Goal: Check status: Check status

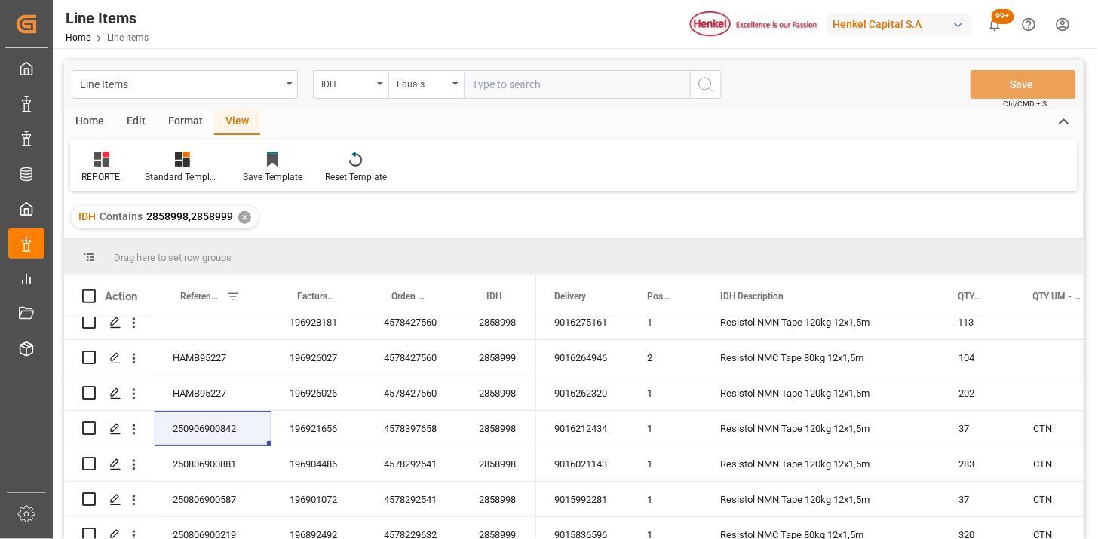
click at [544, 84] on input "text" at bounding box center [577, 84] width 226 height 29
paste input "2318375"
type input "2318375"
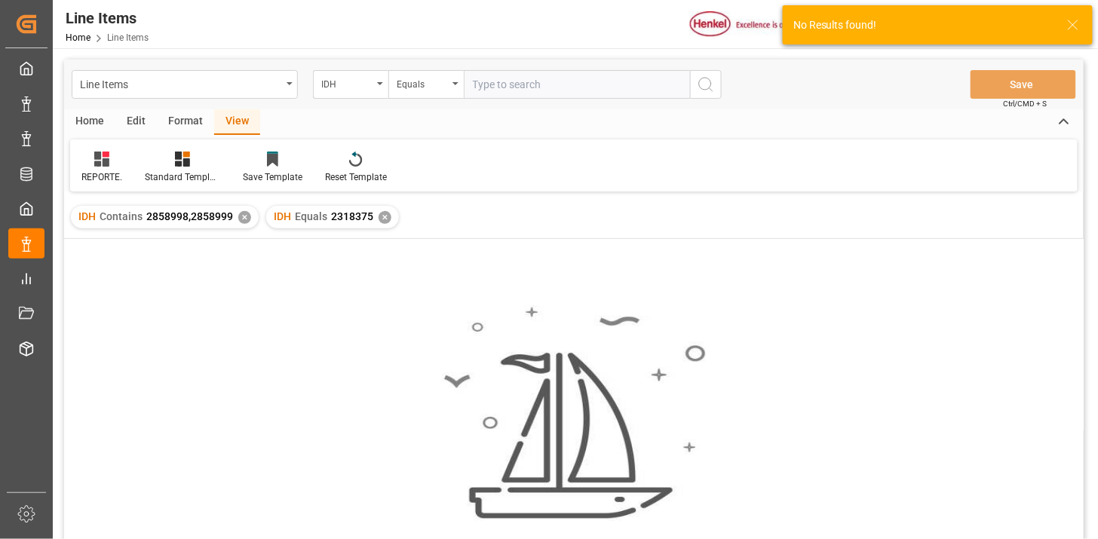
click at [243, 216] on div "✕" at bounding box center [244, 217] width 13 height 13
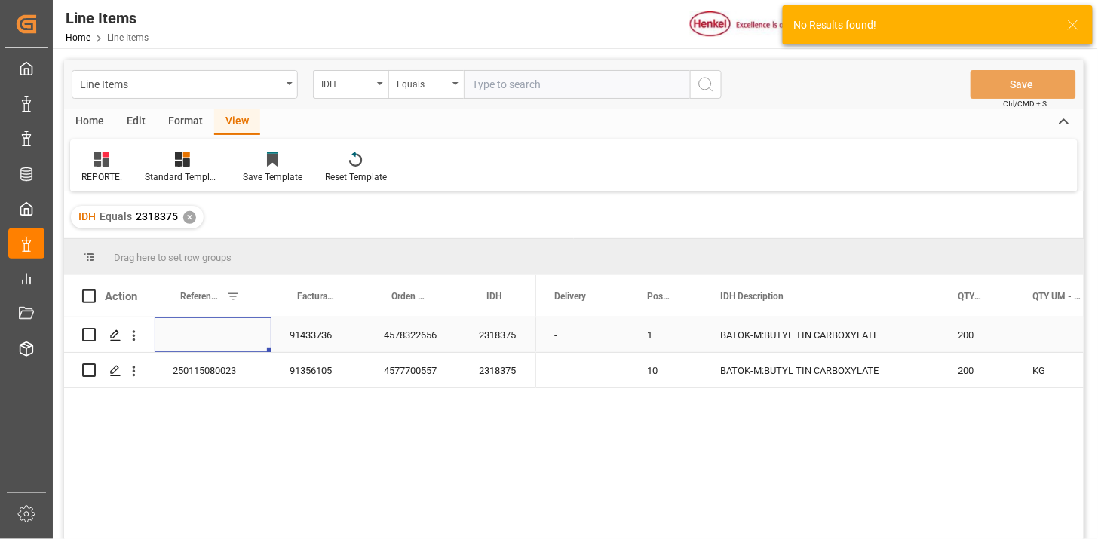
click at [234, 327] on div "Press SPACE to select this row." at bounding box center [213, 335] width 117 height 35
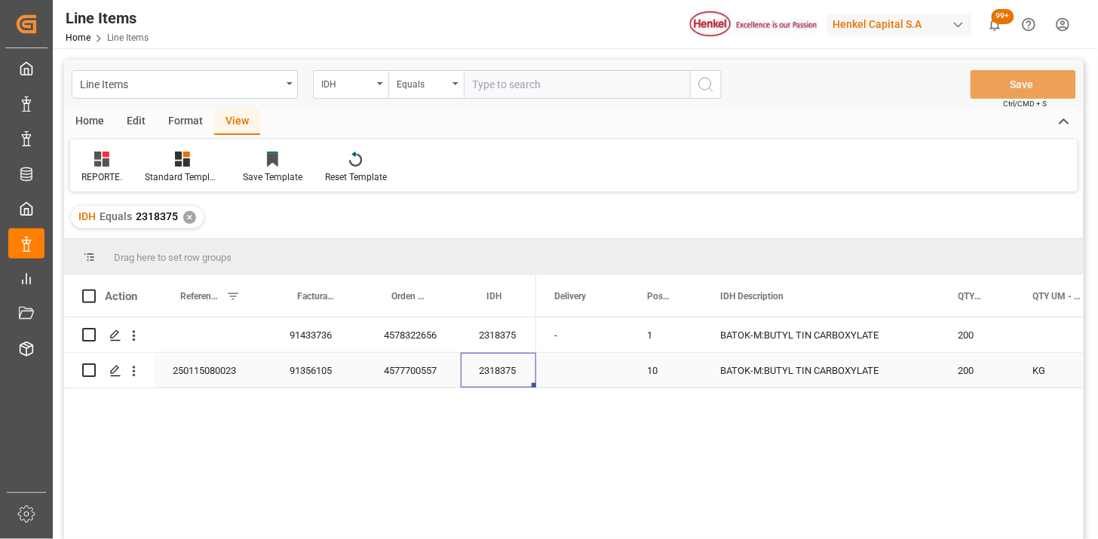
click at [229, 383] on div "250115080023" at bounding box center [213, 370] width 117 height 35
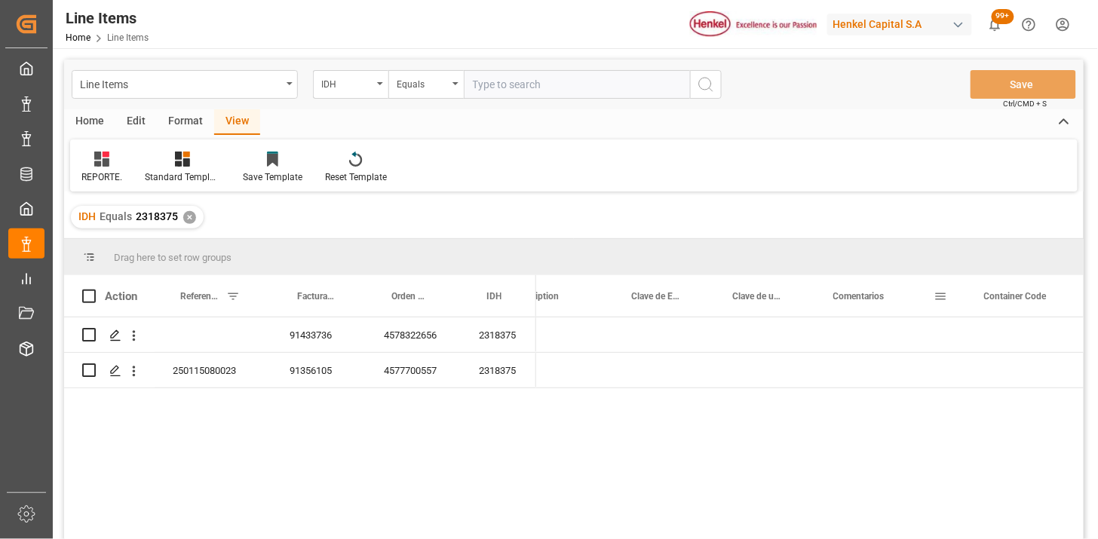
scroll to position [0, 1524]
click at [367, 83] on div "IDH" at bounding box center [346, 82] width 51 height 17
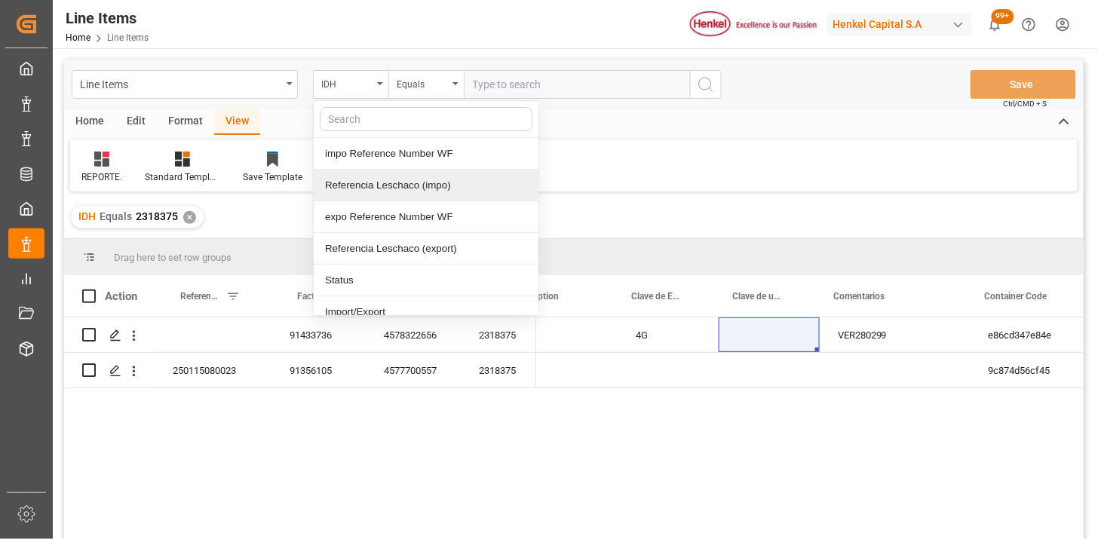
drag, startPoint x: 407, startPoint y: 176, endPoint x: 443, endPoint y: 158, distance: 39.5
click at [410, 175] on div "Referencia Leschaco (impo)" at bounding box center [426, 186] width 225 height 32
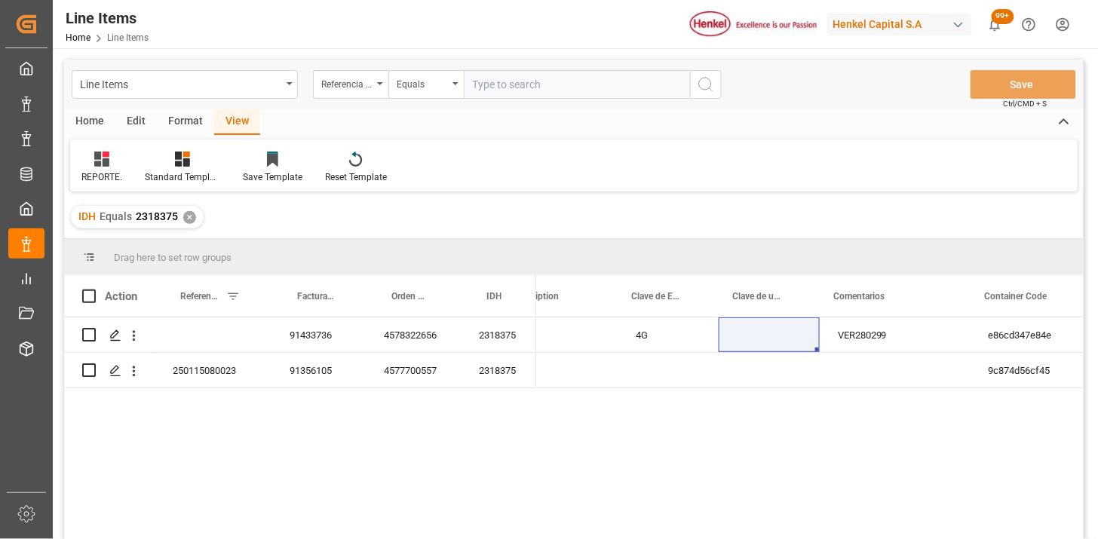
click at [516, 113] on div "Home Edit Format View" at bounding box center [574, 122] width 1020 height 26
click at [567, 86] on input "text" at bounding box center [577, 84] width 226 height 29
paste input "250906900841"
paste input "1"
type input "250906900841"
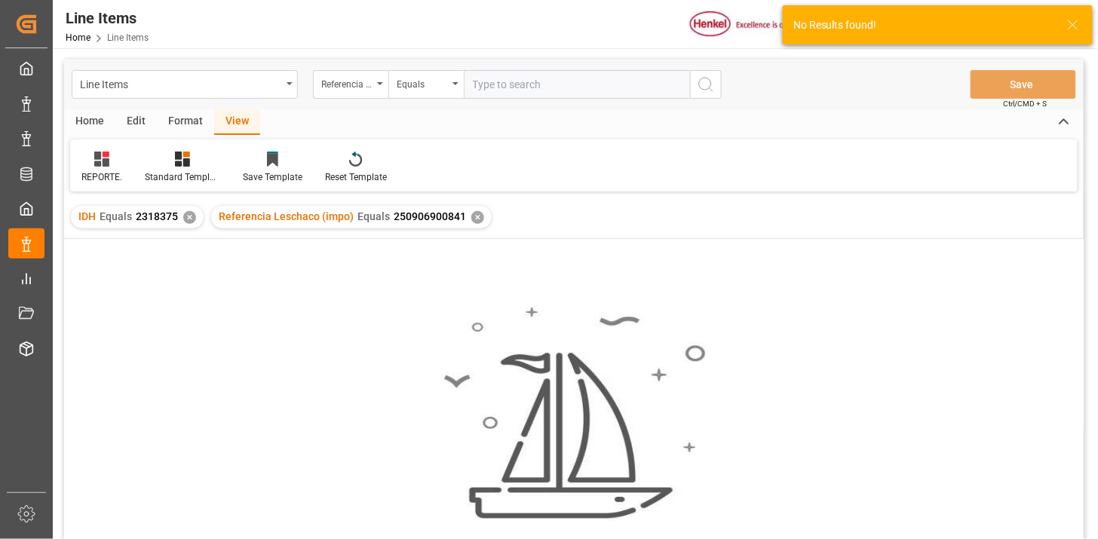
click at [191, 221] on div "✕" at bounding box center [189, 217] width 13 height 13
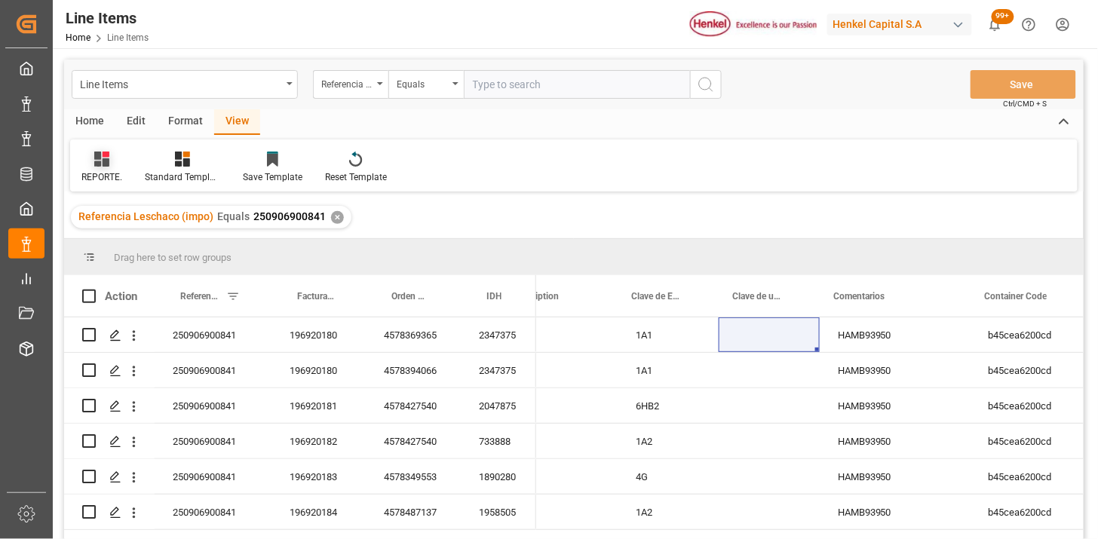
click at [104, 161] on icon at bounding box center [101, 159] width 15 height 15
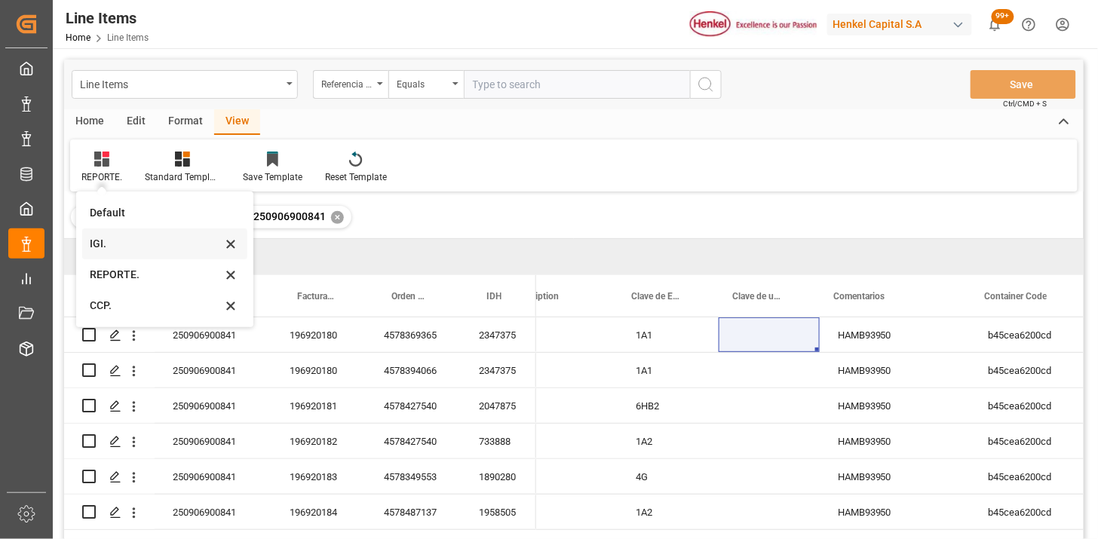
click at [118, 239] on div "IGI." at bounding box center [156, 244] width 132 height 16
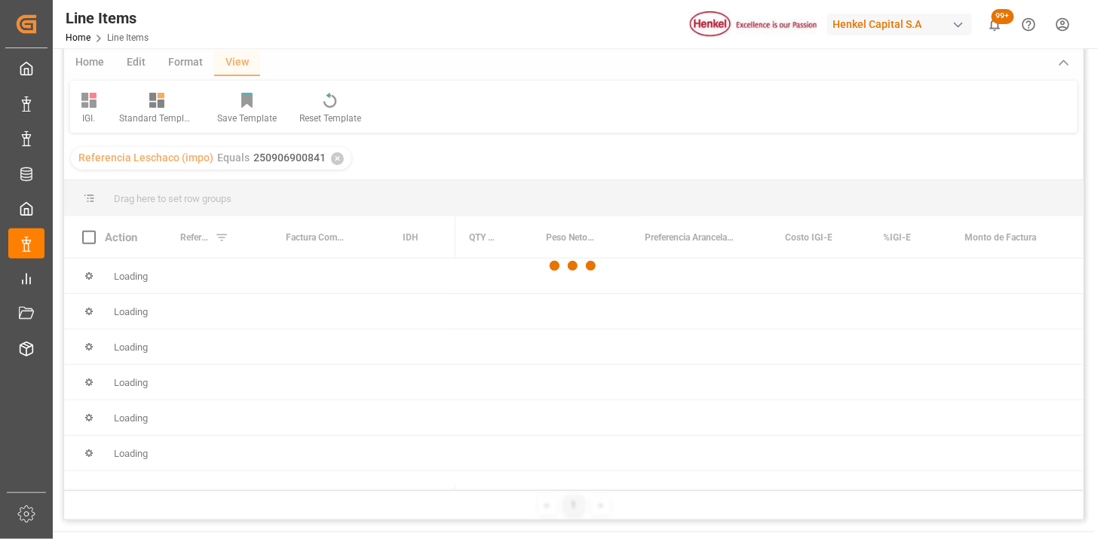
scroll to position [84, 0]
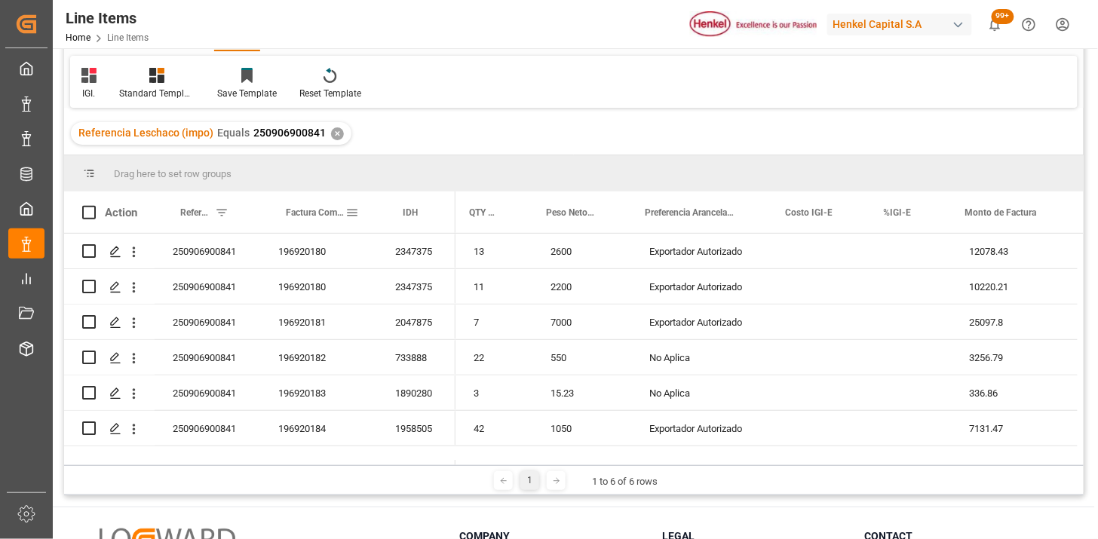
click at [308, 223] on div "Factura Comercial" at bounding box center [316, 212] width 60 height 41
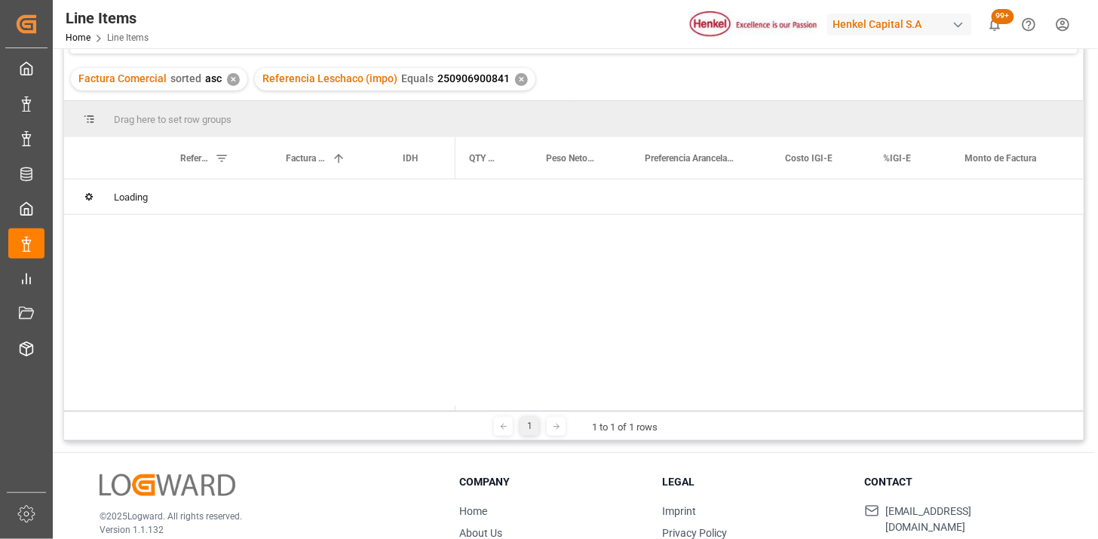
scroll to position [167, 0]
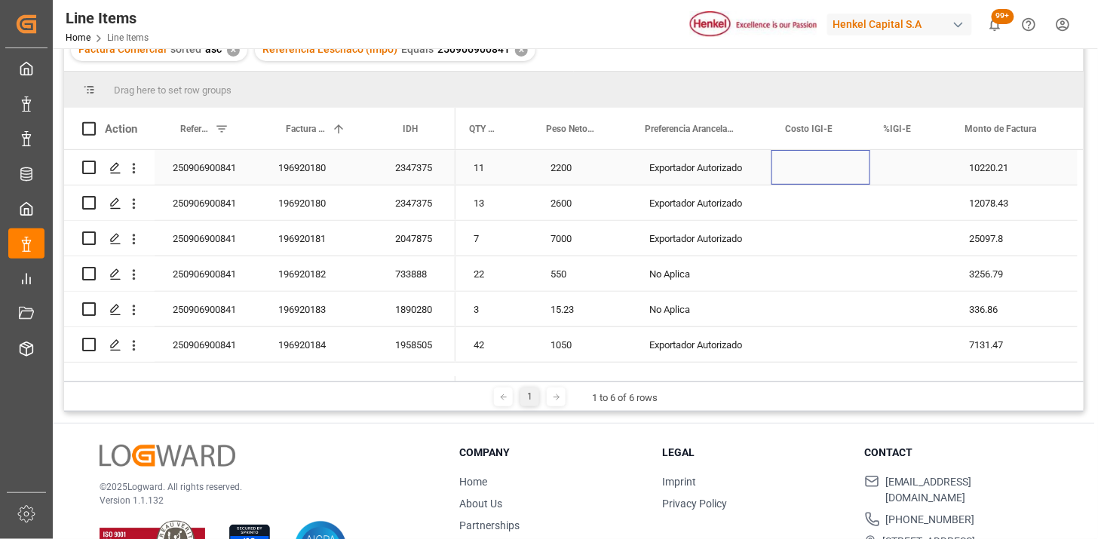
click at [818, 163] on div "Press SPACE to select this row." at bounding box center [821, 167] width 99 height 35
click at [812, 167] on input "Press SPACE to select this row." at bounding box center [821, 176] width 75 height 29
type input "0"
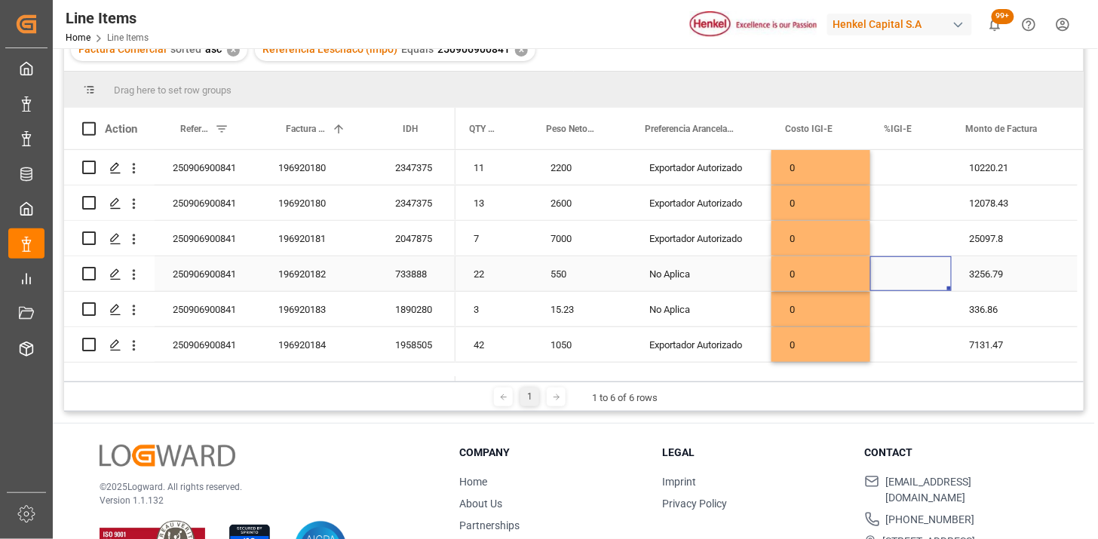
click at [894, 272] on div "Press SPACE to select this row." at bounding box center [911, 273] width 81 height 35
click at [898, 270] on div "Press SPACE to select this row." at bounding box center [911, 273] width 81 height 35
click at [902, 168] on div "Press SPACE to select this row." at bounding box center [911, 167] width 81 height 35
click at [902, 168] on input "Press SPACE to select this row." at bounding box center [911, 176] width 57 height 29
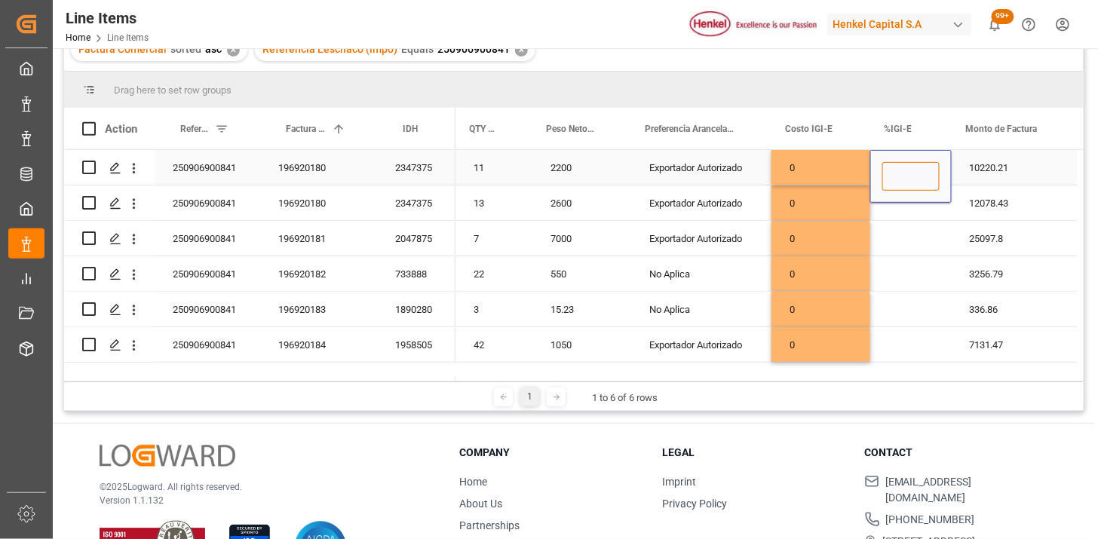
type input "0"
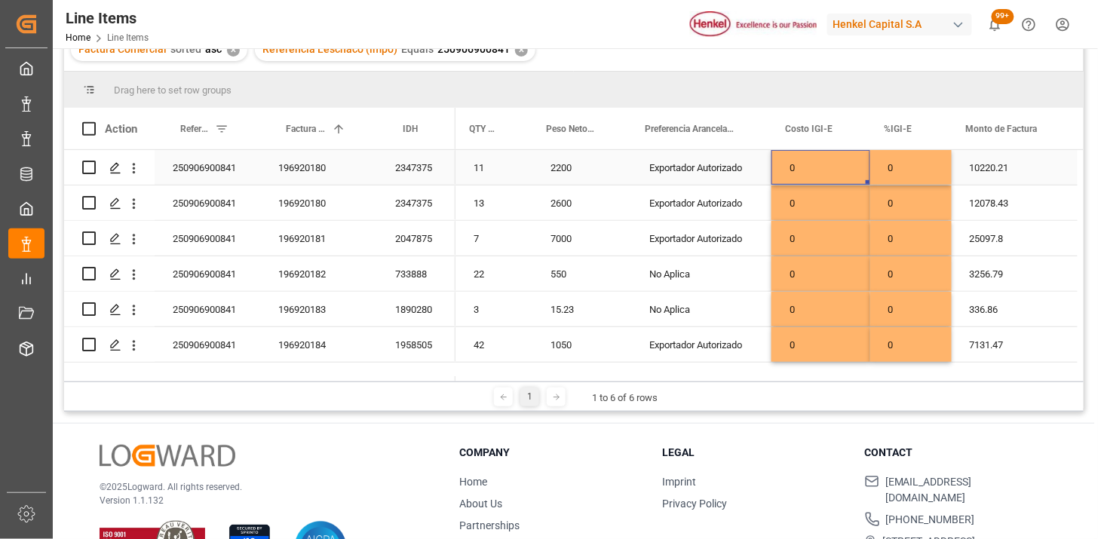
click at [809, 176] on div "0" at bounding box center [821, 167] width 99 height 35
click at [809, 176] on input "0" at bounding box center [821, 176] width 75 height 29
click at [893, 272] on div "0" at bounding box center [911, 273] width 81 height 35
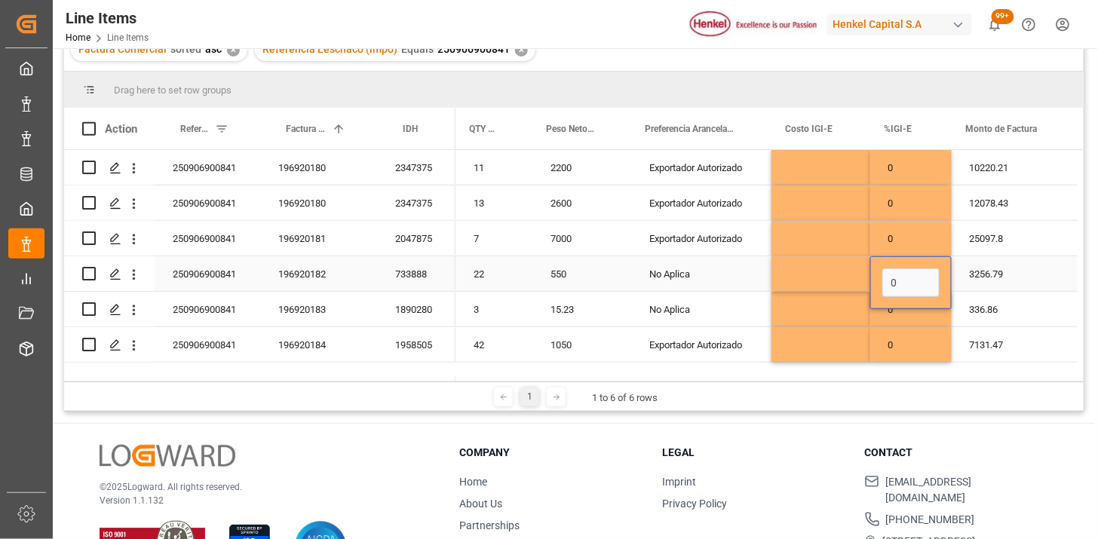
click at [901, 278] on input "0" at bounding box center [911, 283] width 57 height 29
type input "6"
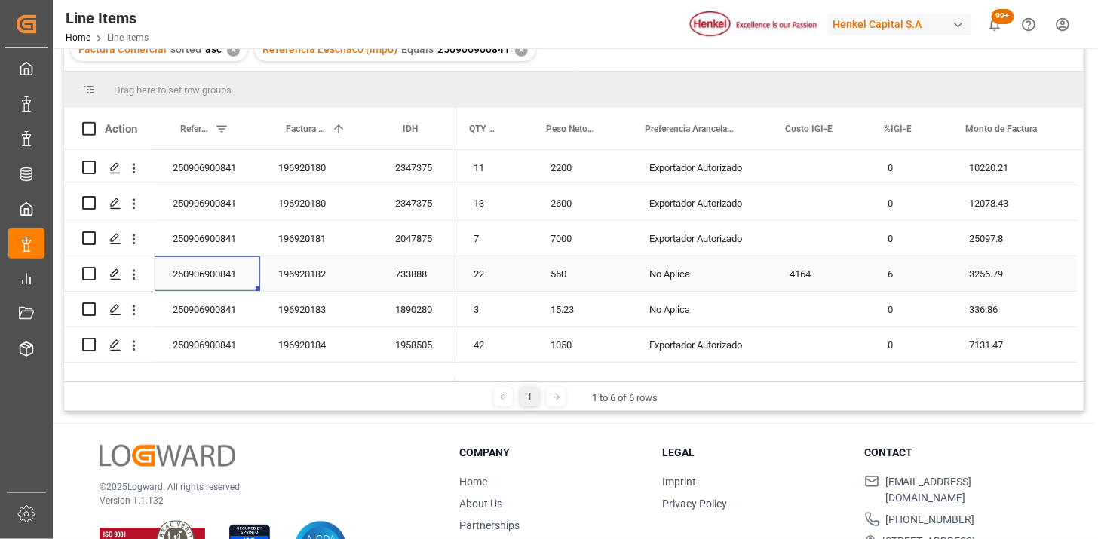
scroll to position [0, 0]
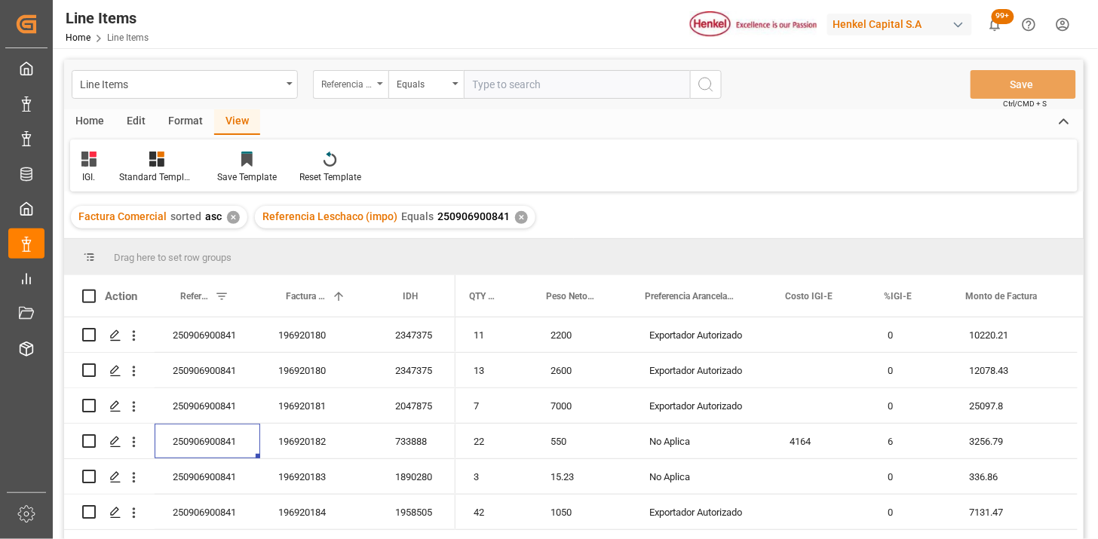
click at [379, 91] on div "Referencia Leschaco (impo)" at bounding box center [350, 84] width 75 height 29
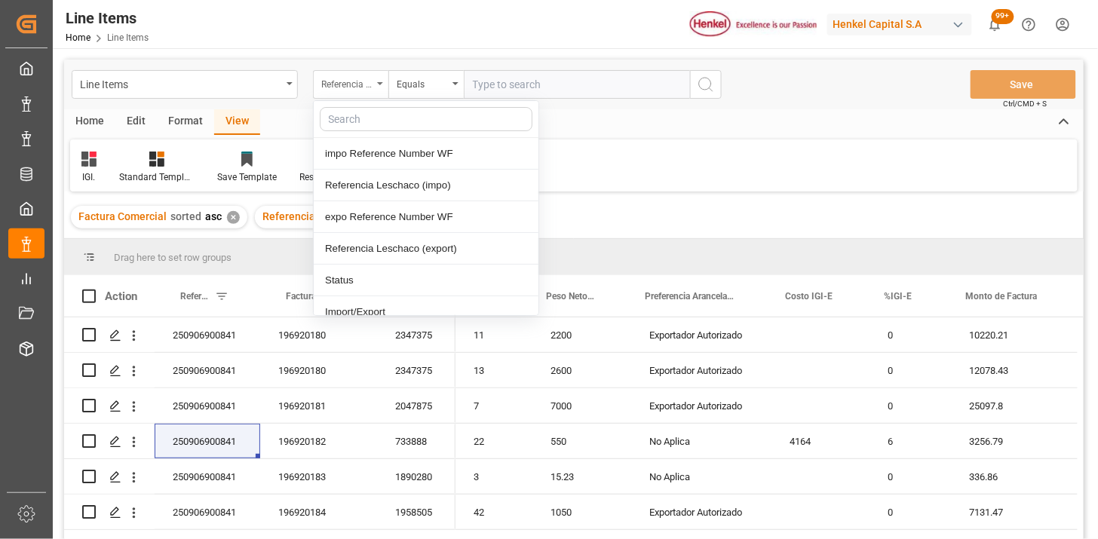
click at [358, 83] on div "Referencia Leschaco (impo)" at bounding box center [346, 82] width 51 height 17
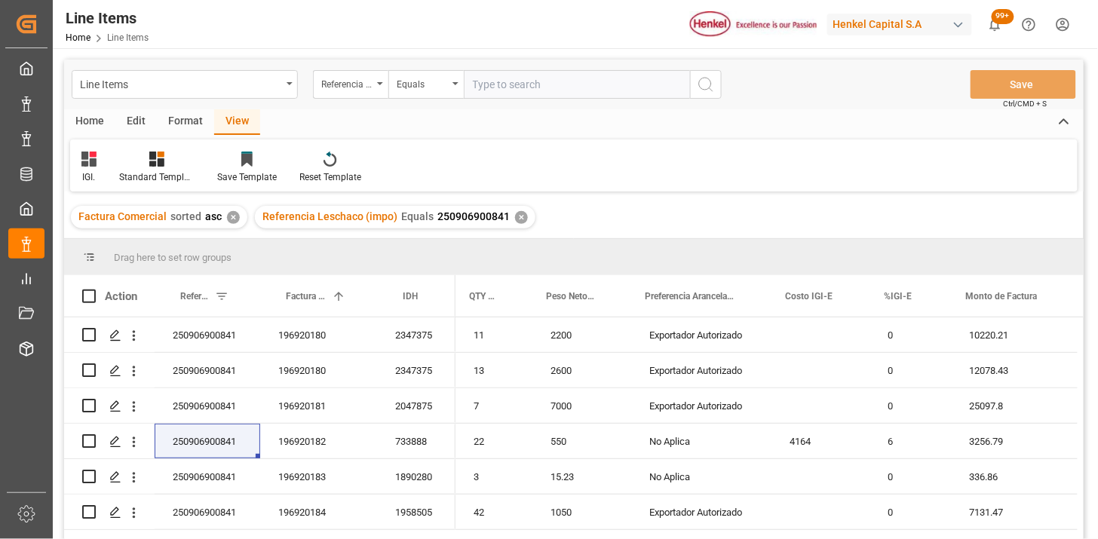
click at [619, 144] on div "IGI. Standard Templates Save Template Reset Template" at bounding box center [574, 166] width 1008 height 52
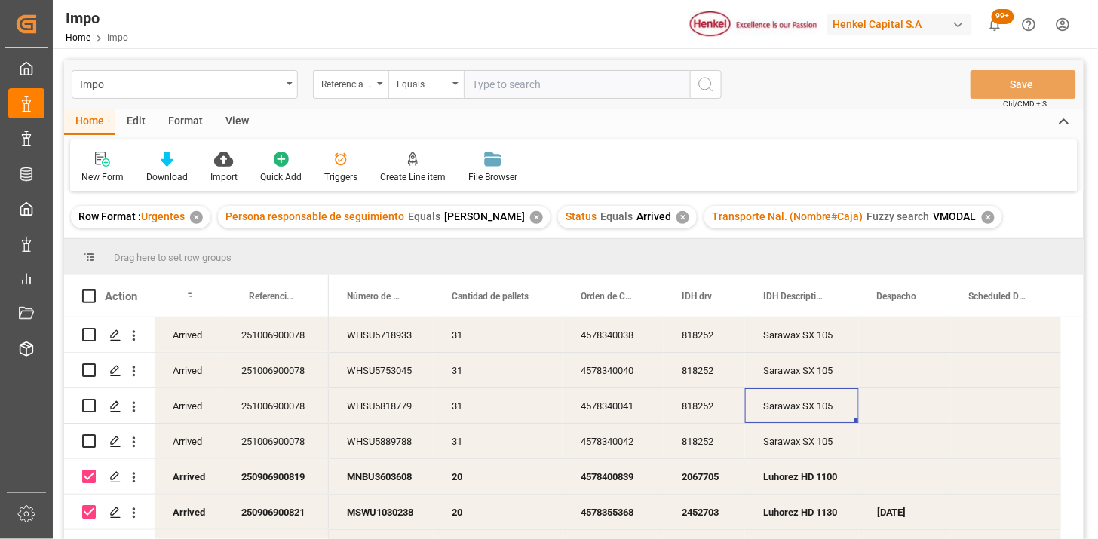
click at [525, 81] on input "text" at bounding box center [577, 84] width 226 height 29
paste input "250906900841"
type input "250906900841"
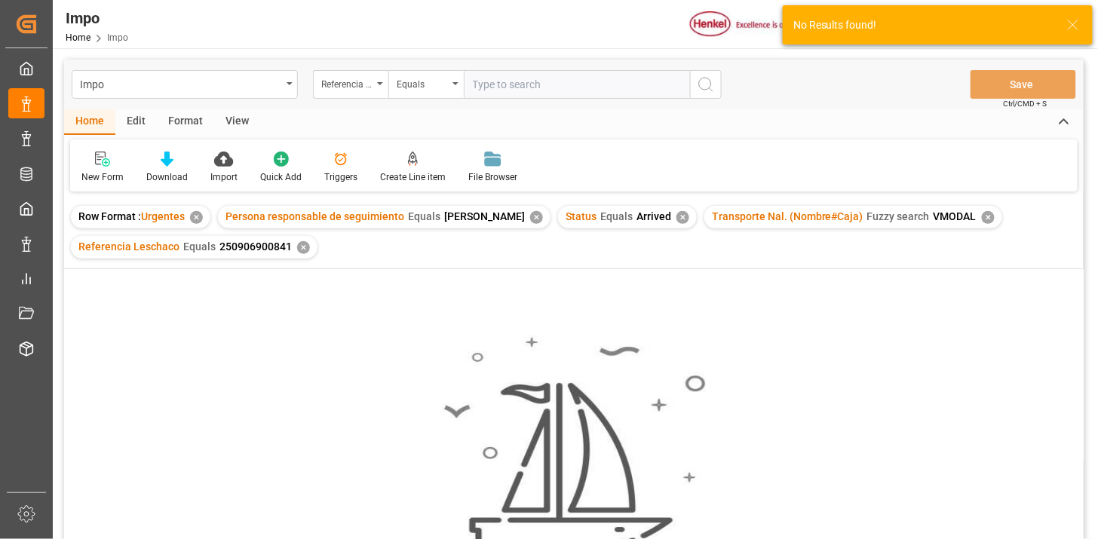
click at [982, 216] on div "✕" at bounding box center [988, 217] width 13 height 13
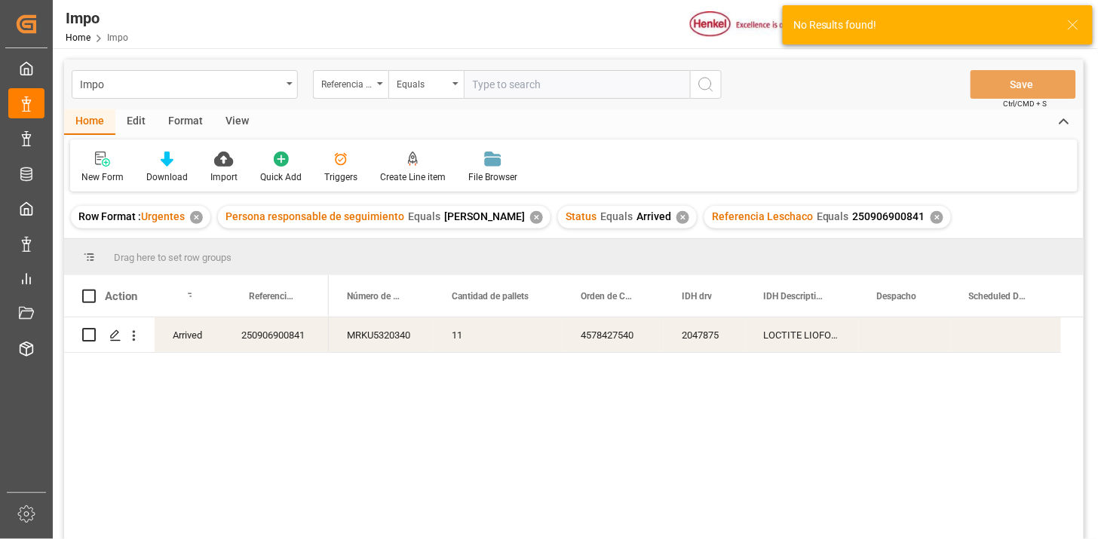
click at [677, 221] on div "✕" at bounding box center [683, 217] width 13 height 13
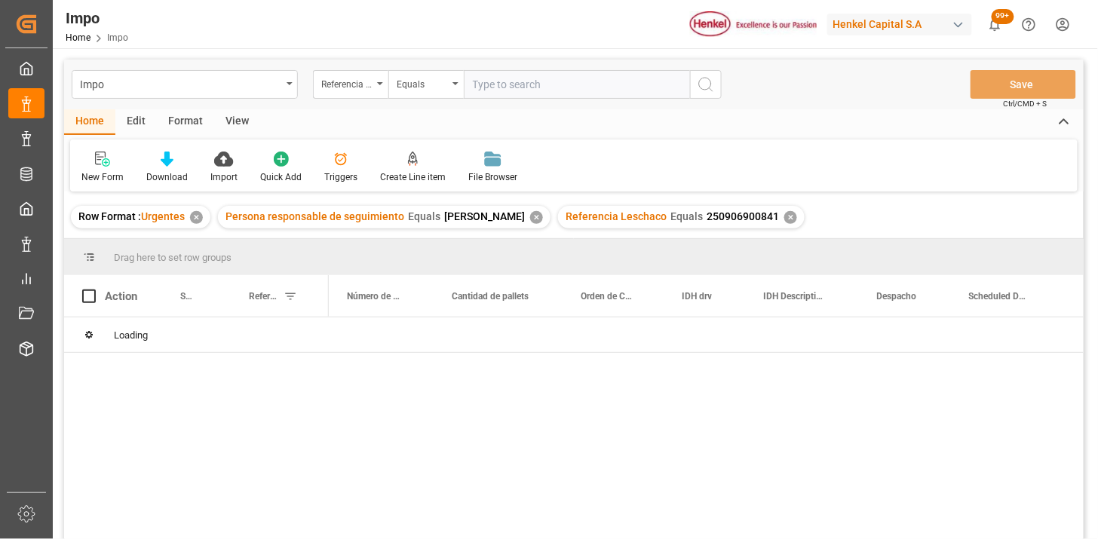
click at [533, 217] on div "✕" at bounding box center [536, 217] width 13 height 13
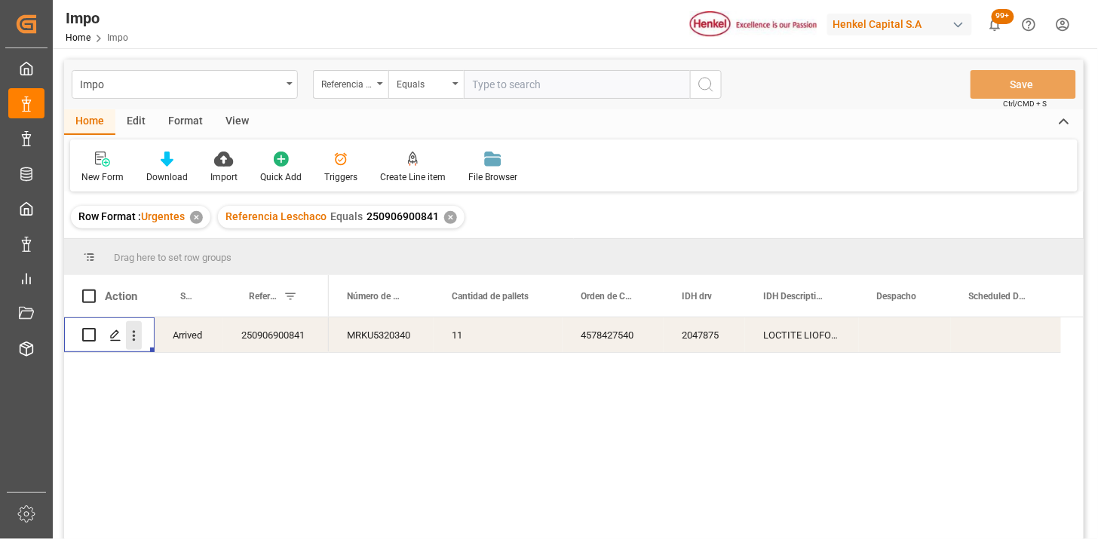
click at [139, 343] on button "open menu" at bounding box center [134, 335] width 16 height 29
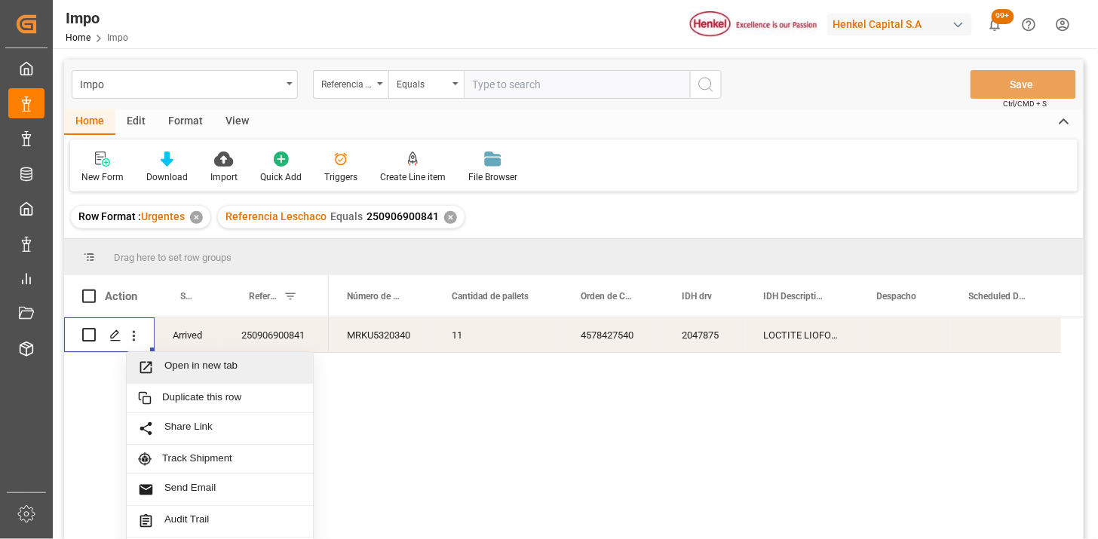
click at [174, 367] on span "Open in new tab" at bounding box center [232, 368] width 137 height 16
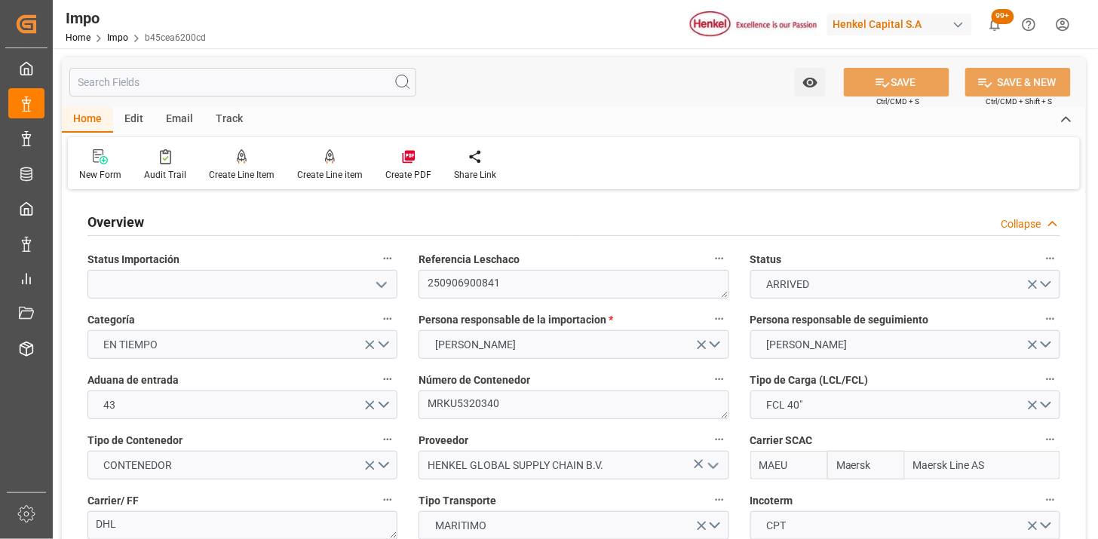
scroll to position [84, 0]
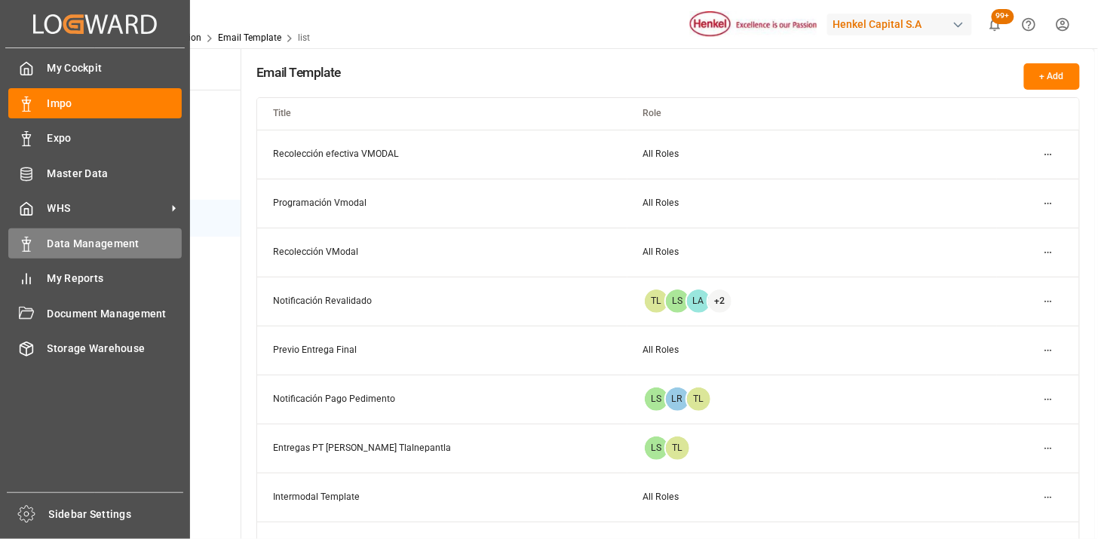
click at [39, 245] on div "Data Management Data Management" at bounding box center [95, 243] width 174 height 29
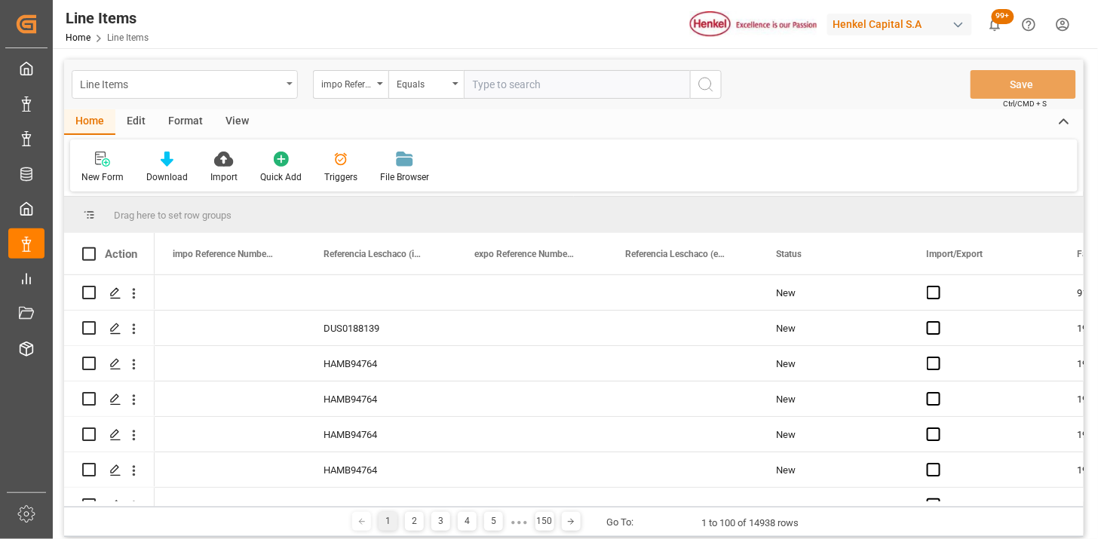
click at [237, 86] on div "Line Items" at bounding box center [180, 83] width 201 height 19
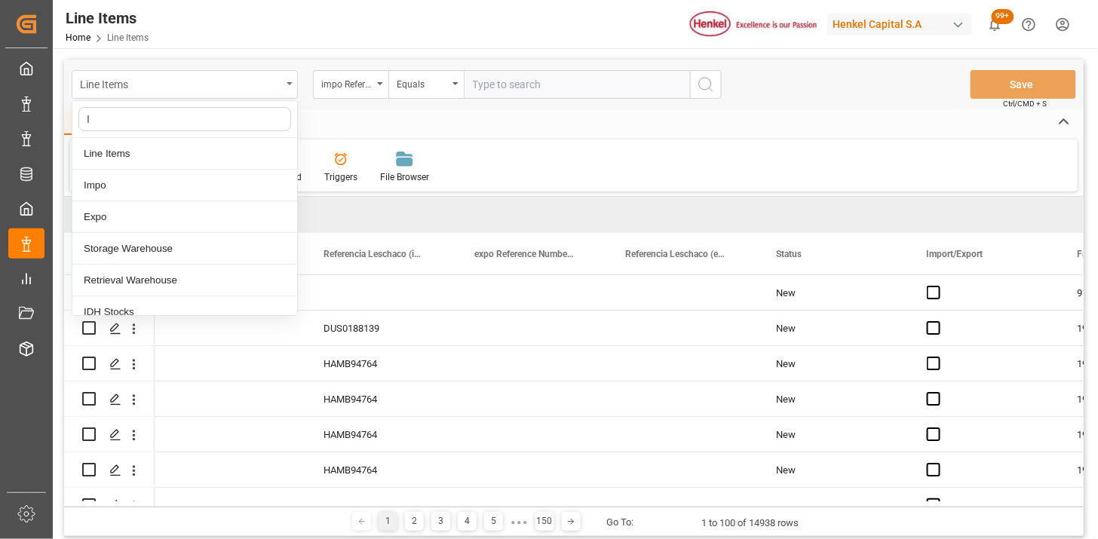
type input "ID"
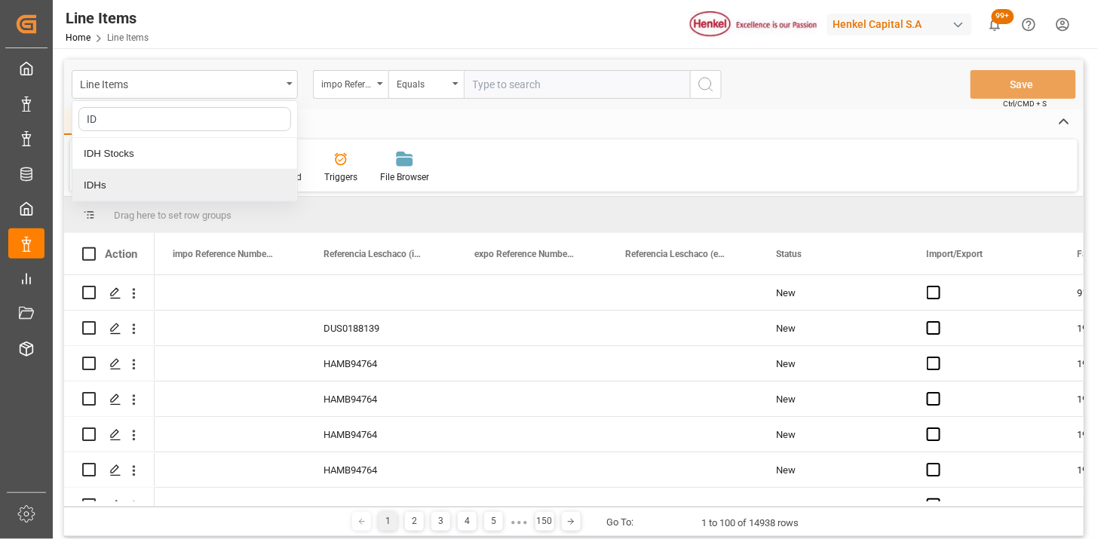
drag, startPoint x: 221, startPoint y: 184, endPoint x: 472, endPoint y: 100, distance: 265.0
click at [223, 183] on div "IDHs" at bounding box center [184, 186] width 225 height 32
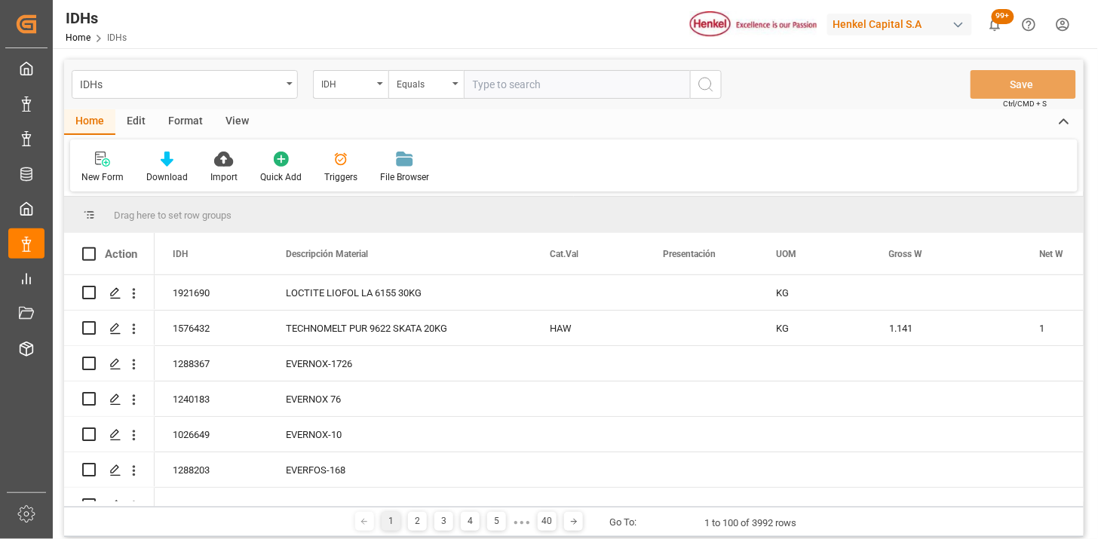
click at [570, 79] on input "text" at bounding box center [577, 84] width 226 height 29
paste input "2318375"
type input "2318375"
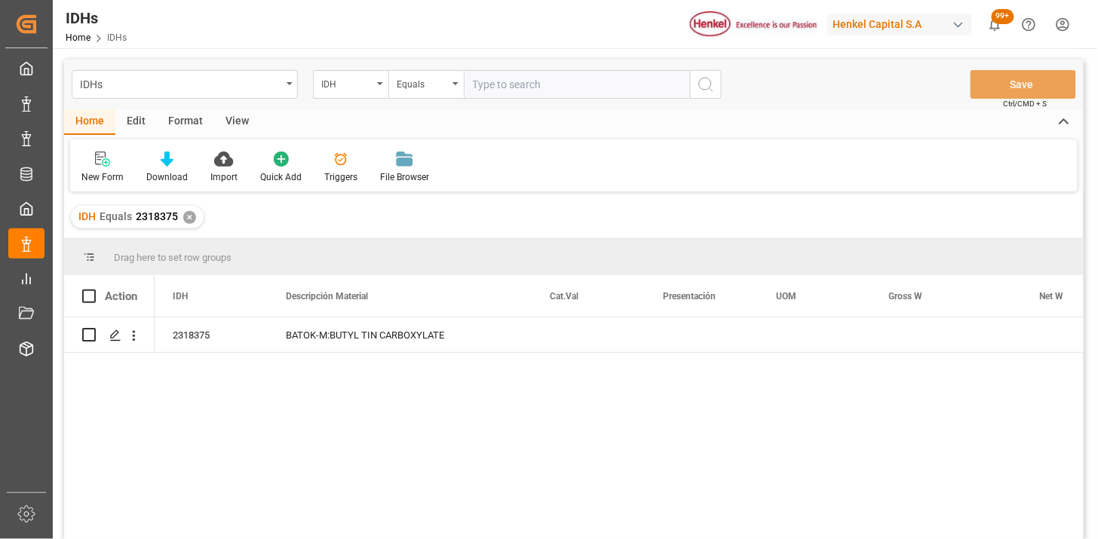
drag, startPoint x: 241, startPoint y: 126, endPoint x: 210, endPoint y: 142, distance: 35.4
click at [240, 126] on div "View" at bounding box center [237, 122] width 46 height 26
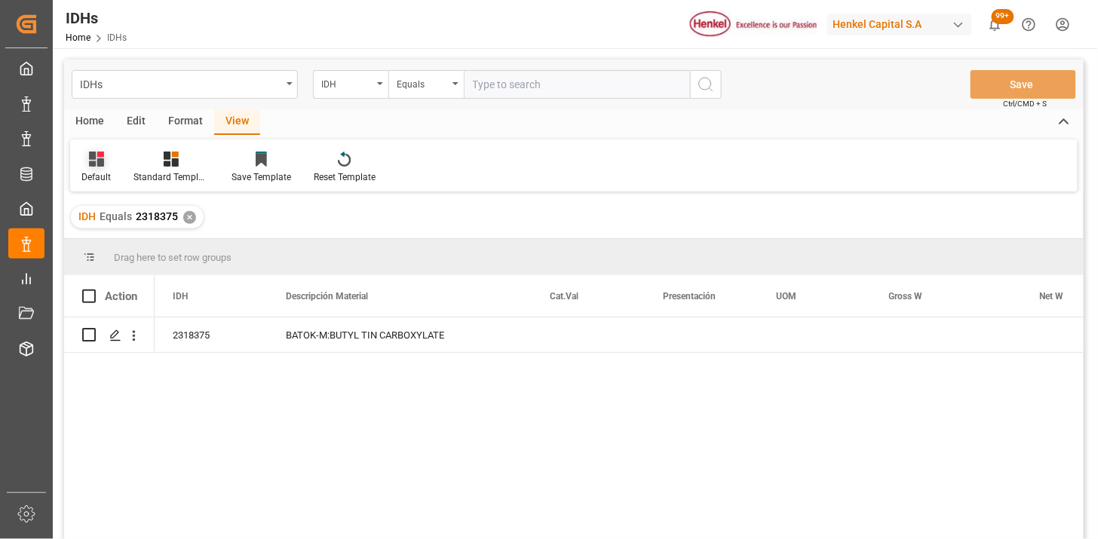
click at [91, 163] on icon at bounding box center [96, 159] width 15 height 15
drag, startPoint x: 112, startPoint y: 241, endPoint x: 125, endPoint y: 241, distance: 13.6
click at [113, 241] on div "IDH" at bounding box center [155, 244] width 132 height 16
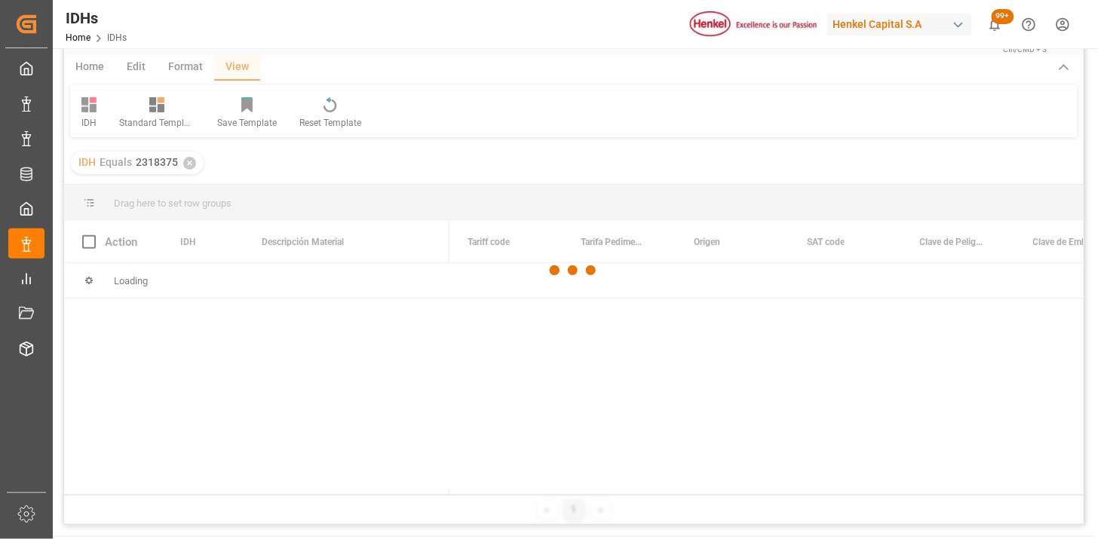
scroll to position [84, 0]
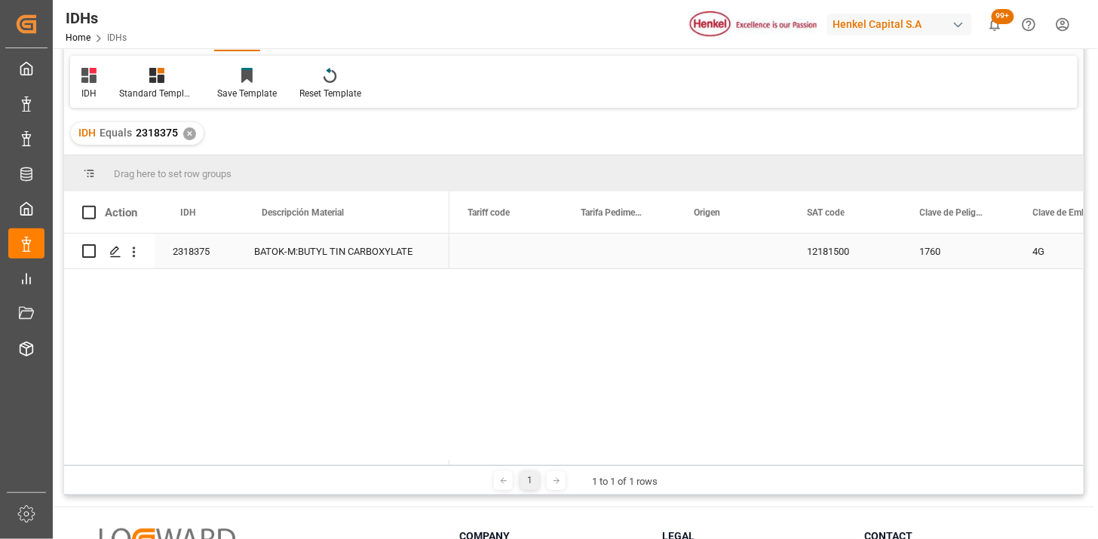
click at [376, 256] on div "BATOK-M:BUTYL TIN CARBOXYLATE" at bounding box center [342, 251] width 213 height 35
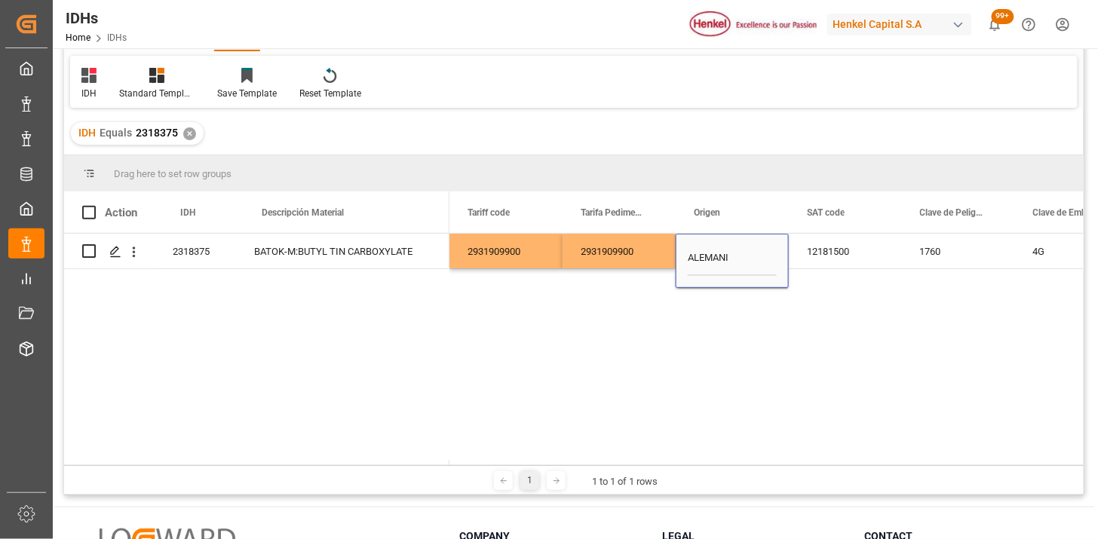
type input "ALEMANIA"
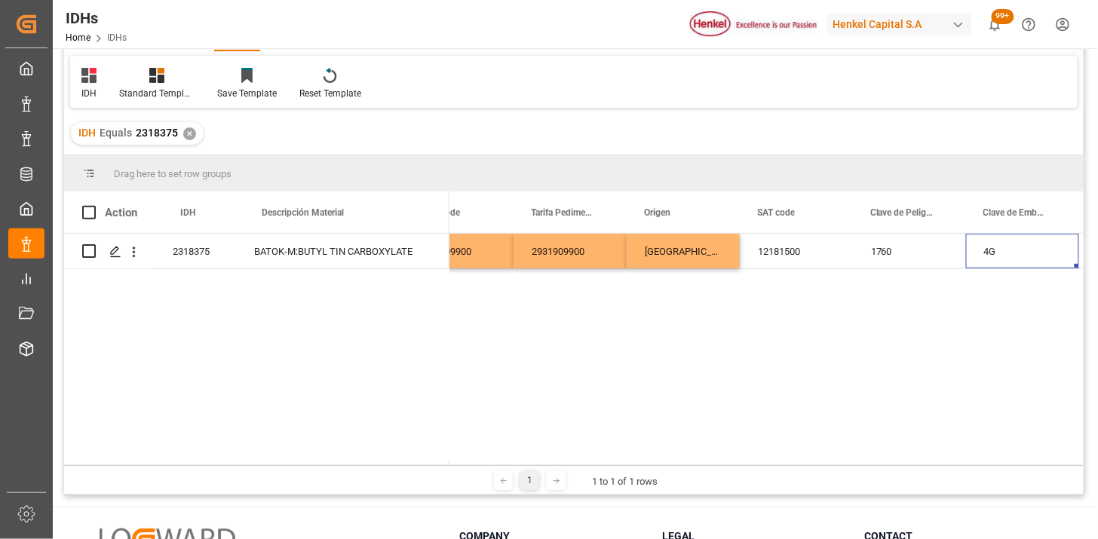
scroll to position [0, 49]
click at [898, 251] on div "1760" at bounding box center [909, 251] width 113 height 35
click at [896, 251] on div "1760" at bounding box center [909, 251] width 113 height 35
click at [903, 254] on input "1760" at bounding box center [909, 261] width 89 height 30
type input "3081"
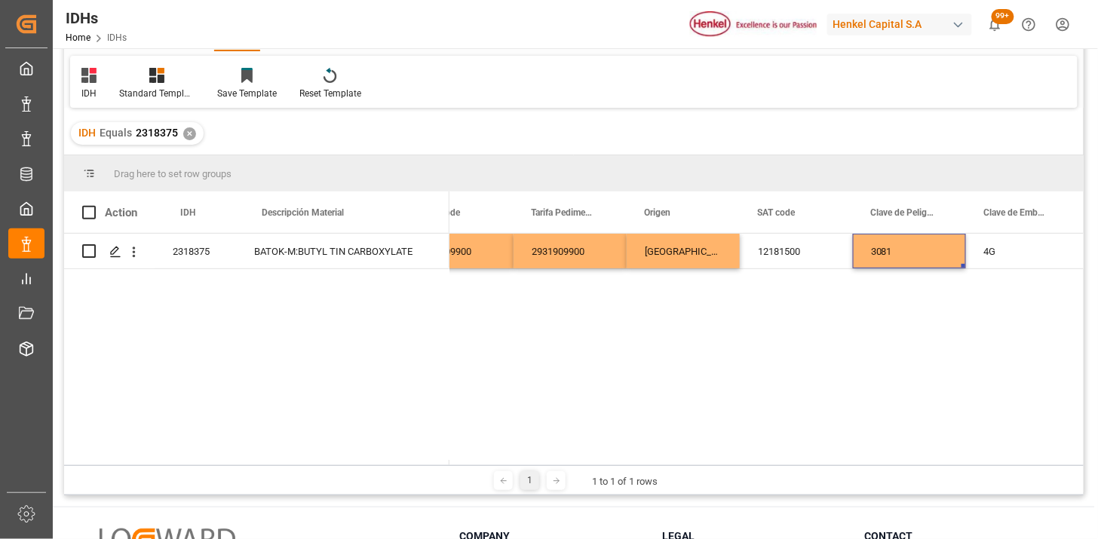
click at [904, 254] on div "3081" at bounding box center [909, 251] width 113 height 35
click at [904, 254] on input "3081" at bounding box center [909, 261] width 89 height 30
type input "3082"
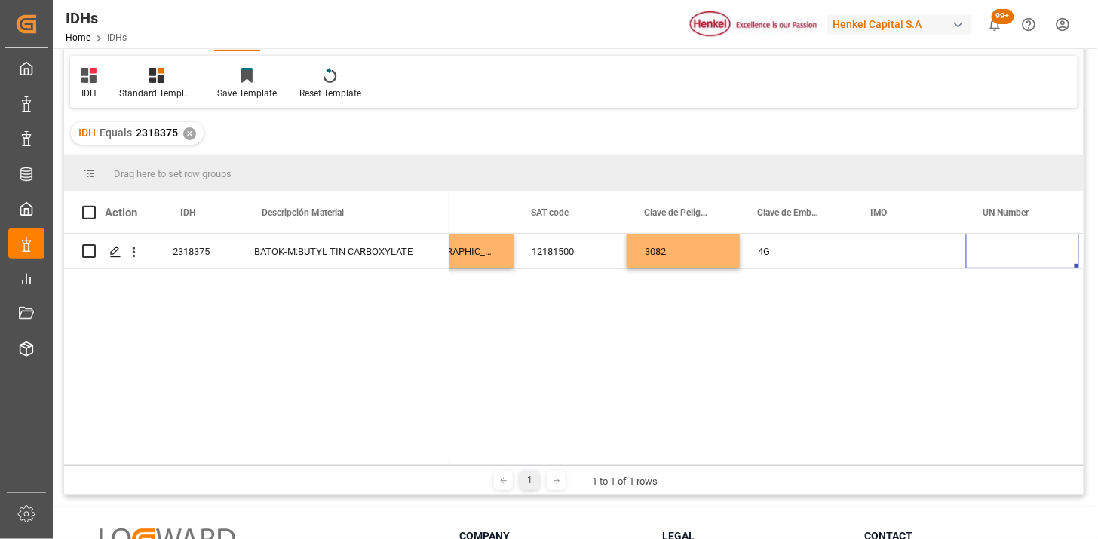
scroll to position [0, 382]
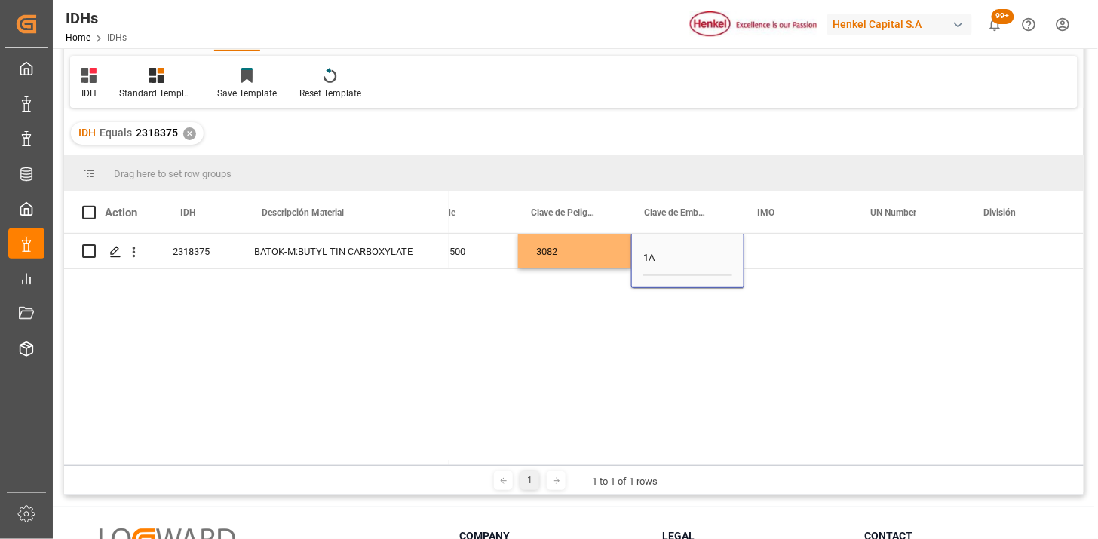
type input "1A1"
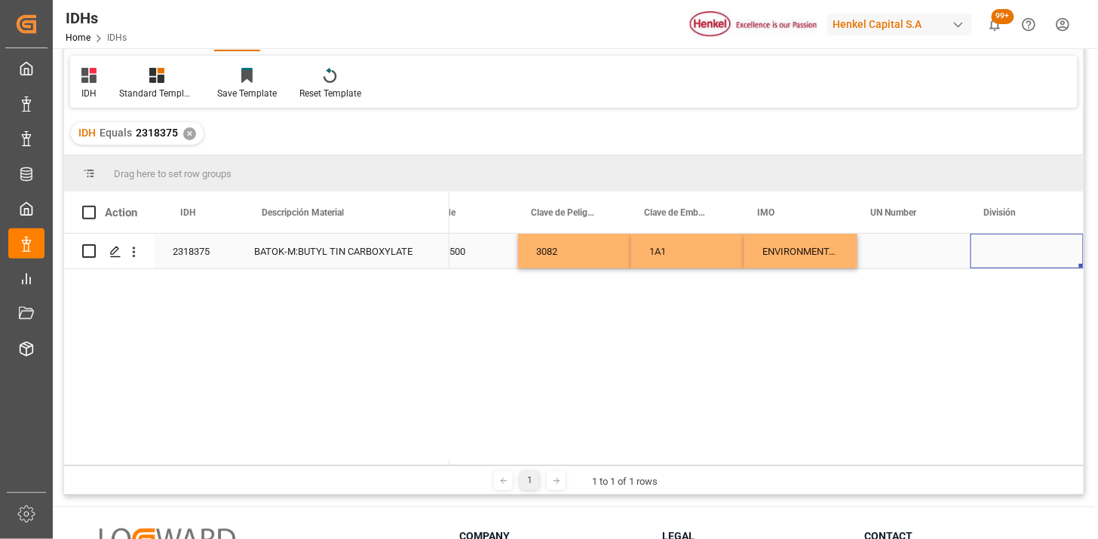
click at [992, 249] on div "Press SPACE to select this row." at bounding box center [1027, 251] width 113 height 35
click at [1008, 256] on input "Press SPACE to select this row." at bounding box center [1027, 260] width 89 height 29
click at [1050, 267] on icon "open menu" at bounding box center [1056, 261] width 18 height 18
click at [1001, 347] on div "Raw Material" at bounding box center [1028, 356] width 88 height 53
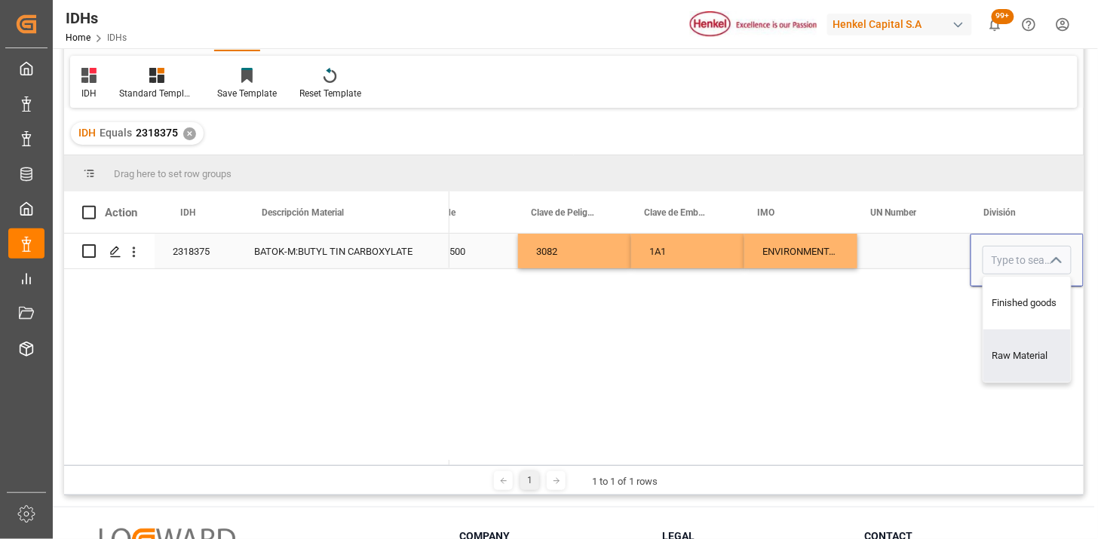
type input "Raw Material"
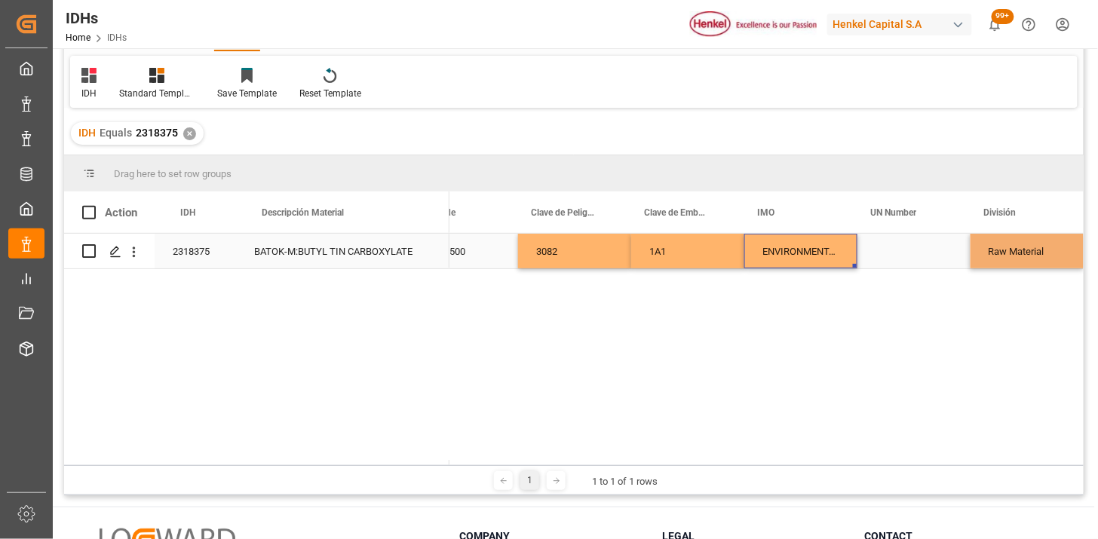
click at [809, 253] on div "ENVIRONMENTALLY HAZARDOUS SUBSTANCE," at bounding box center [801, 251] width 113 height 35
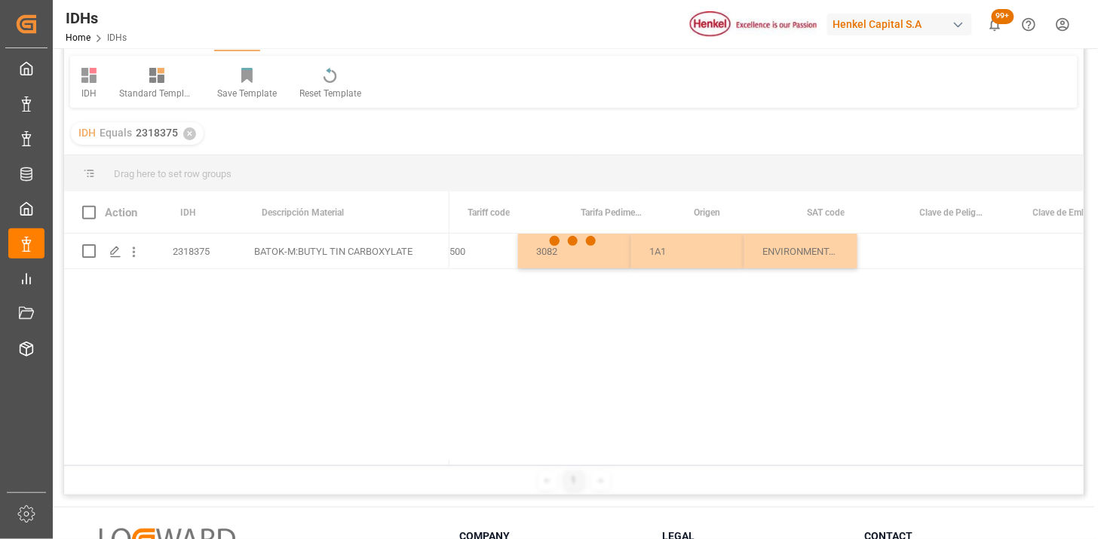
scroll to position [0, 0]
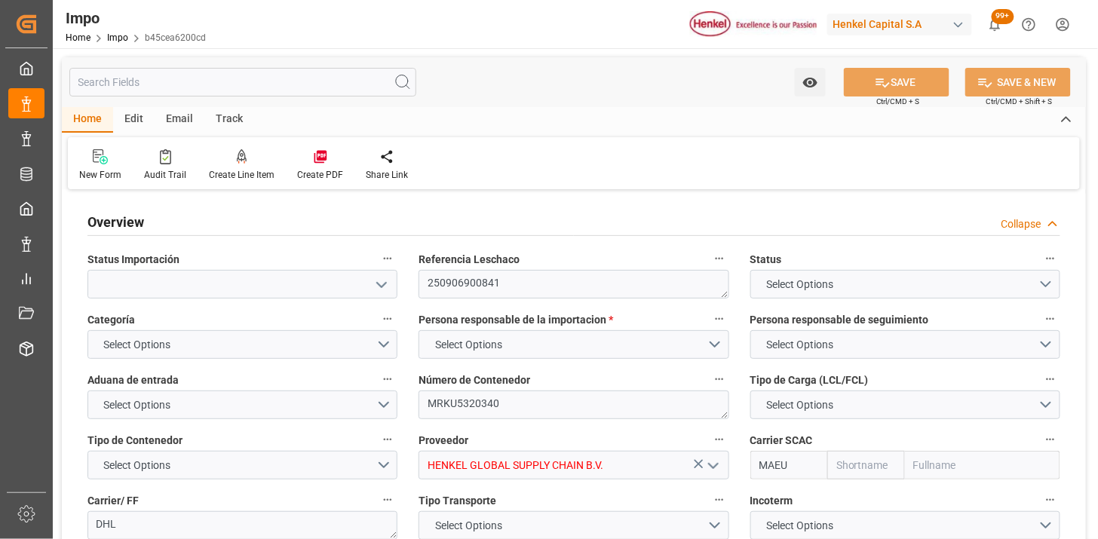
type textarea "250906900841"
type textarea "MRKU5320340"
type input "HENKEL GLOBAL SUPPLY CHAIN B.V."
type input "MAEU"
type textarea "DHL"
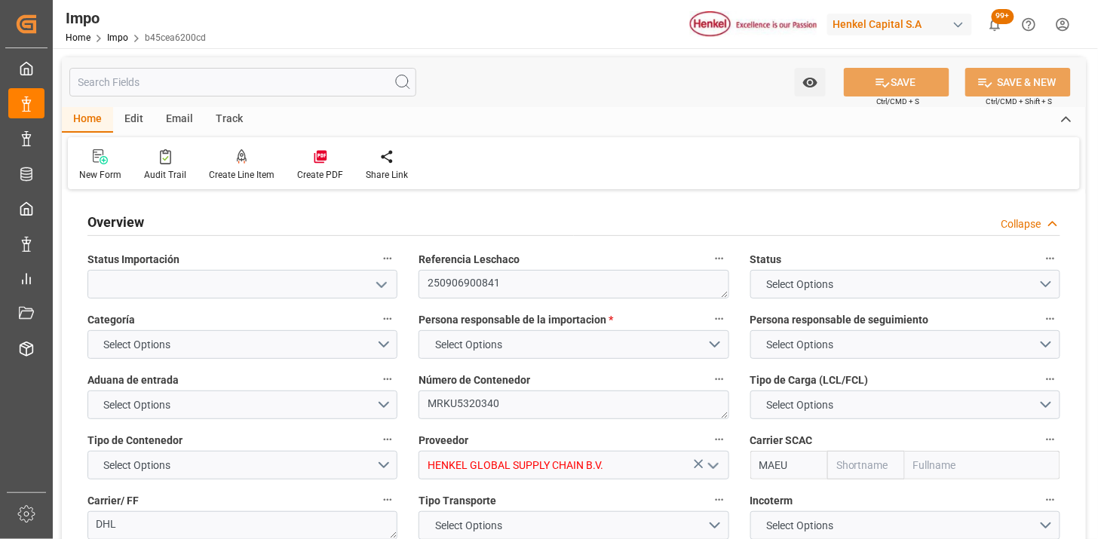
type textarea "N/A"
type input "AA"
type textarea "AA"
type textarea "25 43 3108 5007494"
type textarea "N/A"
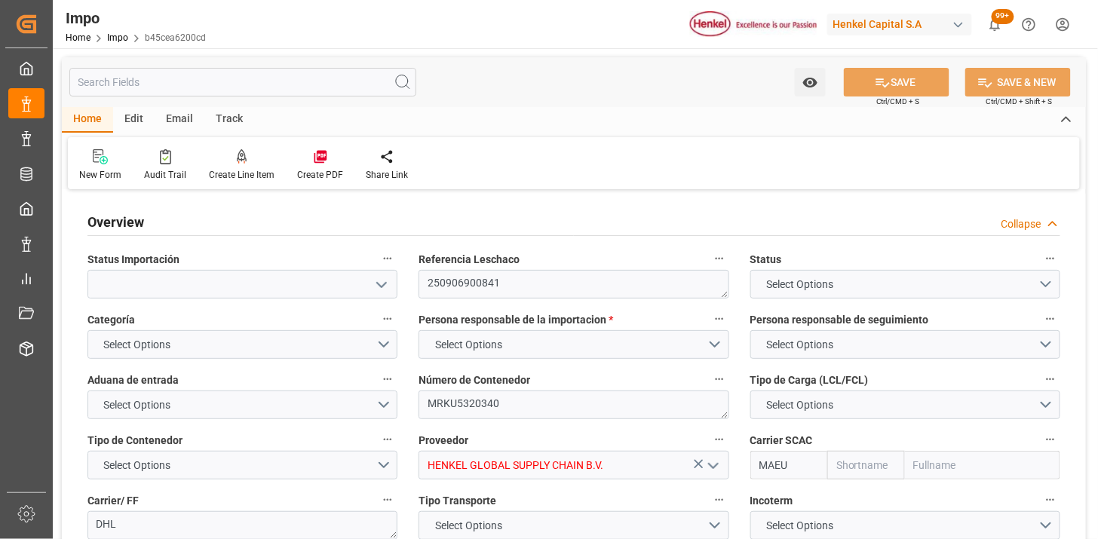
type input "N/A"
type input "ALFREDO SALINAS JACOBO"
type input "A1"
type input "Maersk"
type input "Maersk Line AS"
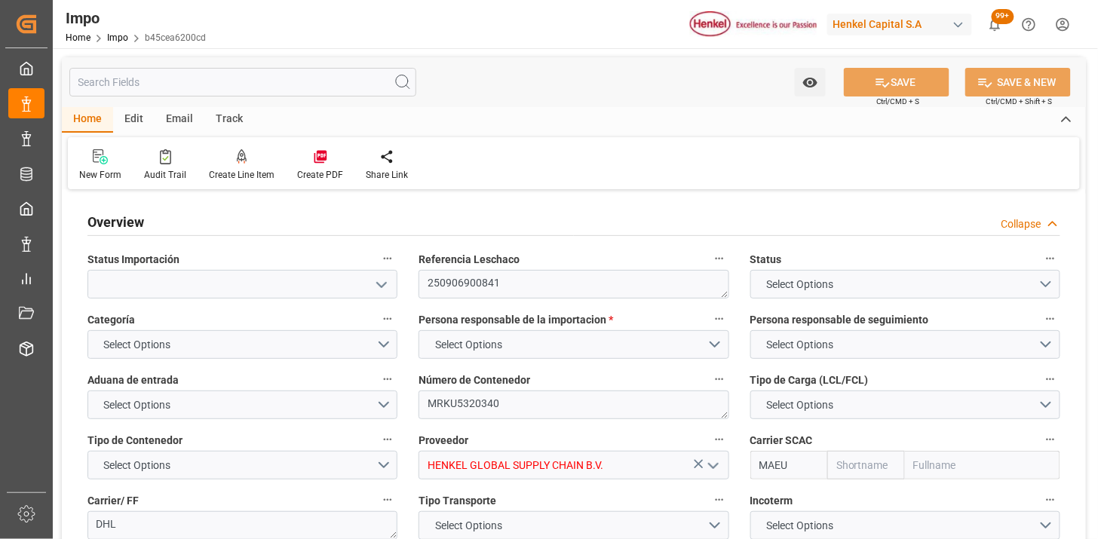
type input "6"
type input "50"
type input "11"
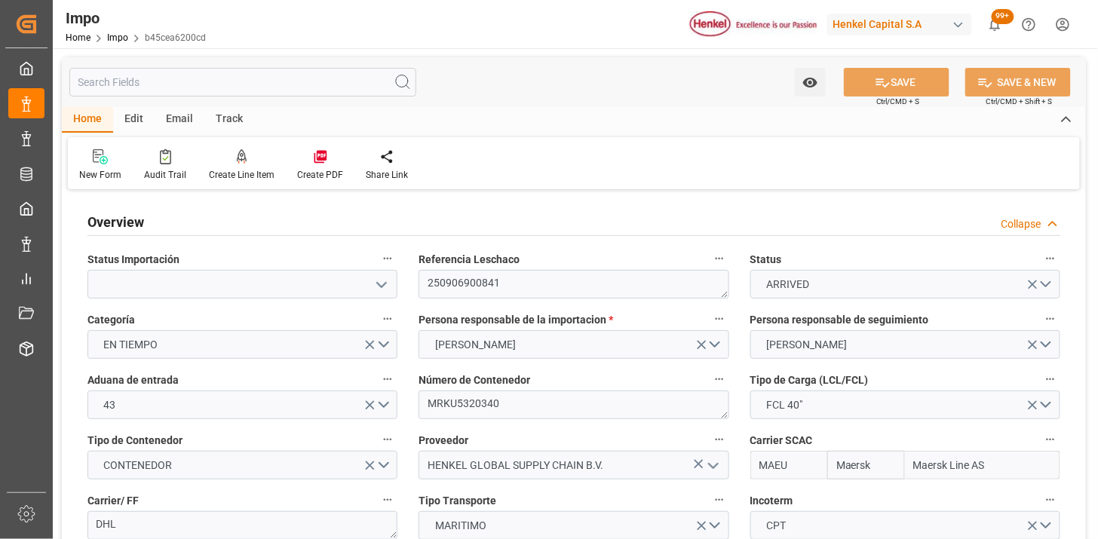
type input "03-09-2025"
type input "[DATE]"
type input "22-09-2025"
type input "11-09-2025"
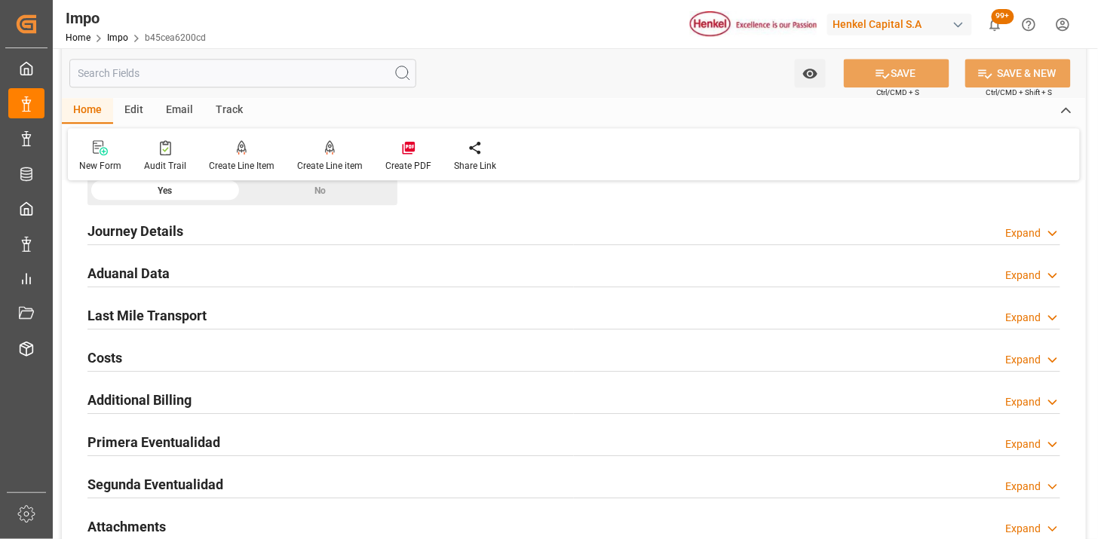
scroll to position [1173, 0]
click at [351, 274] on div "Aduanal Data Expand" at bounding box center [574, 271] width 973 height 29
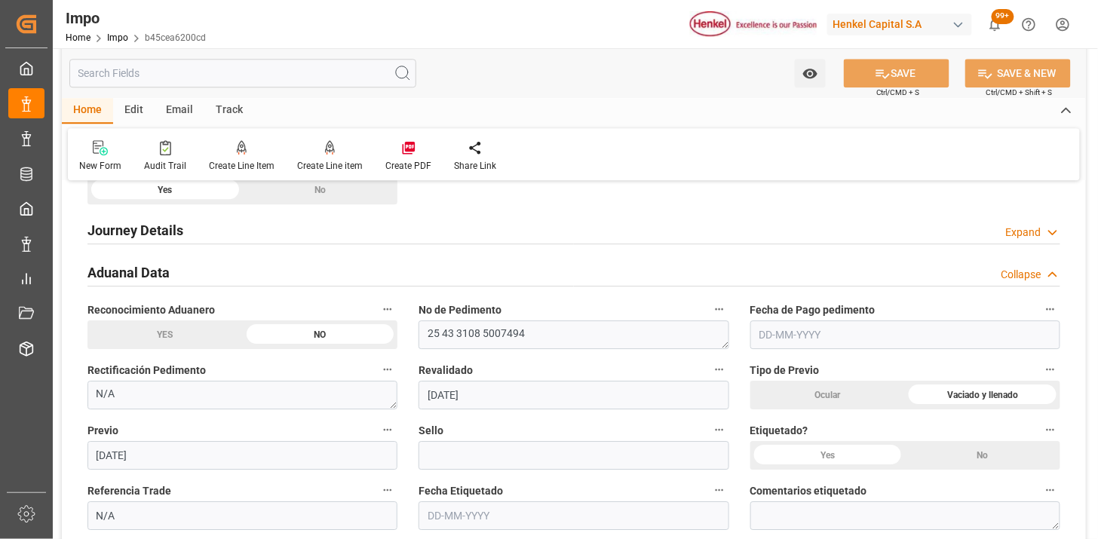
click at [807, 340] on input "text" at bounding box center [906, 335] width 310 height 29
type input "[DATE]"
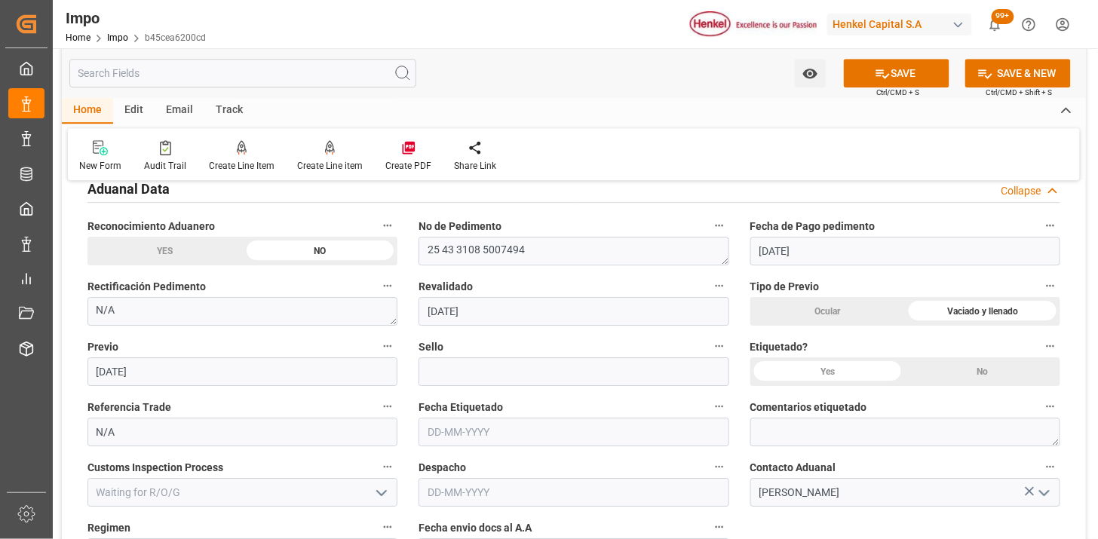
scroll to position [1341, 0]
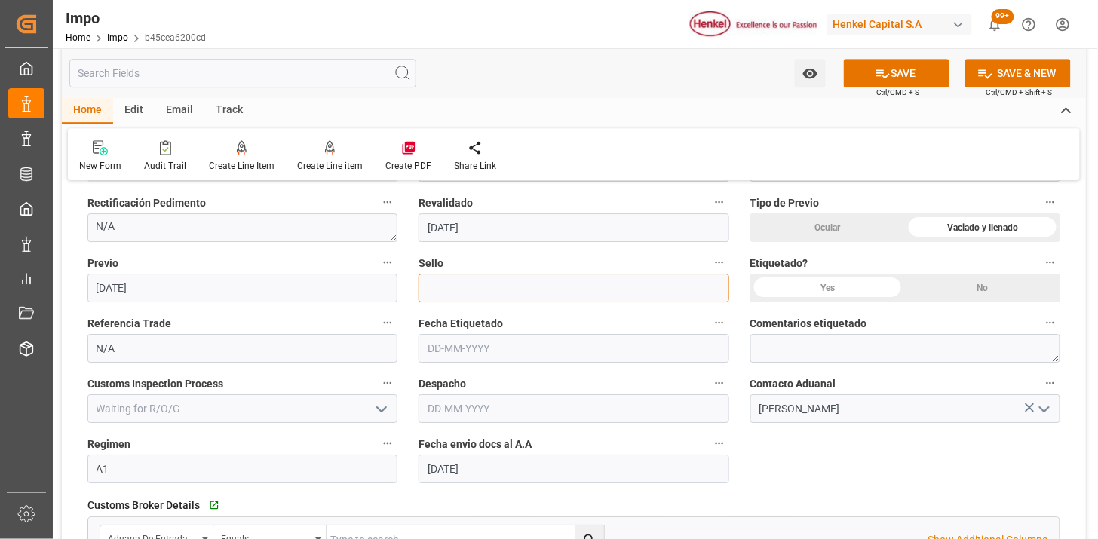
click at [490, 296] on input at bounding box center [574, 288] width 310 height 29
paste input "CEM23-3676501"
type input "CEM23-3676501"
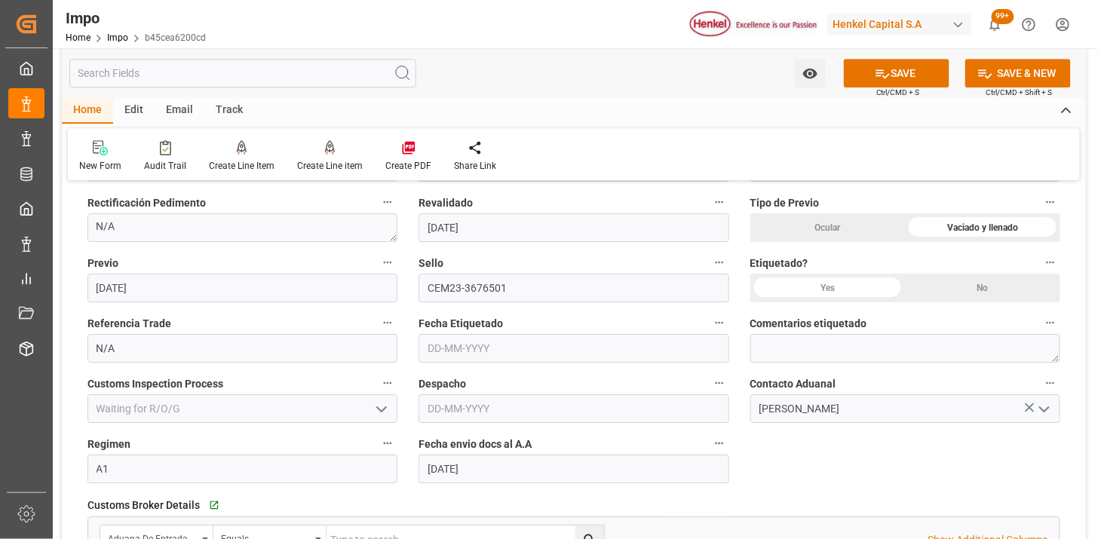
click at [1015, 283] on div "No" at bounding box center [982, 288] width 155 height 29
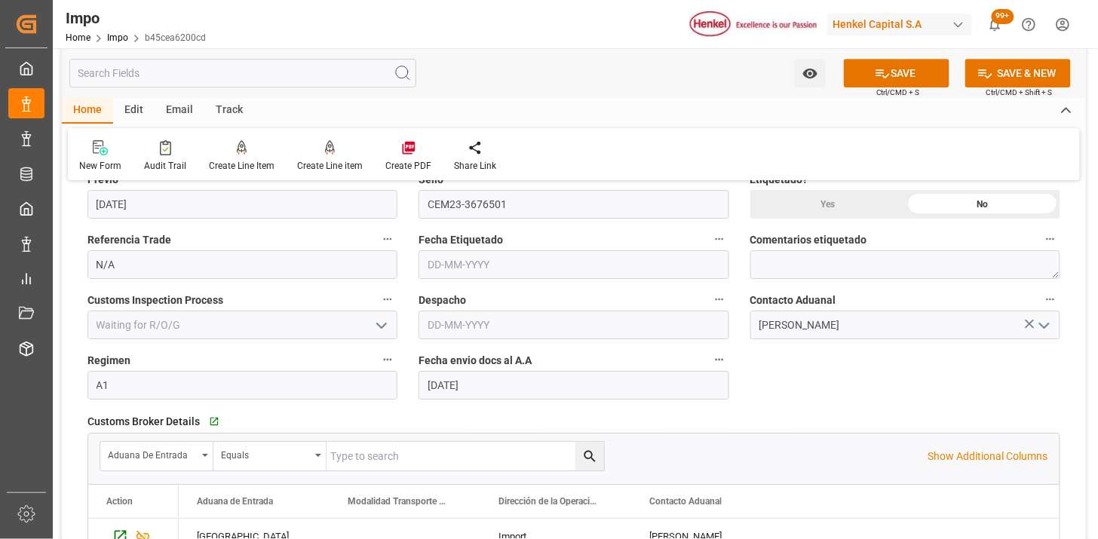
click at [436, 321] on input "text" at bounding box center [574, 325] width 310 height 29
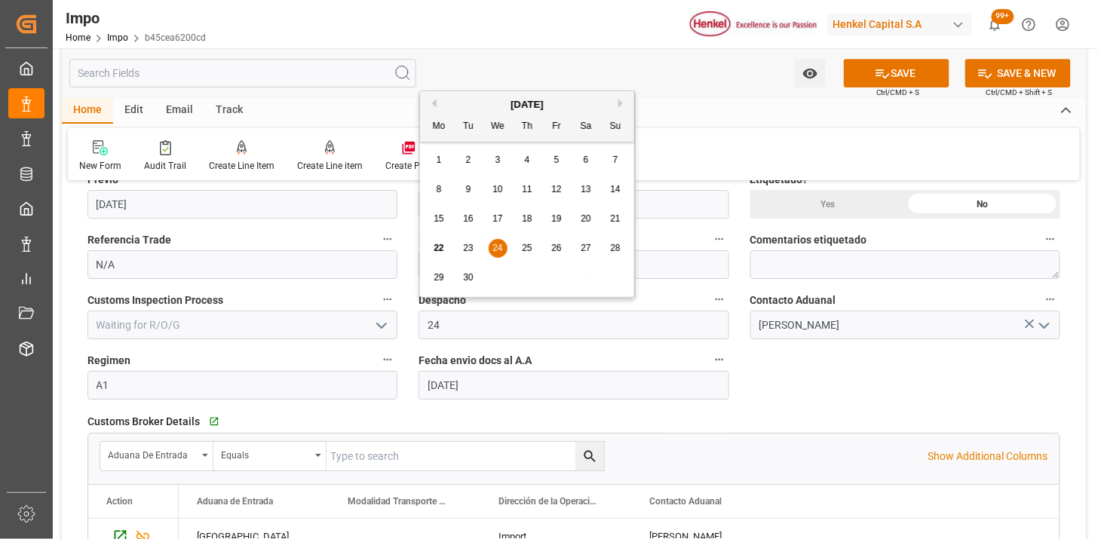
type input "[DATE]"
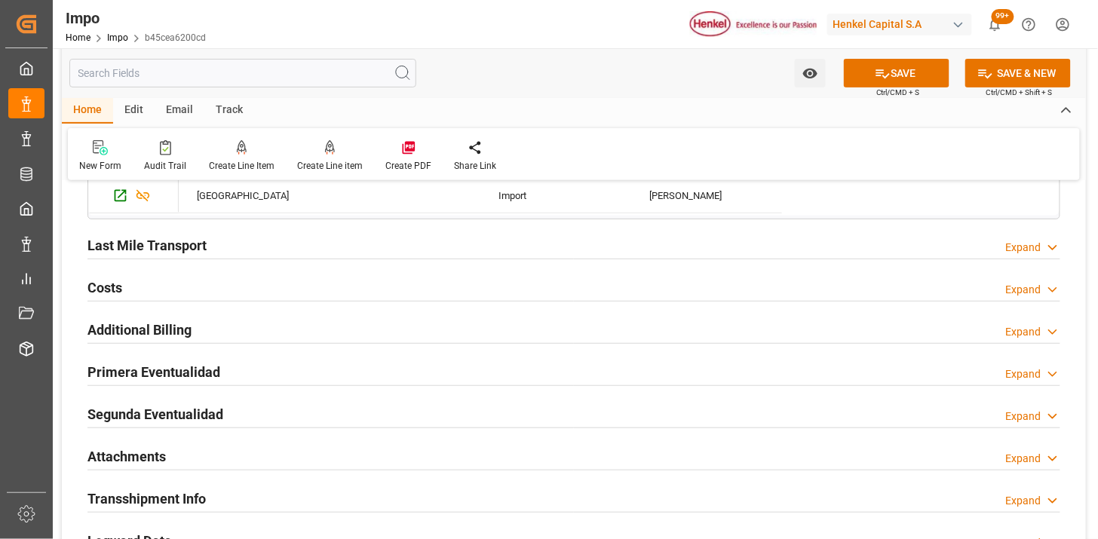
scroll to position [1844, 0]
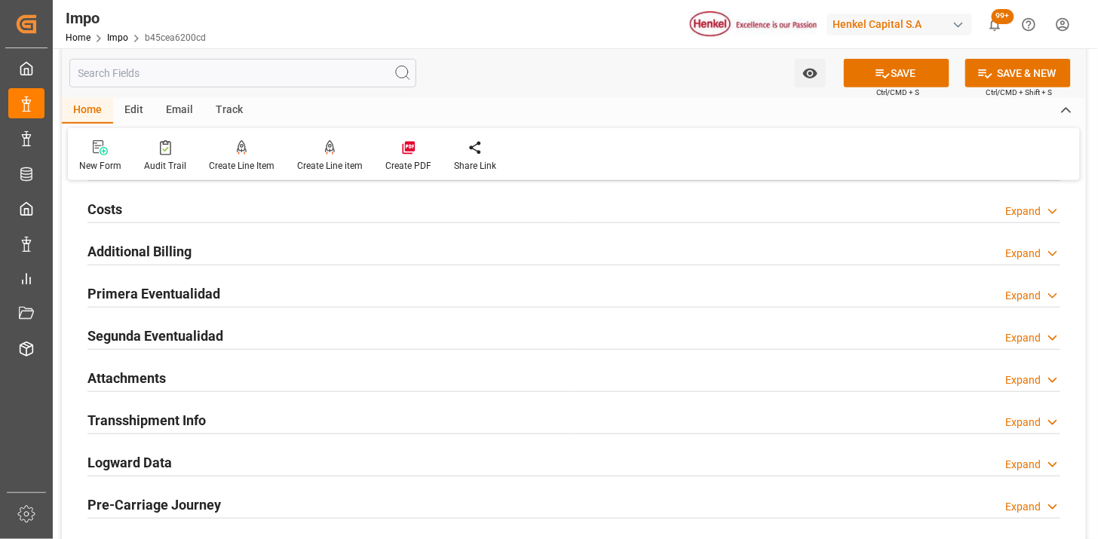
click at [270, 296] on div "Primera Eventualidad Expand" at bounding box center [574, 292] width 973 height 29
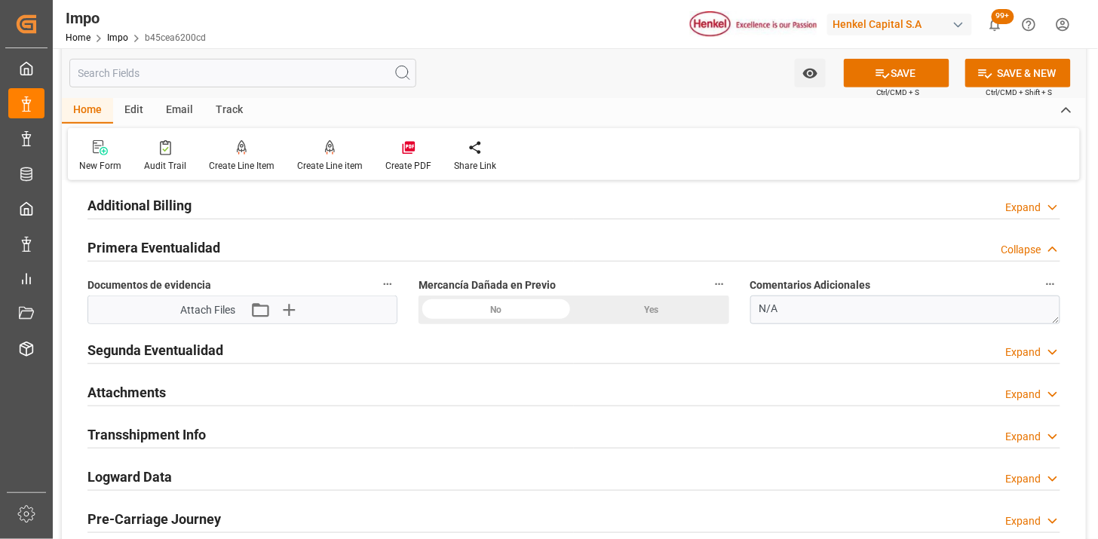
scroll to position [1927, 0]
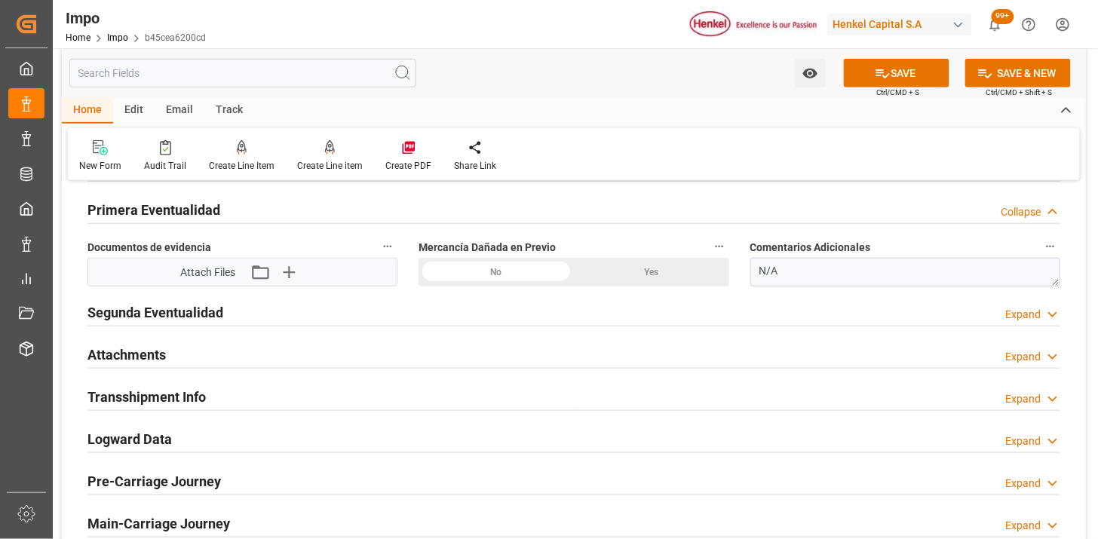
click at [462, 273] on div "No" at bounding box center [496, 272] width 155 height 29
click at [807, 266] on textarea "N/A" at bounding box center [906, 272] width 310 height 29
type textarea "EMPLAYES DE TAMBORES RASGADOS"
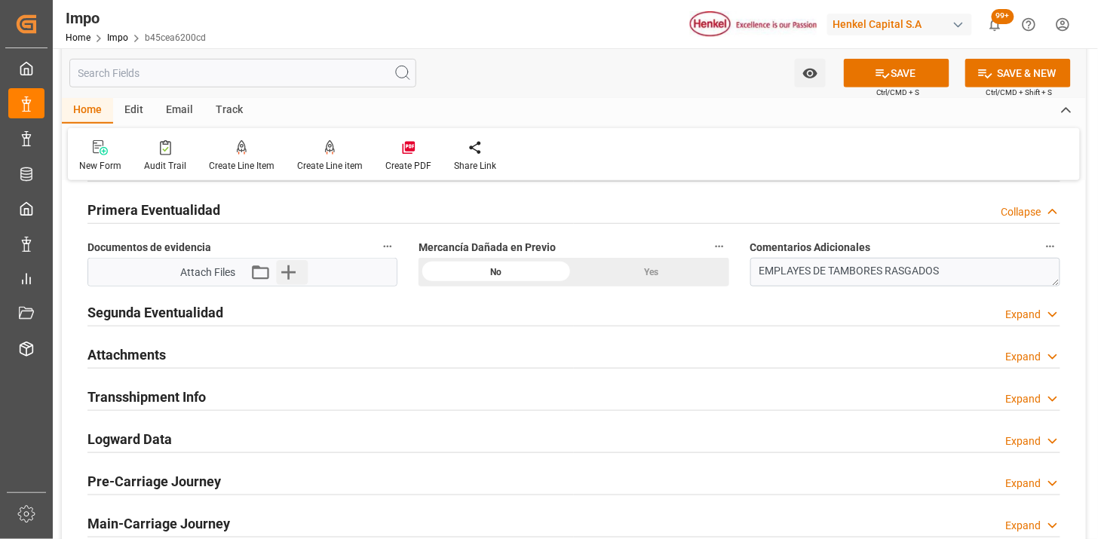
click at [303, 269] on button "Upload new file" at bounding box center [292, 272] width 32 height 24
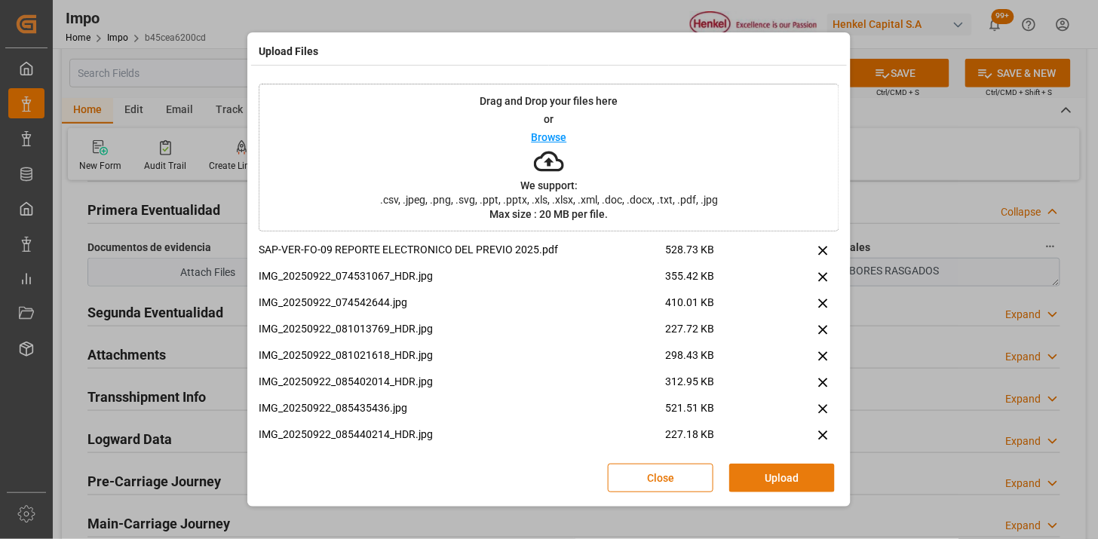
click at [773, 476] on button "Upload" at bounding box center [782, 478] width 106 height 29
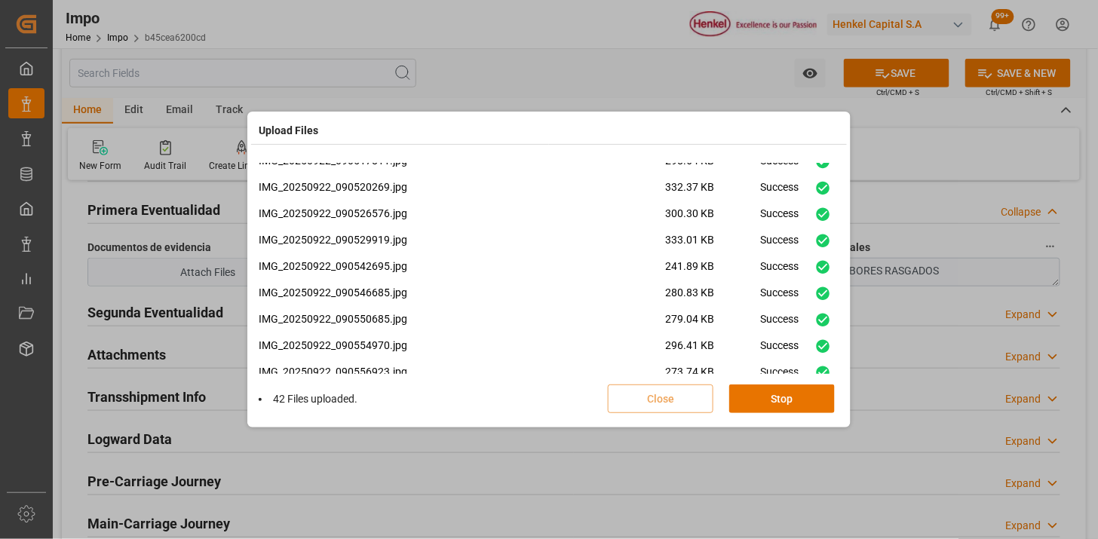
scroll to position [1171, 0]
click at [745, 394] on button "Done" at bounding box center [782, 399] width 106 height 29
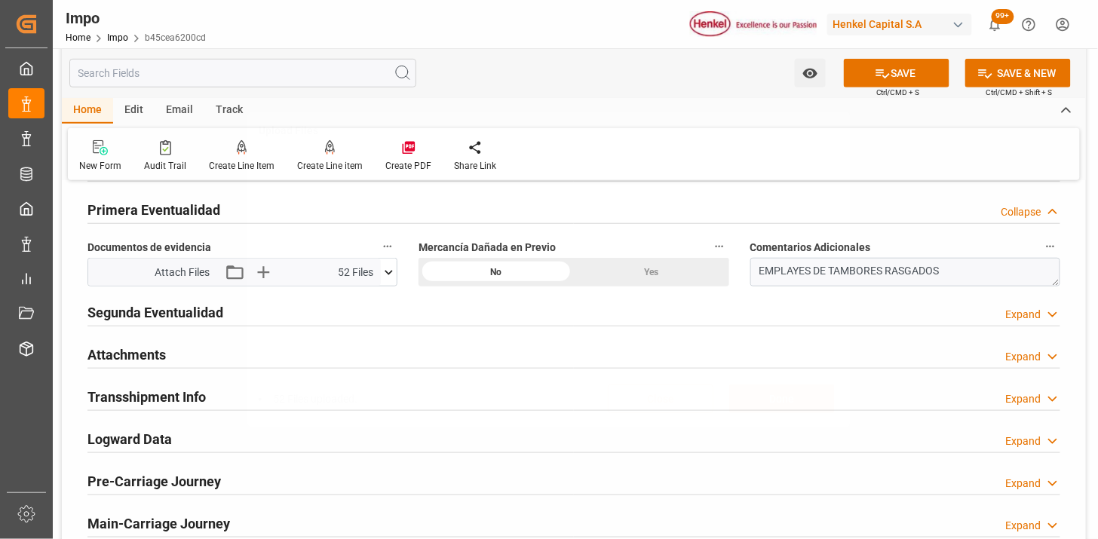
scroll to position [0, 0]
drag, startPoint x: 261, startPoint y: 352, endPoint x: 345, endPoint y: 342, distance: 84.3
click at [261, 352] on div "Attachments Expand" at bounding box center [574, 353] width 973 height 29
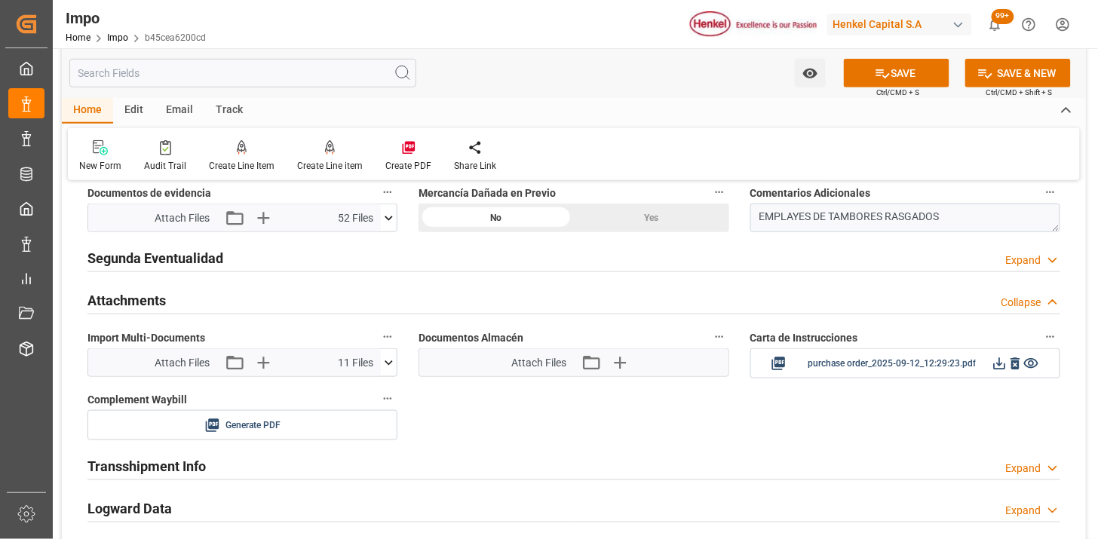
scroll to position [2011, 0]
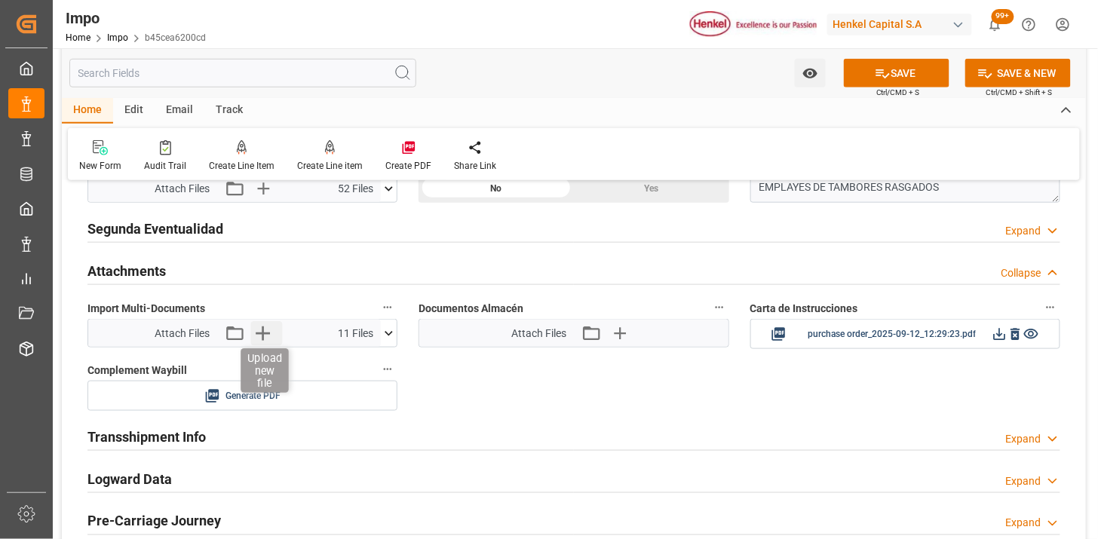
click at [268, 339] on icon "button" at bounding box center [262, 333] width 24 height 24
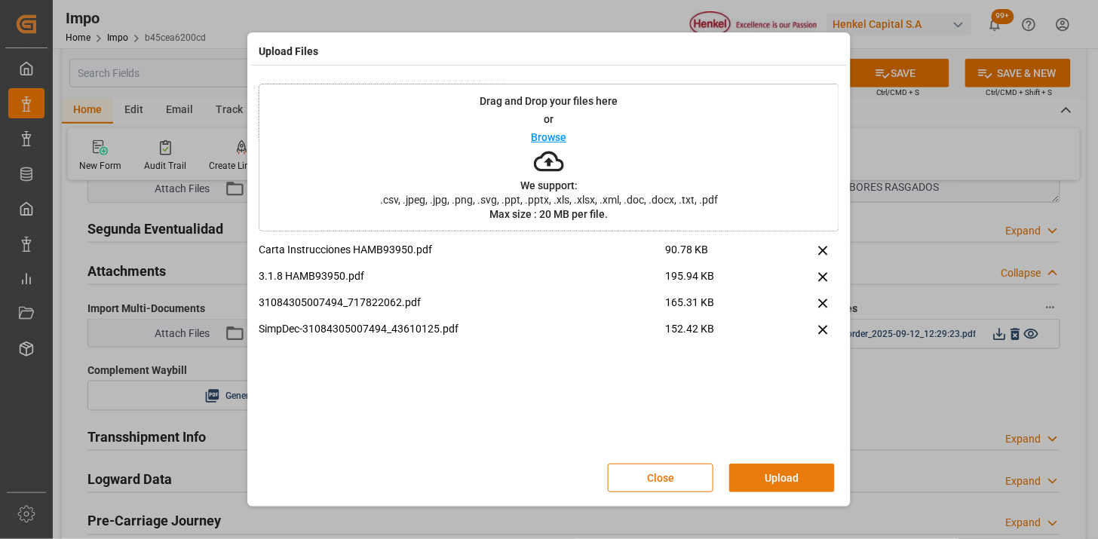
click at [776, 474] on button "Upload" at bounding box center [782, 478] width 106 height 29
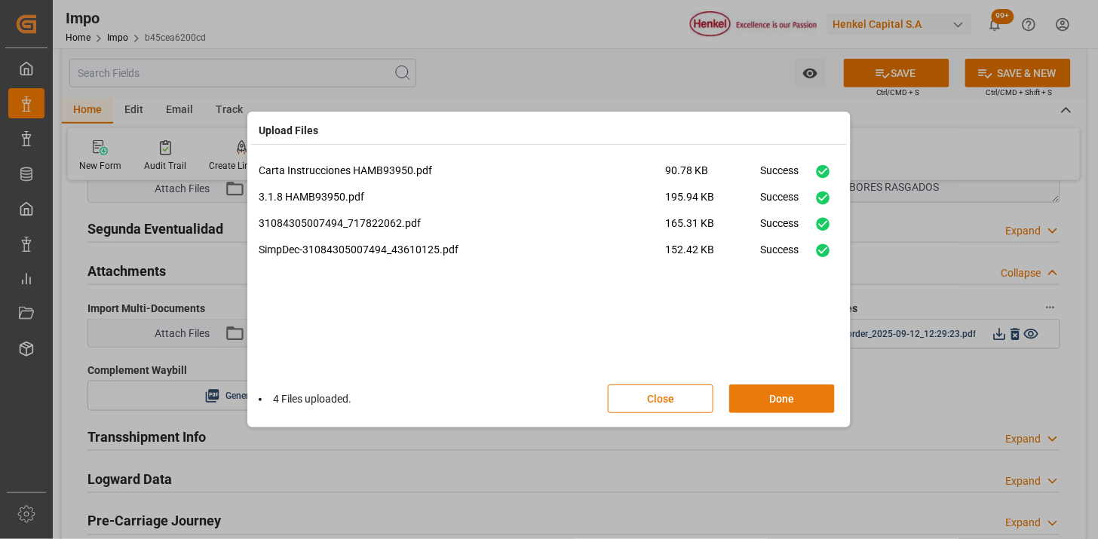
click at [780, 401] on button "Done" at bounding box center [782, 399] width 106 height 29
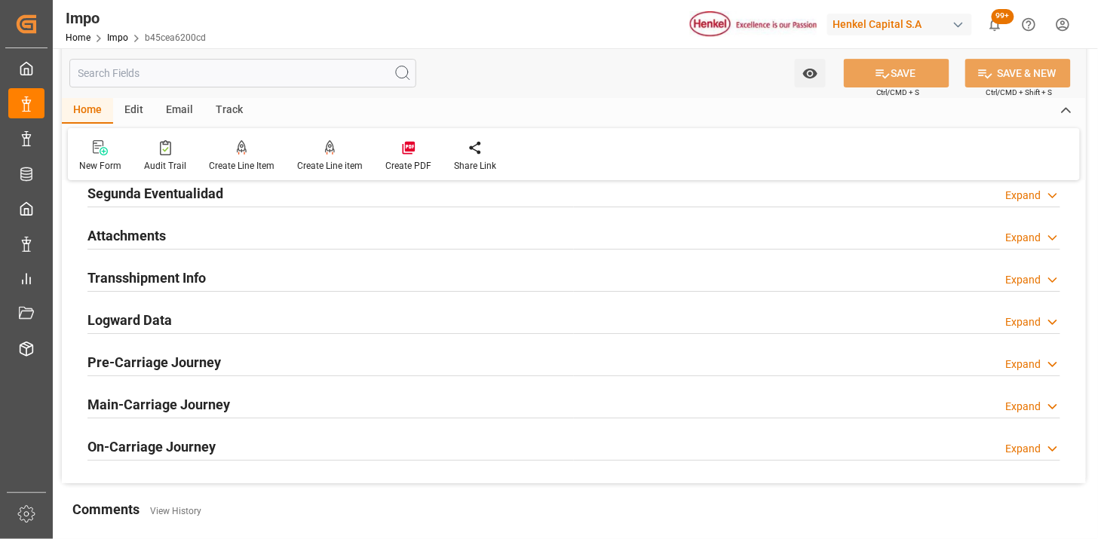
scroll to position [1488, 0]
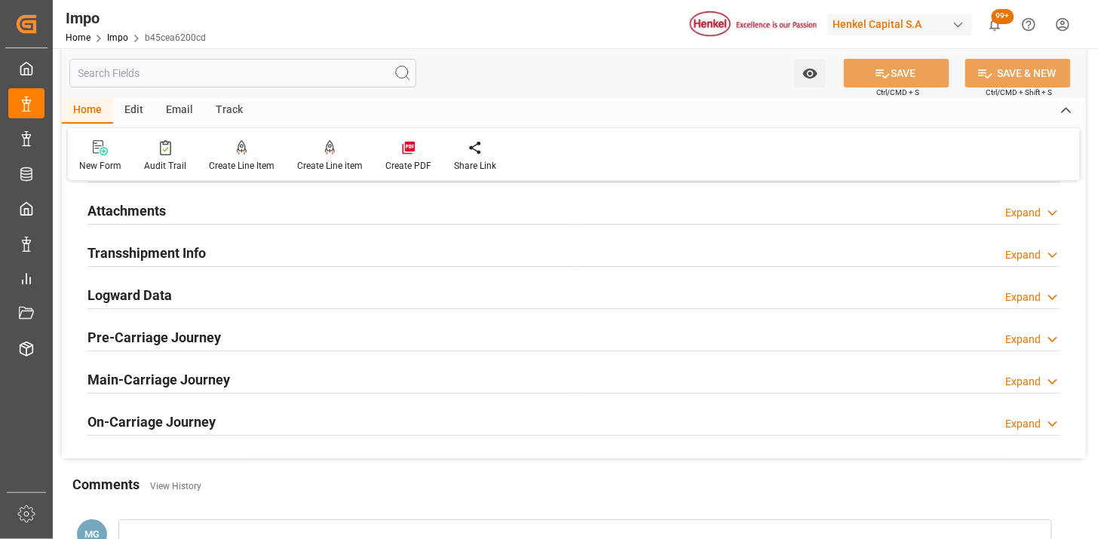
click at [195, 217] on div "Attachments Expand" at bounding box center [574, 209] width 973 height 29
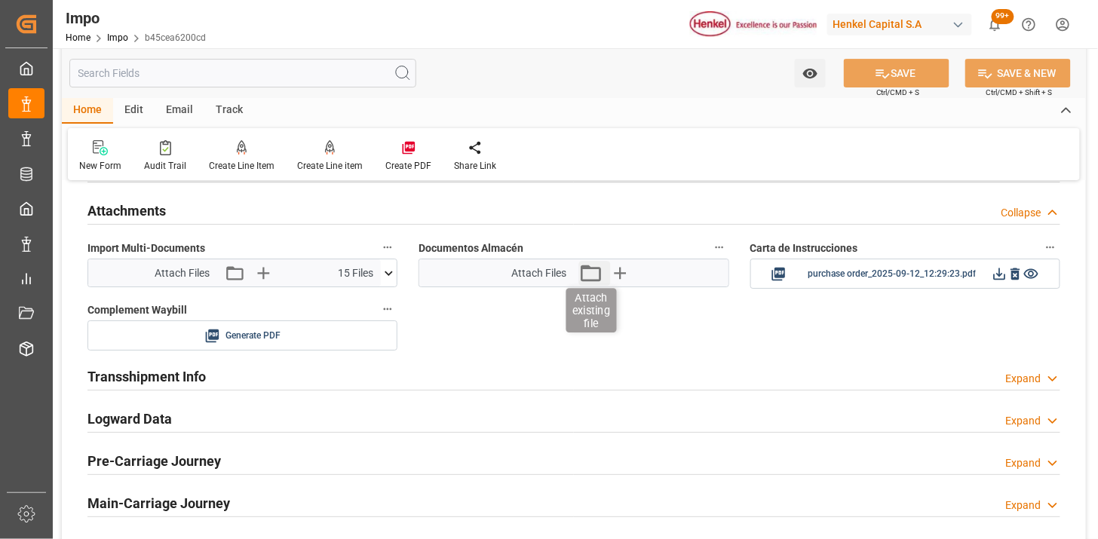
click at [585, 274] on icon "button" at bounding box center [591, 273] width 24 height 24
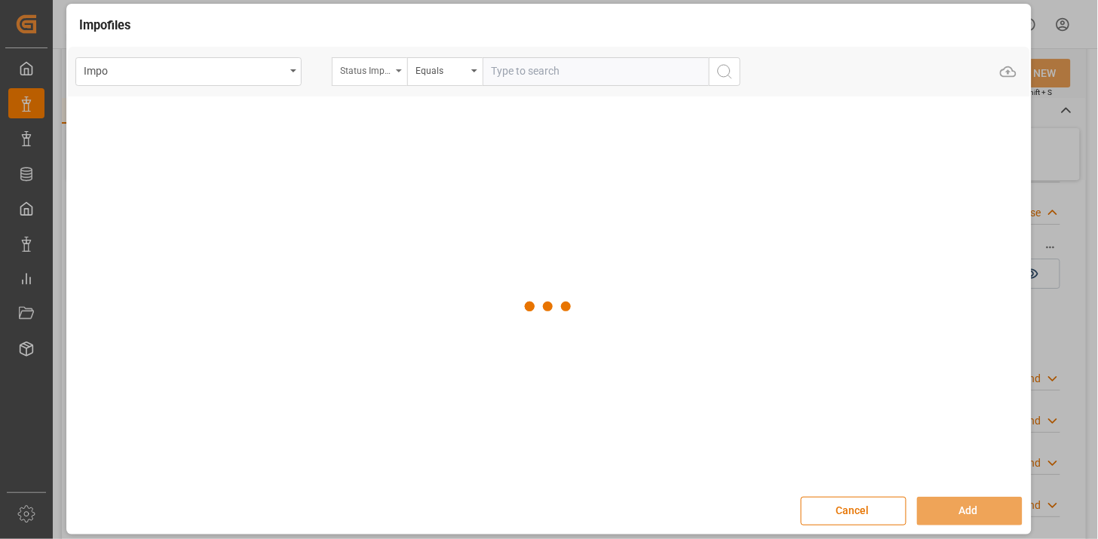
click at [371, 69] on div "Status Importación" at bounding box center [365, 68] width 51 height 17
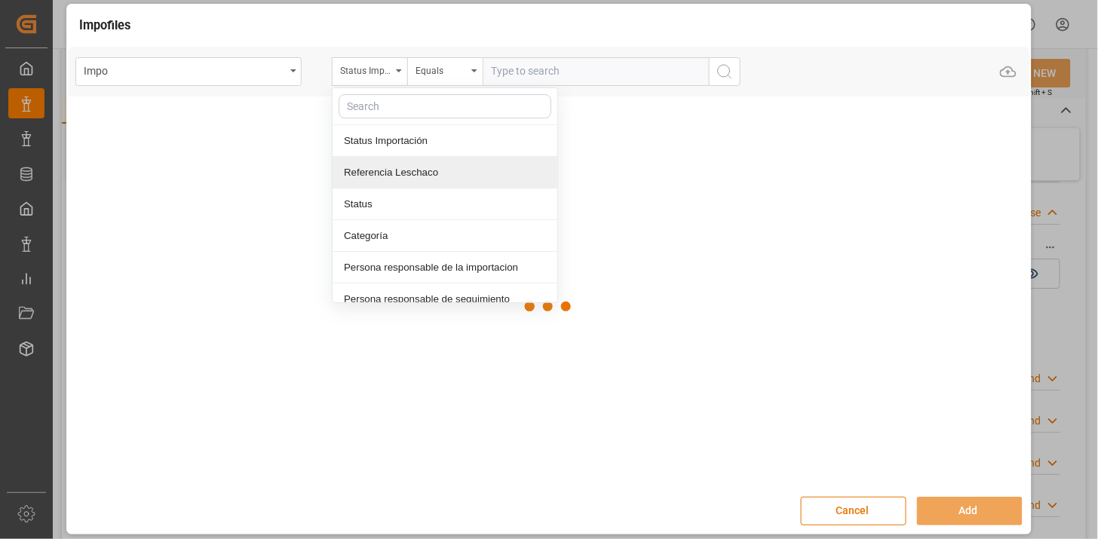
drag, startPoint x: 404, startPoint y: 179, endPoint x: 601, endPoint y: 61, distance: 230.0
click at [404, 178] on div "Referencia Leschaco" at bounding box center [445, 173] width 225 height 32
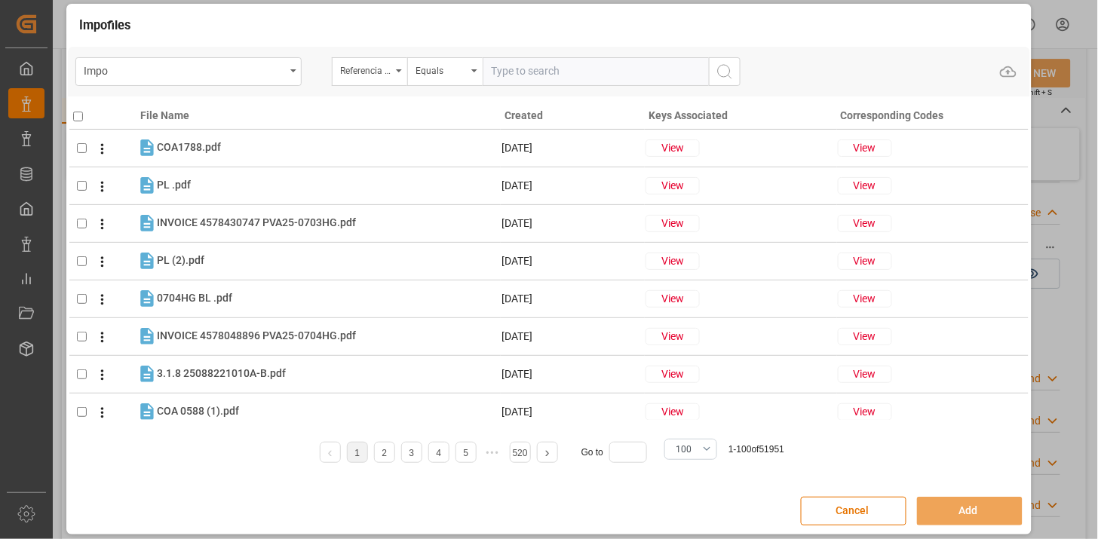
click at [604, 60] on input "text" at bounding box center [596, 71] width 226 height 29
paste input "250906900841"
type input "250906900841"
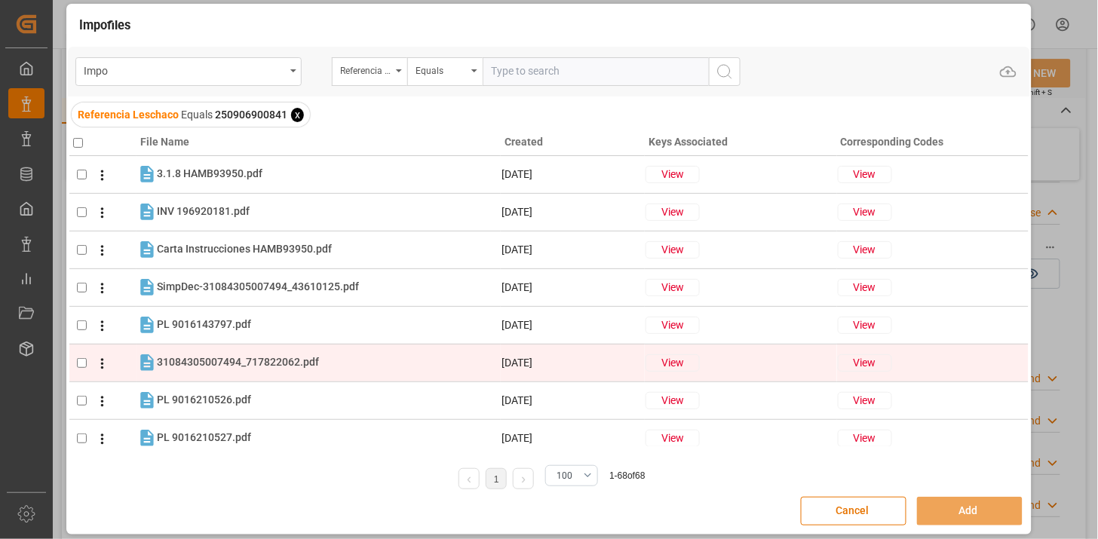
click at [324, 355] on div "31084305007494_717822062.pdf 31084305007494_717822062.pdf" at bounding box center [328, 363] width 343 height 20
checkbox input "true"
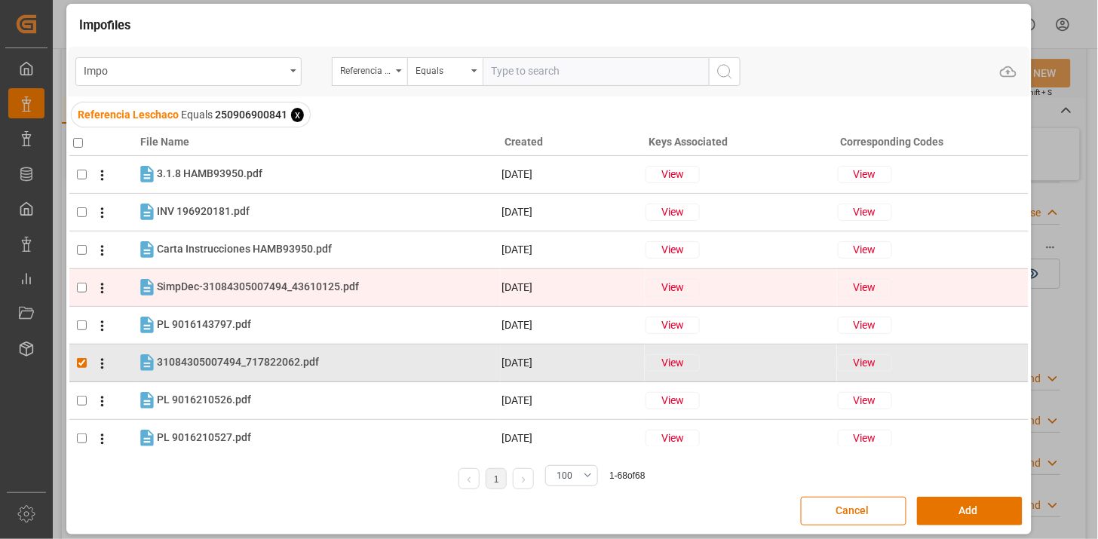
click at [332, 293] on div "SimpDec-31084305007494_43610125.pdf SimpDec-31084305007494_43610125.pdf" at bounding box center [258, 287] width 202 height 16
checkbox input "true"
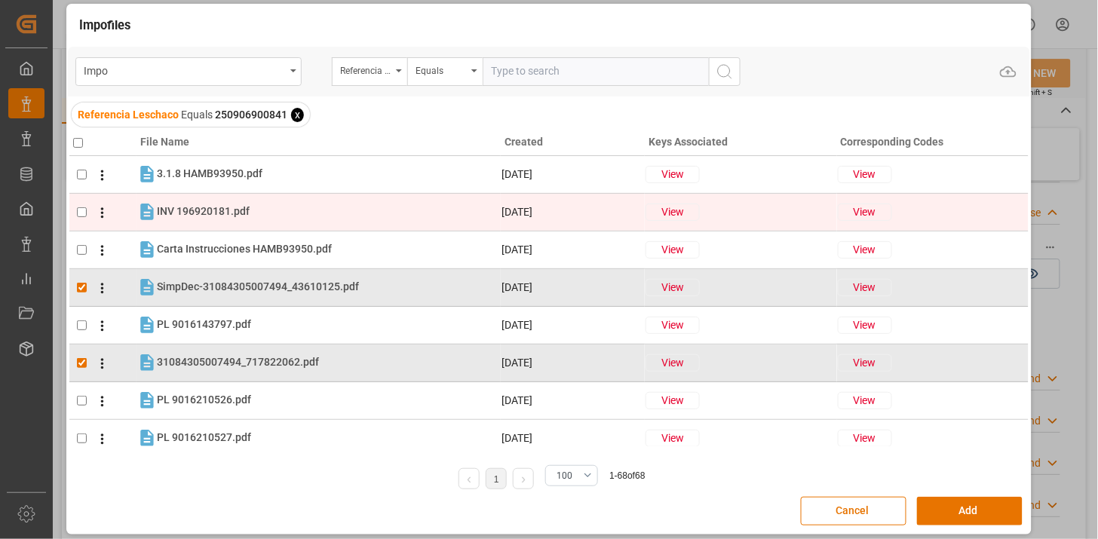
click at [335, 208] on div "INV 196920181.pdf INV 196920181.pdf" at bounding box center [328, 212] width 343 height 20
checkbox input "true"
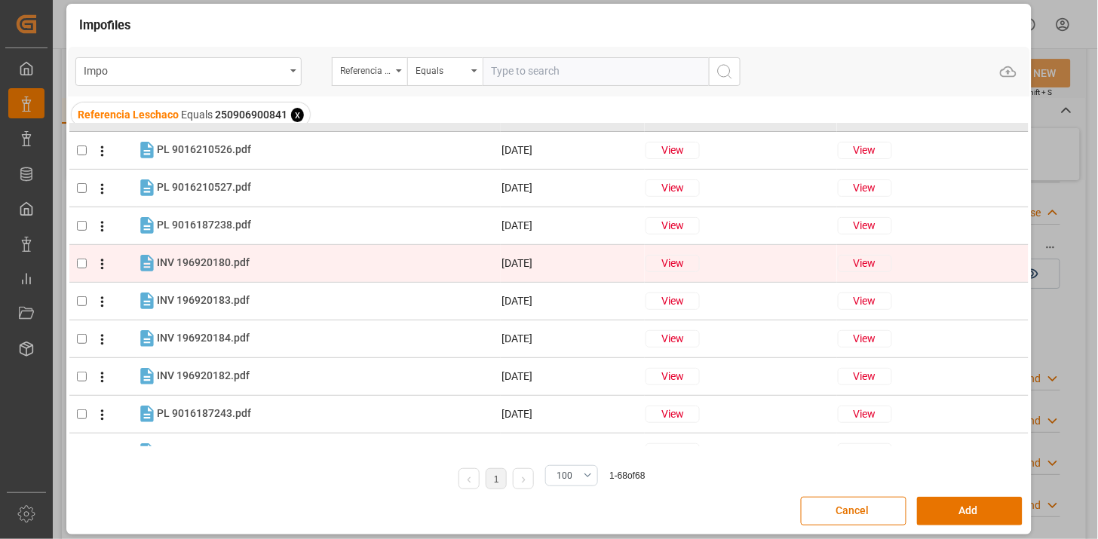
scroll to position [251, 0]
click at [250, 269] on div "INV 196920180.pdf INV 196920180.pdf" at bounding box center [328, 263] width 343 height 20
checkbox input "true"
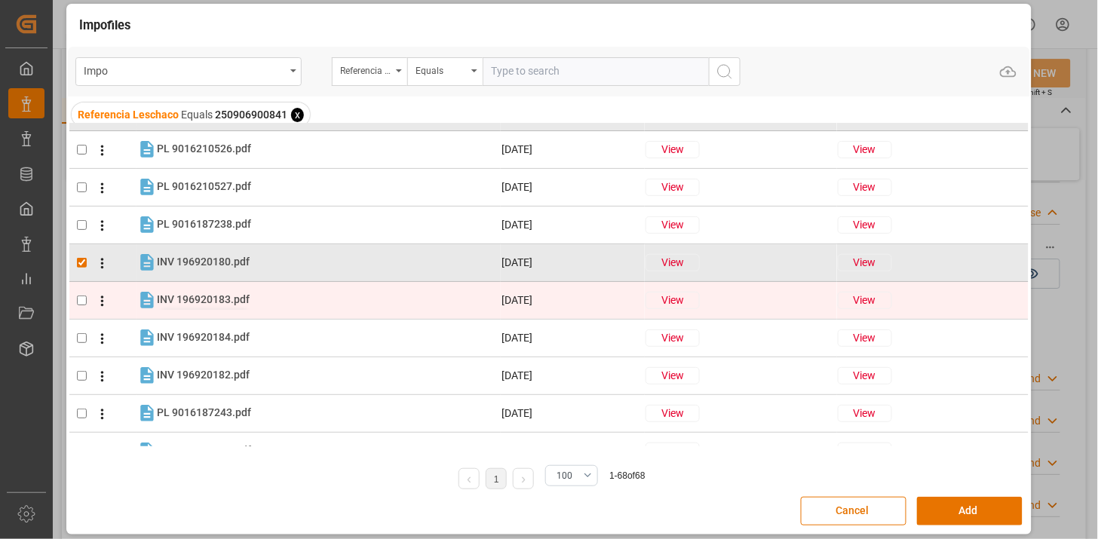
click at [232, 298] on span "INV 196920183.pdf" at bounding box center [203, 299] width 93 height 12
checkbox input "true"
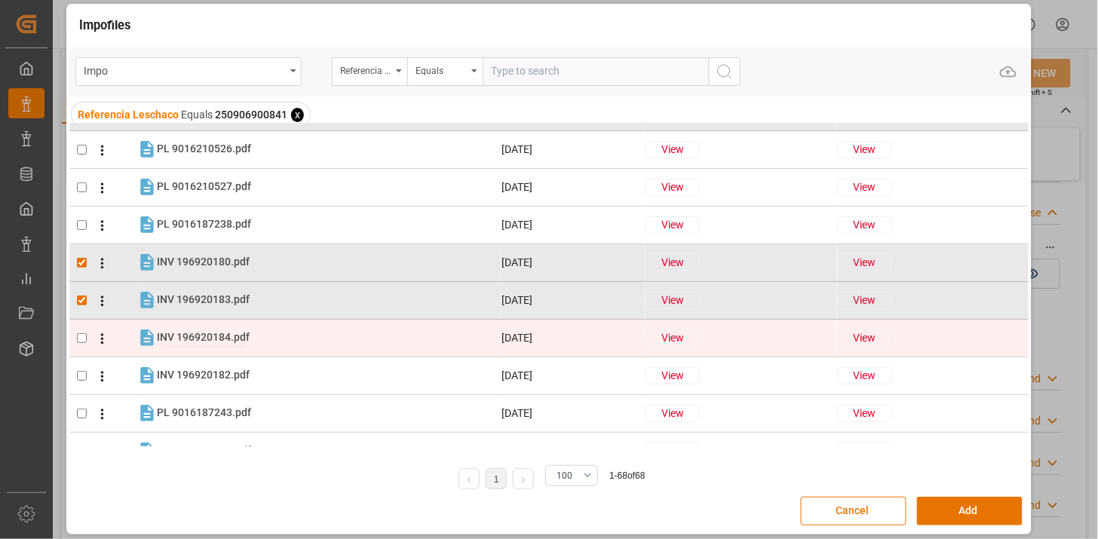
click at [217, 341] on span "INV 196920184.pdf" at bounding box center [203, 337] width 93 height 12
checkbox input "true"
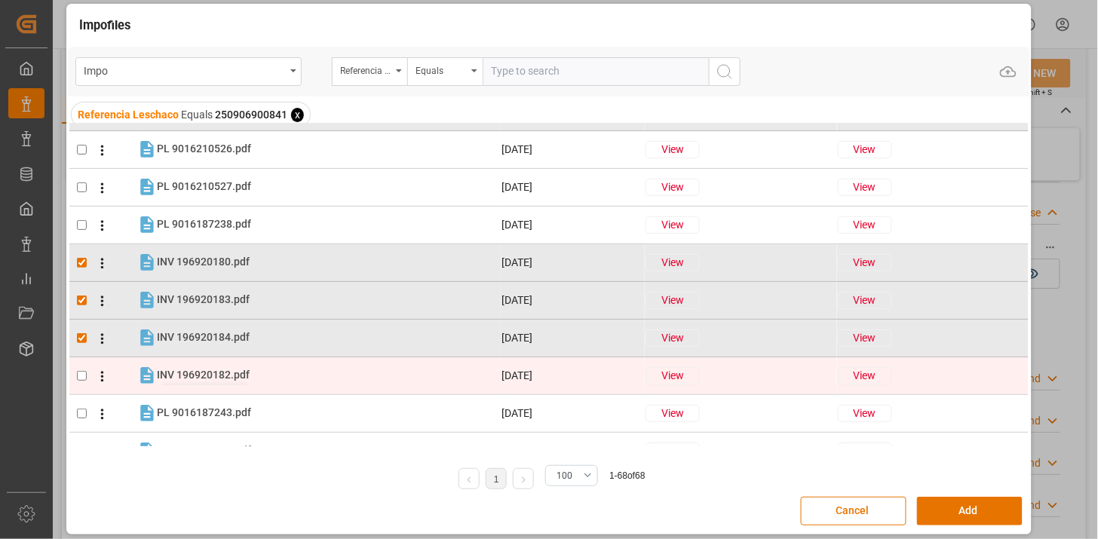
drag, startPoint x: 202, startPoint y: 379, endPoint x: 229, endPoint y: 377, distance: 26.5
click at [202, 381] on div "INV 196920182.pdf INV 196920182.pdf" at bounding box center [203, 375] width 93 height 16
checkbox input "true"
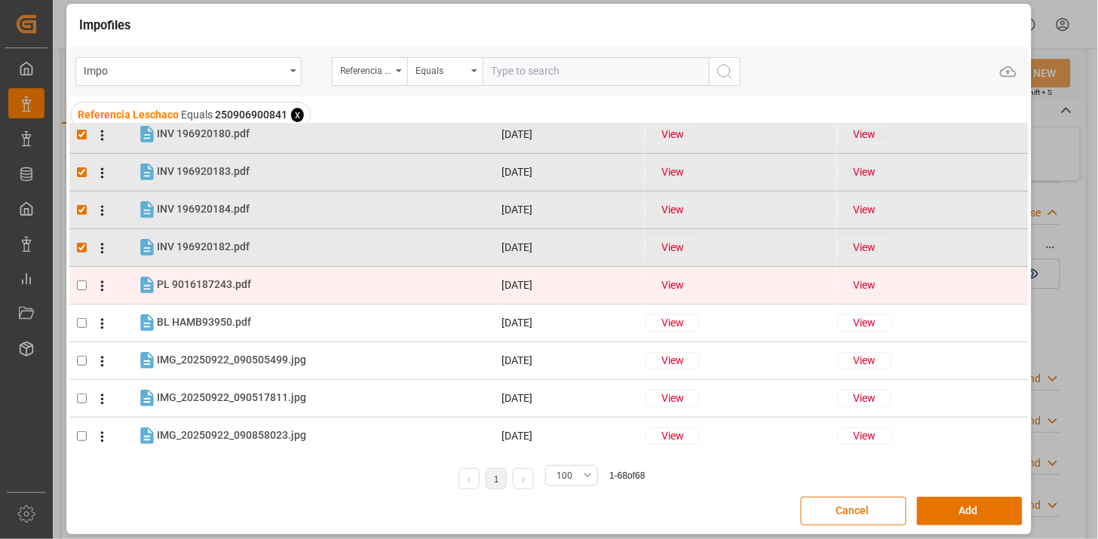
scroll to position [419, 0]
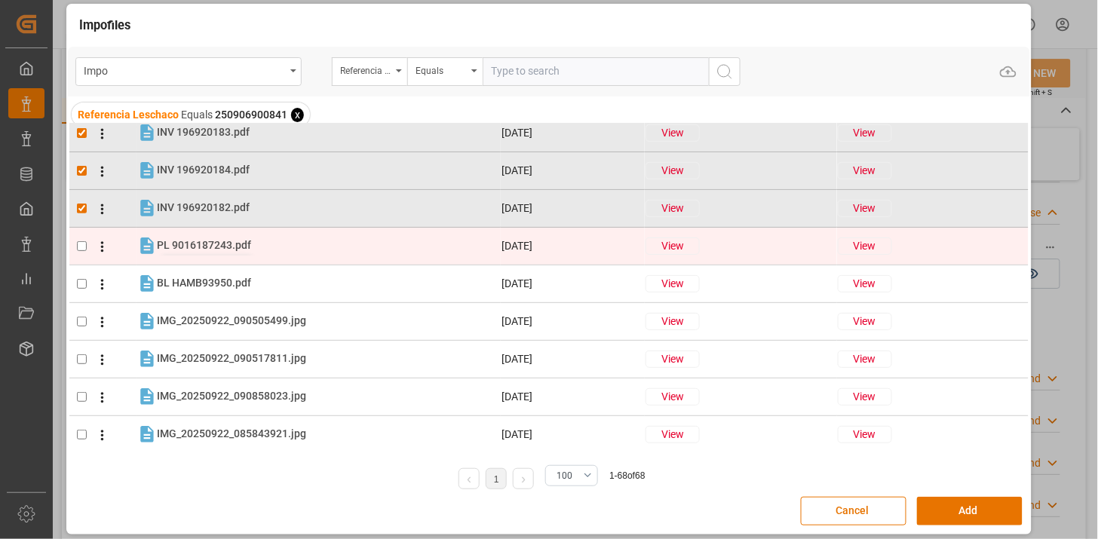
click at [223, 246] on span "PL 9016187243.pdf" at bounding box center [204, 245] width 94 height 12
checkbox input "true"
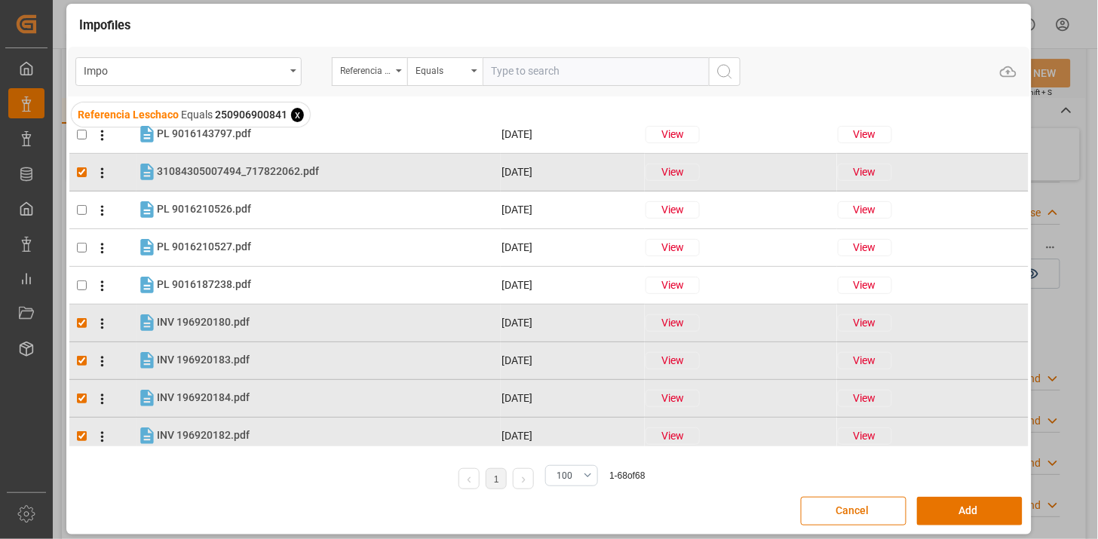
scroll to position [167, 0]
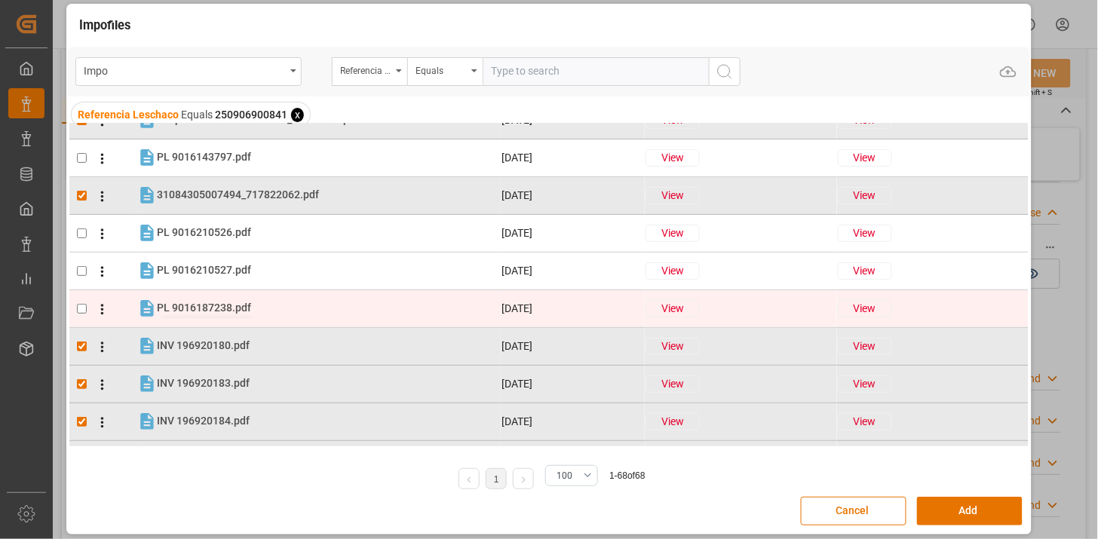
click at [223, 312] on span "PL 9016187238.pdf" at bounding box center [204, 308] width 94 height 12
checkbox input "true"
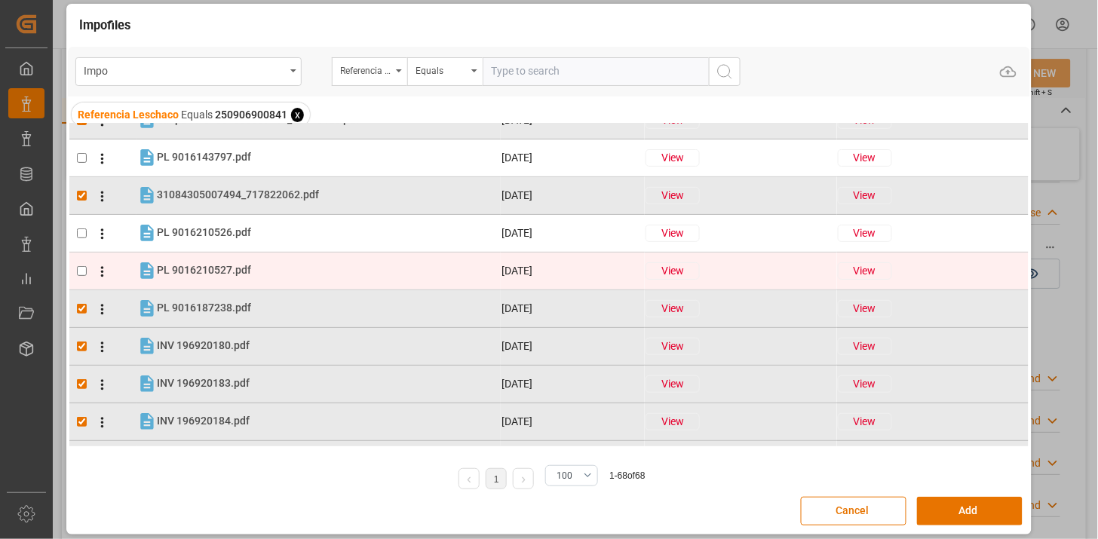
click at [236, 283] on tr "PL 9016210527.pdf PL 9016210527.pdf 12-09-2025 View View" at bounding box center [549, 271] width 960 height 38
checkbox input "true"
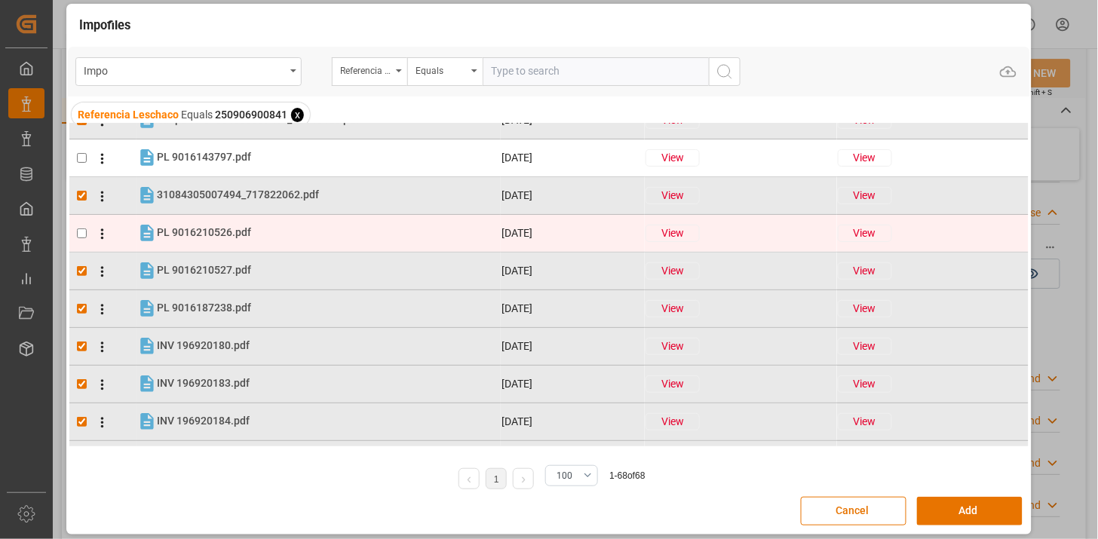
click at [232, 238] on div "PL 9016210526.pdf PL 9016210526.pdf" at bounding box center [204, 233] width 94 height 16
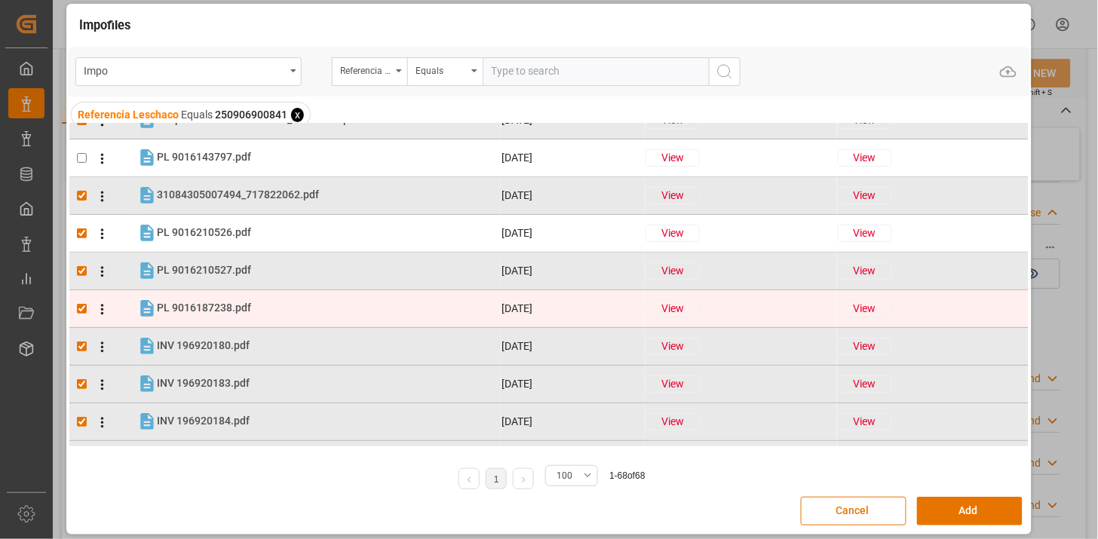
checkbox input "true"
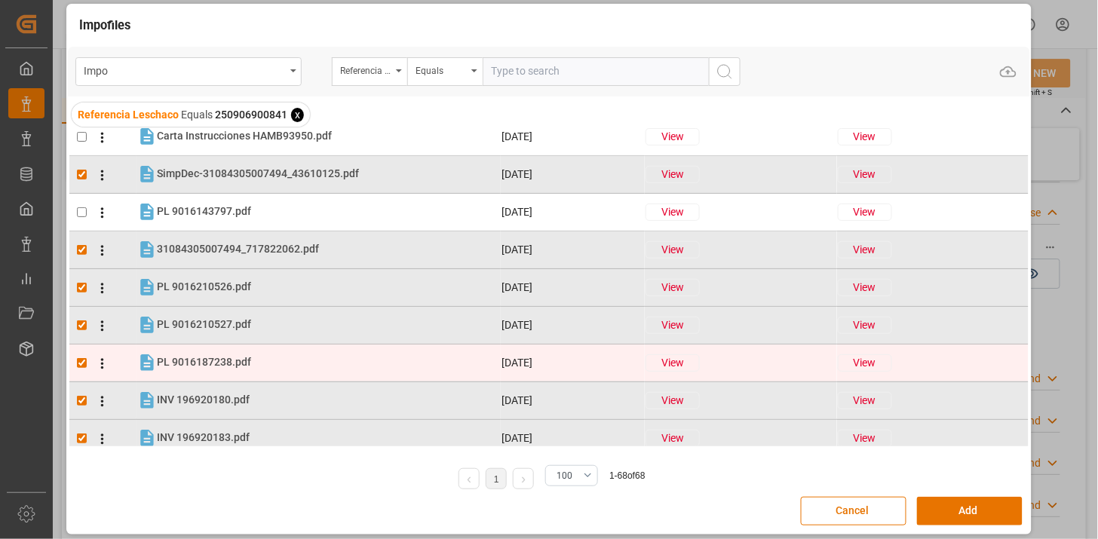
scroll to position [84, 0]
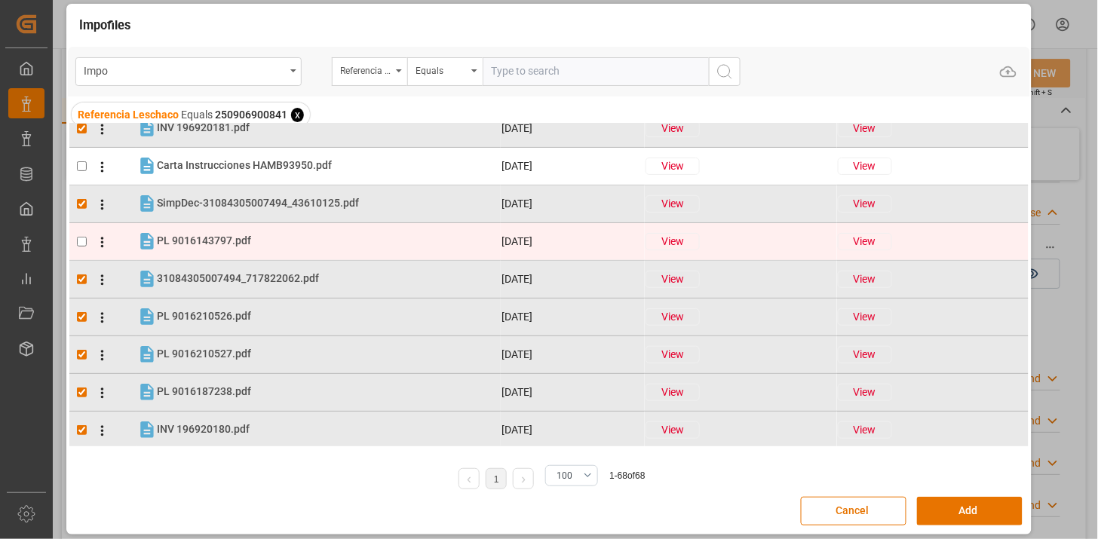
click at [254, 246] on div "PL 9016143797.pdf PL 9016143797.pdf" at bounding box center [328, 242] width 343 height 20
checkbox input "true"
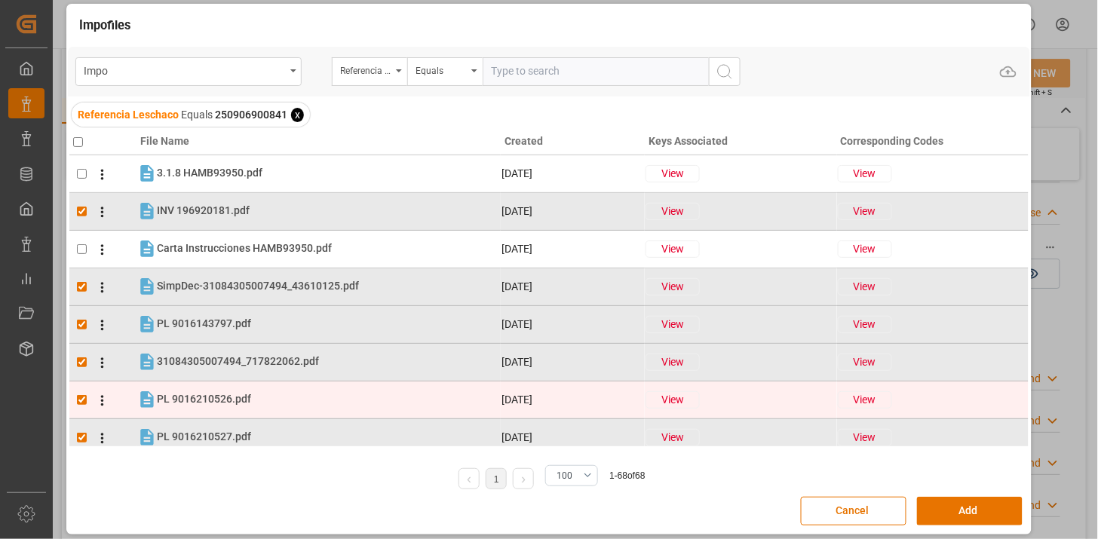
scroll to position [0, 0]
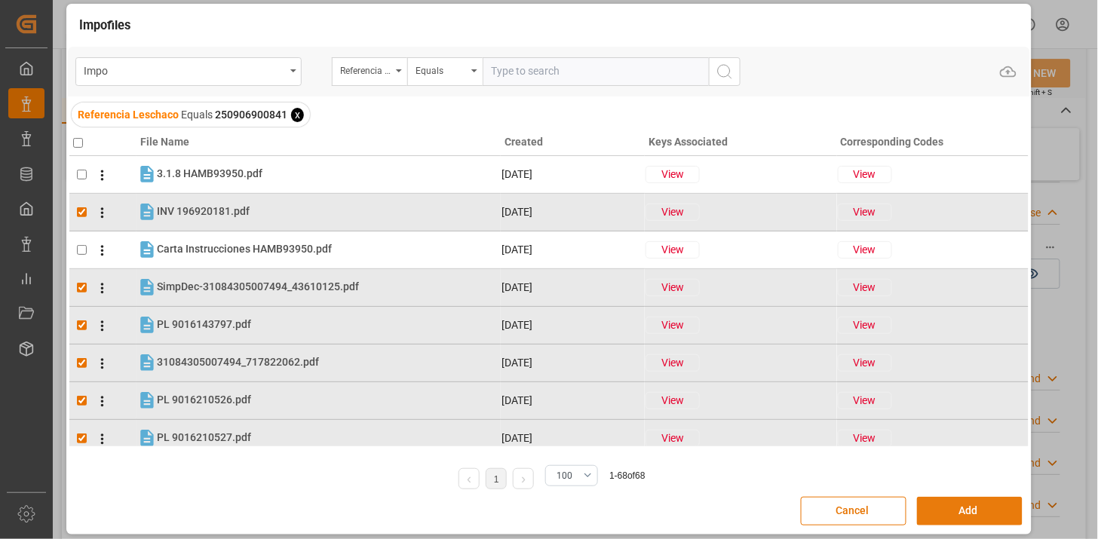
click at [946, 506] on button "Add" at bounding box center [970, 511] width 106 height 29
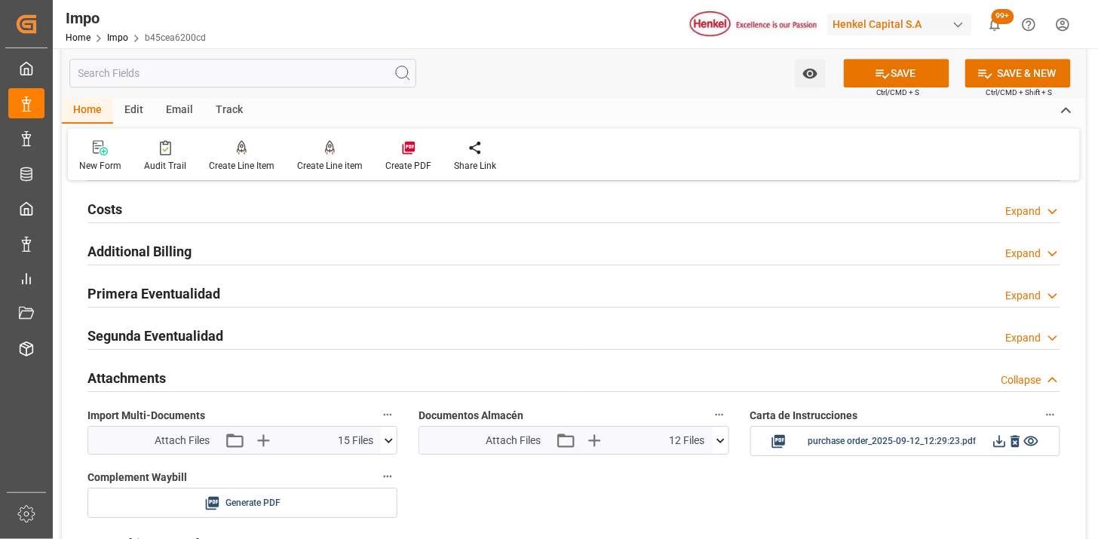
scroll to position [1237, 0]
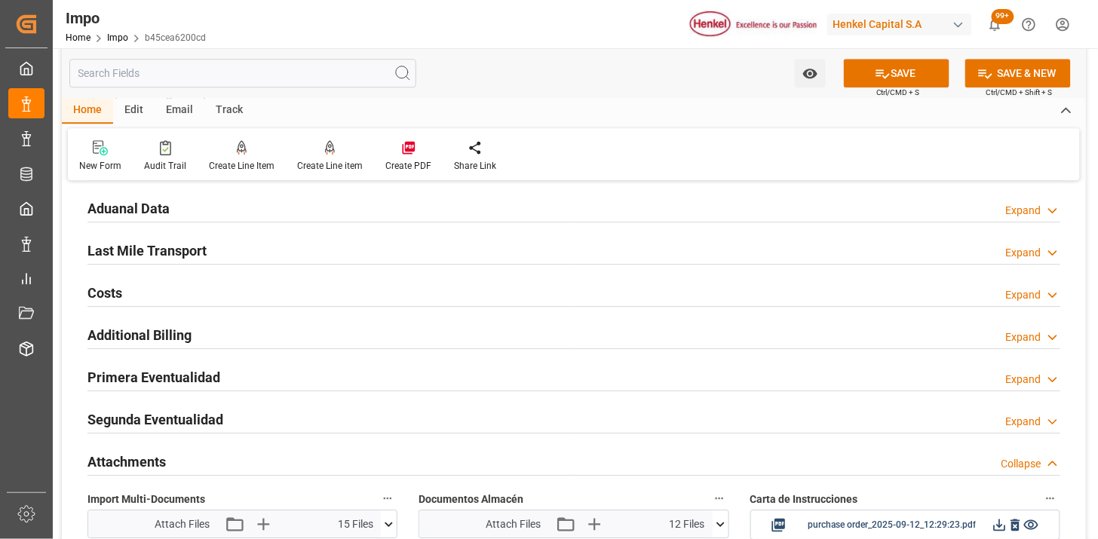
drag, startPoint x: 232, startPoint y: 243, endPoint x: 577, endPoint y: 353, distance: 361.9
click at [232, 244] on div "Last Mile Transport Expand" at bounding box center [574, 249] width 973 height 29
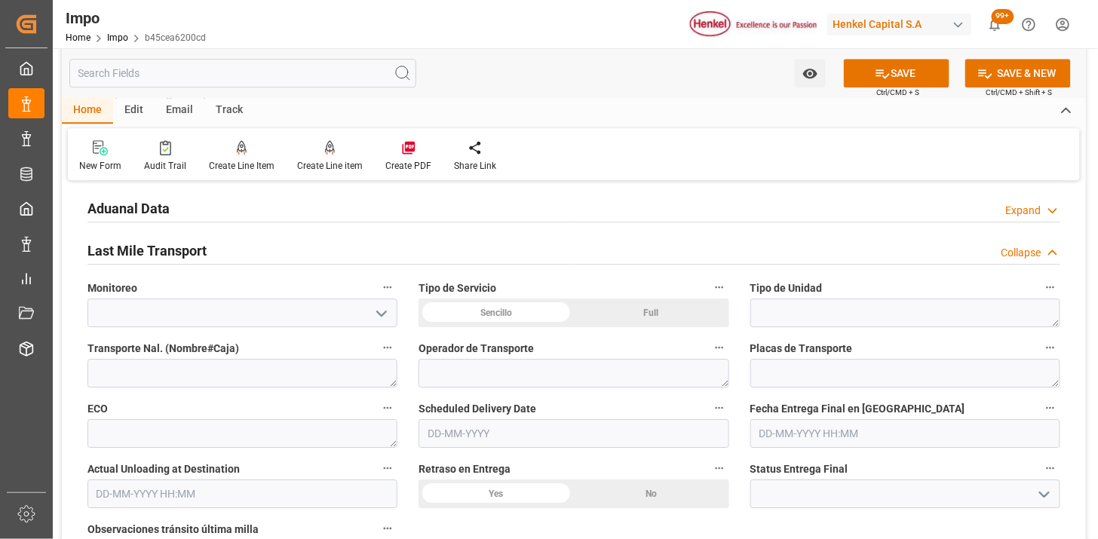
click at [513, 312] on div "Sencillo" at bounding box center [496, 313] width 155 height 29
click at [815, 306] on textarea at bounding box center [906, 313] width 310 height 29
type textarea "C"
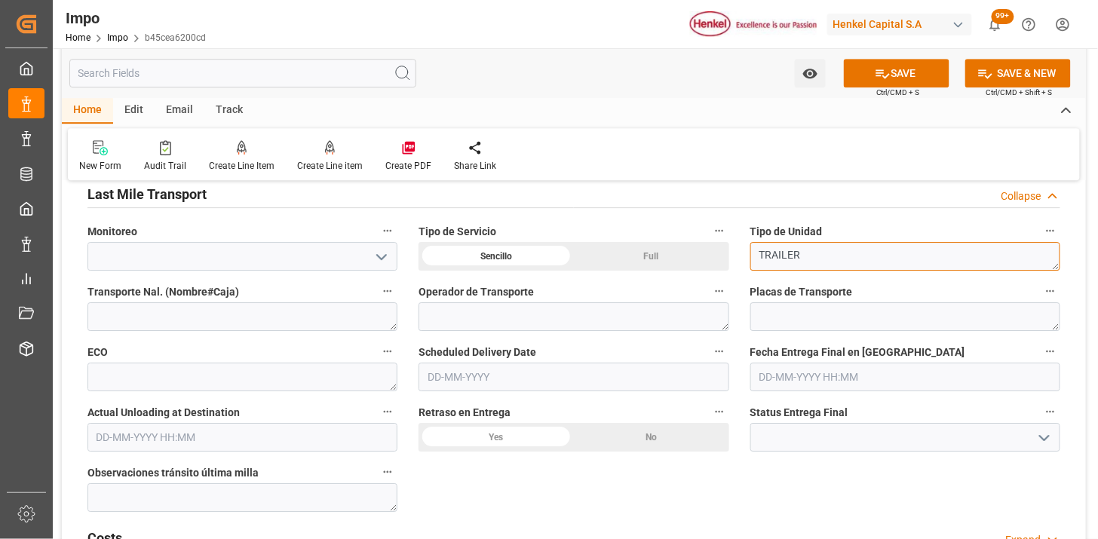
scroll to position [1321, 0]
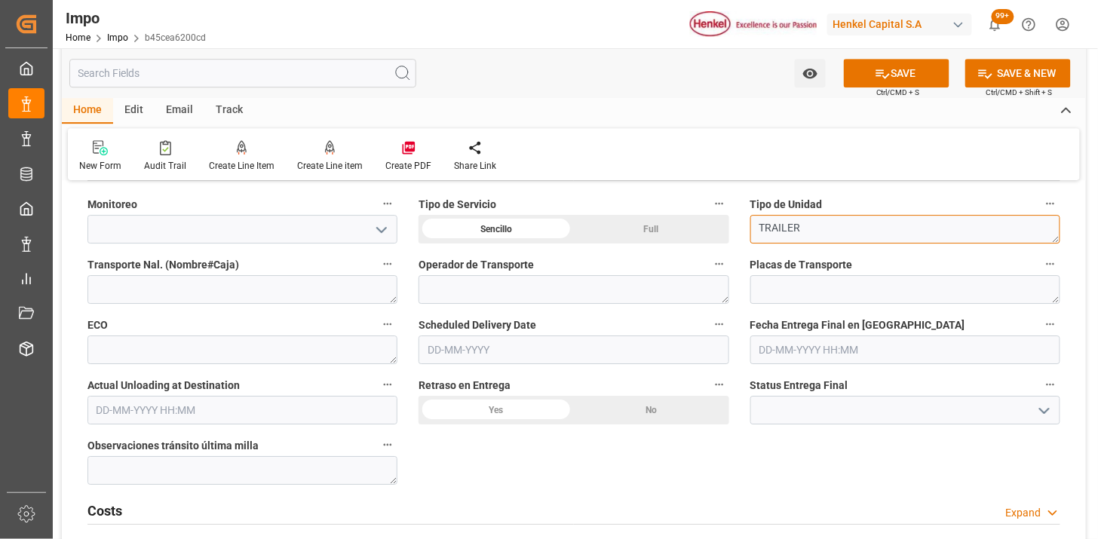
type textarea "TRAILER"
click at [459, 359] on input "text" at bounding box center [574, 350] width 310 height 29
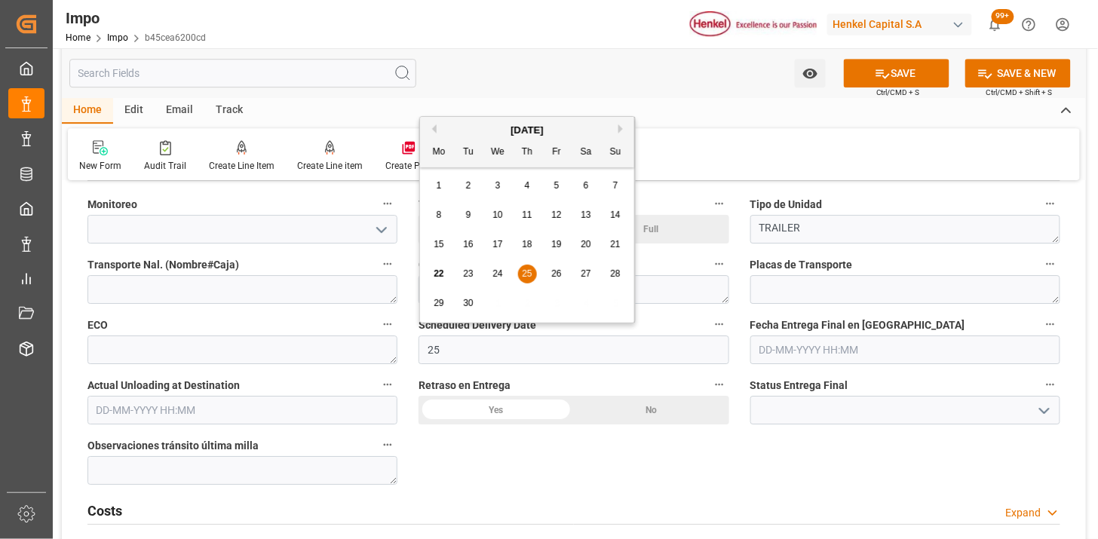
type input "25-09-2025"
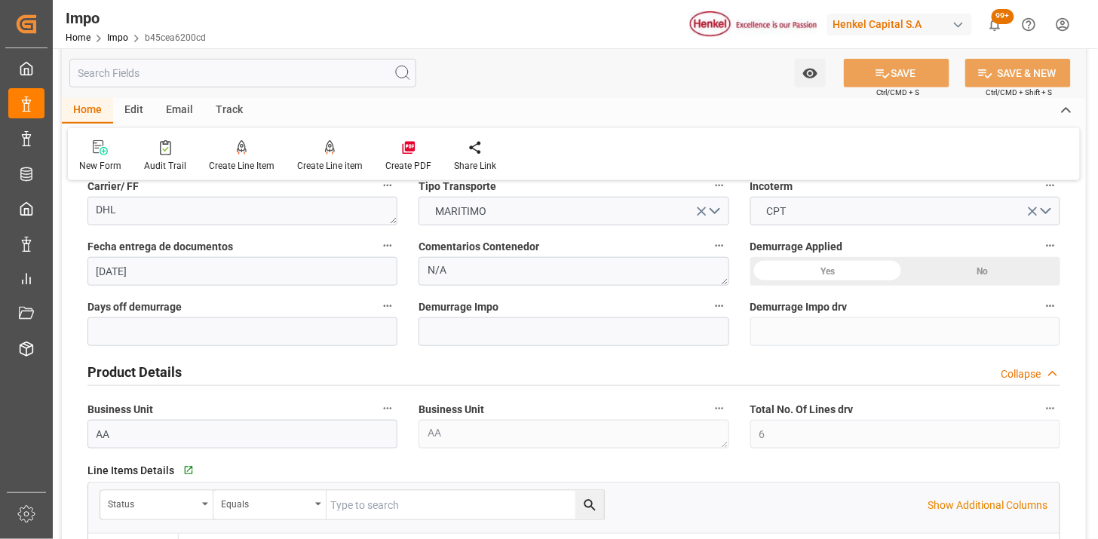
scroll to position [0, 0]
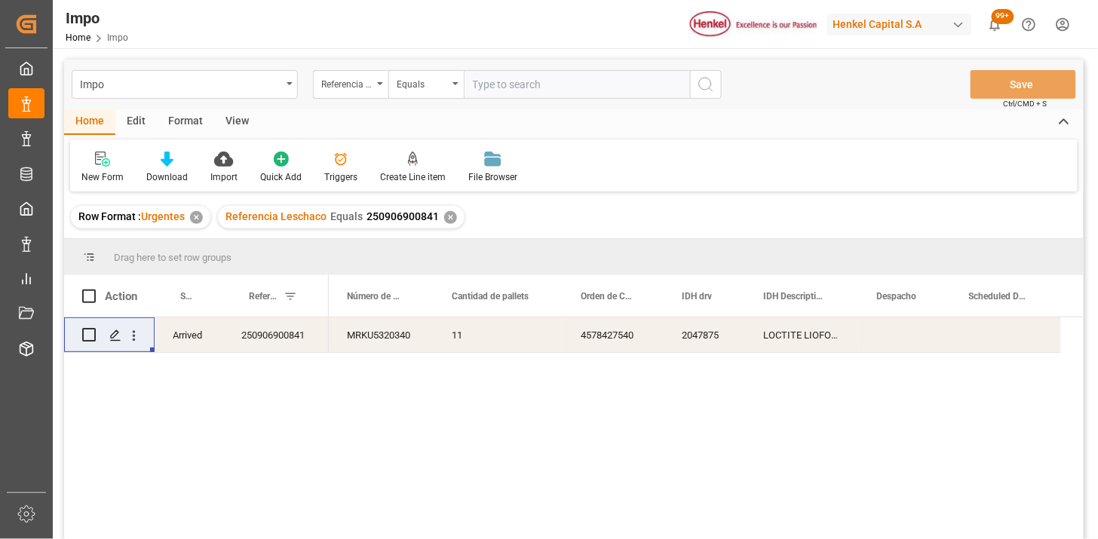
click at [592, 84] on input "text" at bounding box center [577, 84] width 226 height 29
paste input "251015080040"
type input "251015080040"
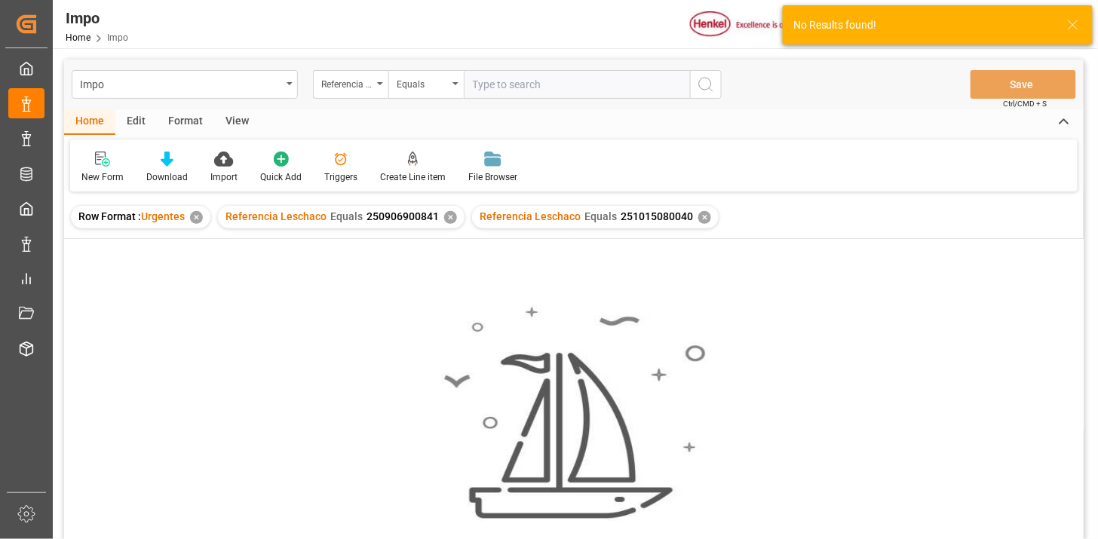
click at [450, 220] on div "✕" at bounding box center [450, 217] width 13 height 13
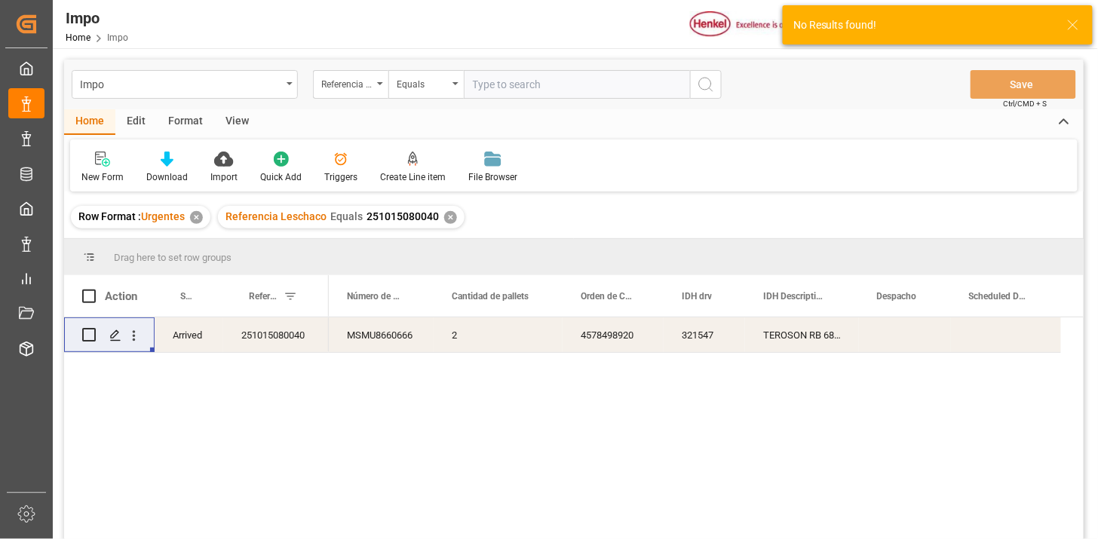
click at [508, 336] on div "2" at bounding box center [498, 335] width 129 height 35
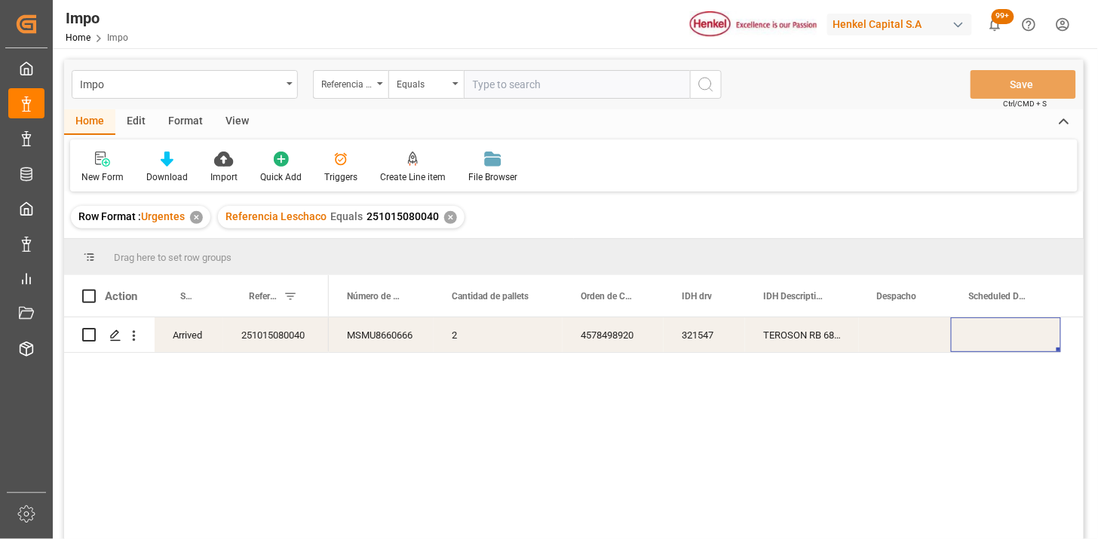
click at [223, 118] on div "View" at bounding box center [237, 122] width 46 height 26
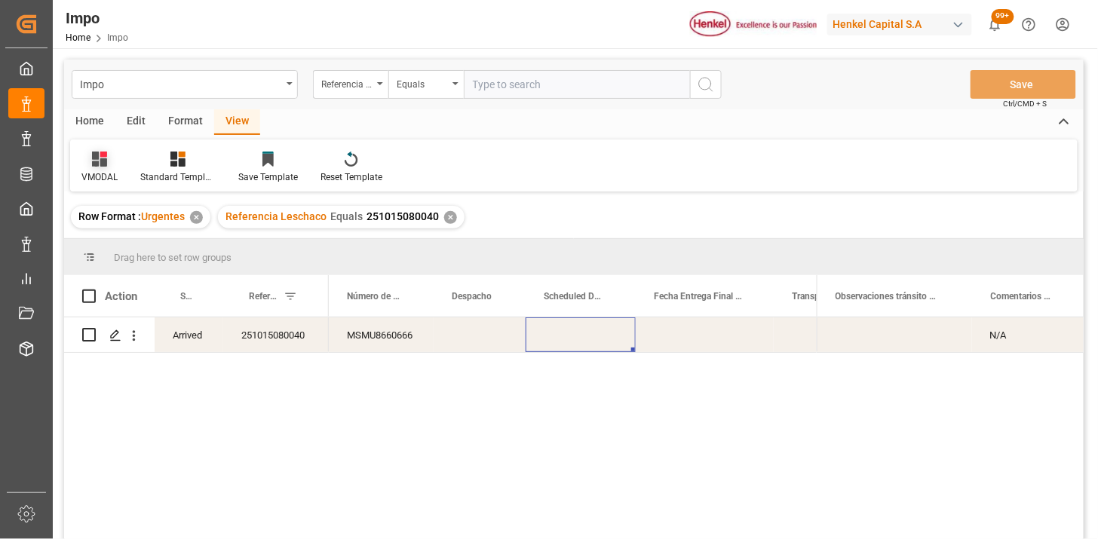
click at [98, 161] on icon at bounding box center [99, 159] width 15 height 15
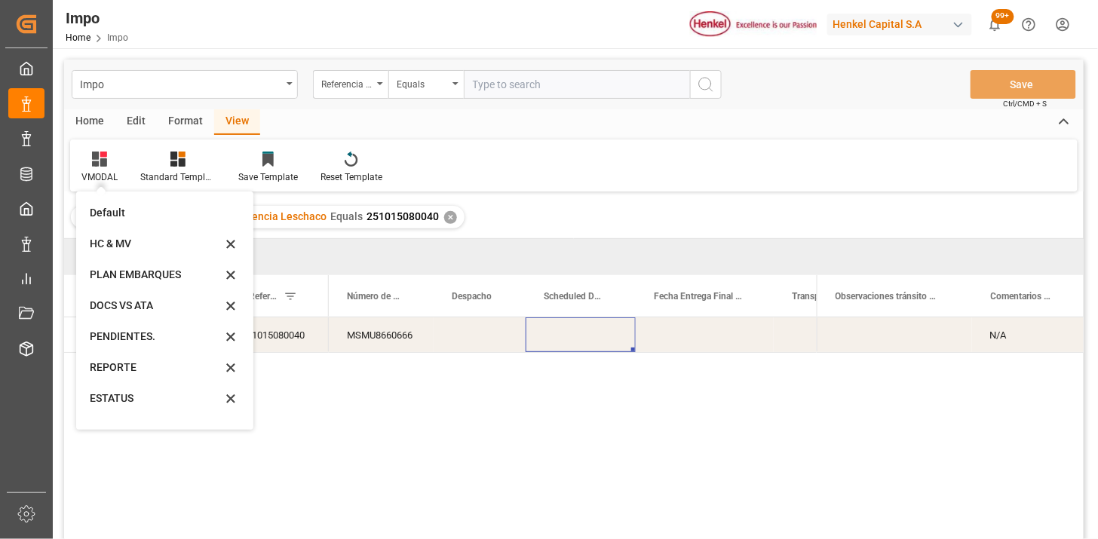
drag, startPoint x: 134, startPoint y: 359, endPoint x: 164, endPoint y: 371, distance: 32.5
click at [134, 360] on div "REPORTE" at bounding box center [156, 368] width 132 height 16
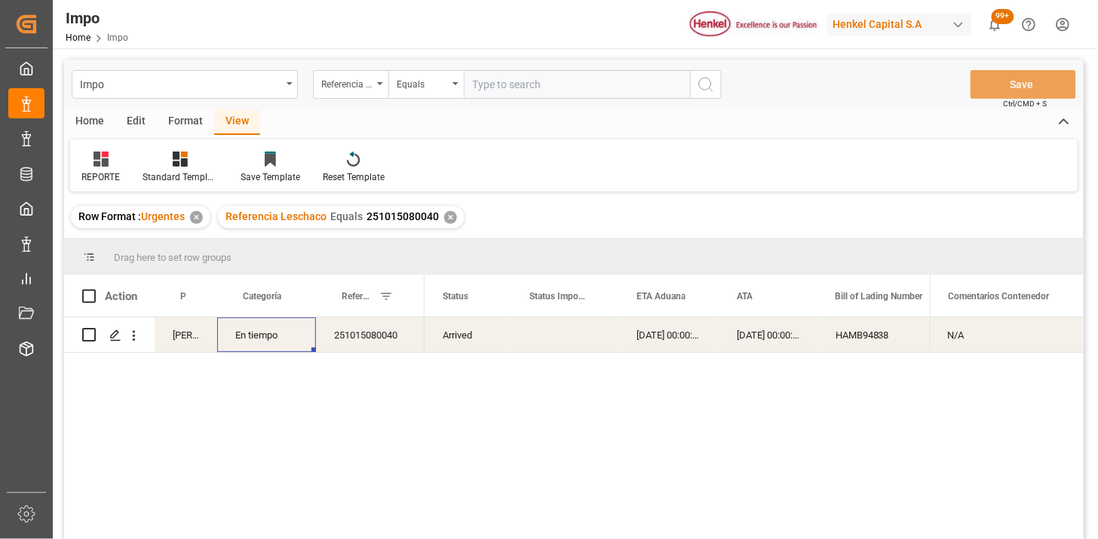
click at [278, 338] on div "En tiempo" at bounding box center [266, 335] width 99 height 35
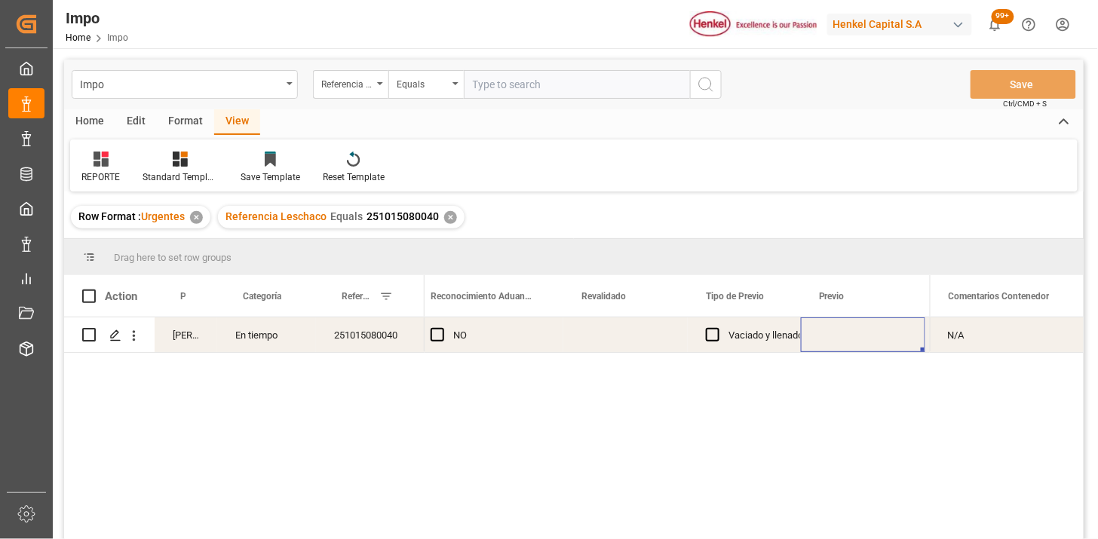
click at [615, 333] on div "Press SPACE to select this row." at bounding box center [626, 335] width 124 height 35
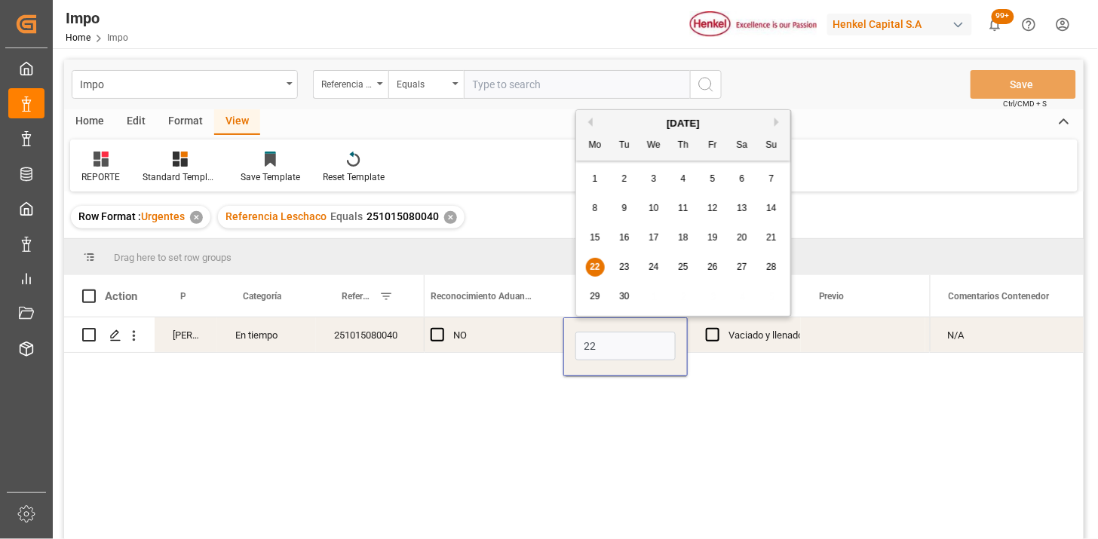
type input "[DATE]"
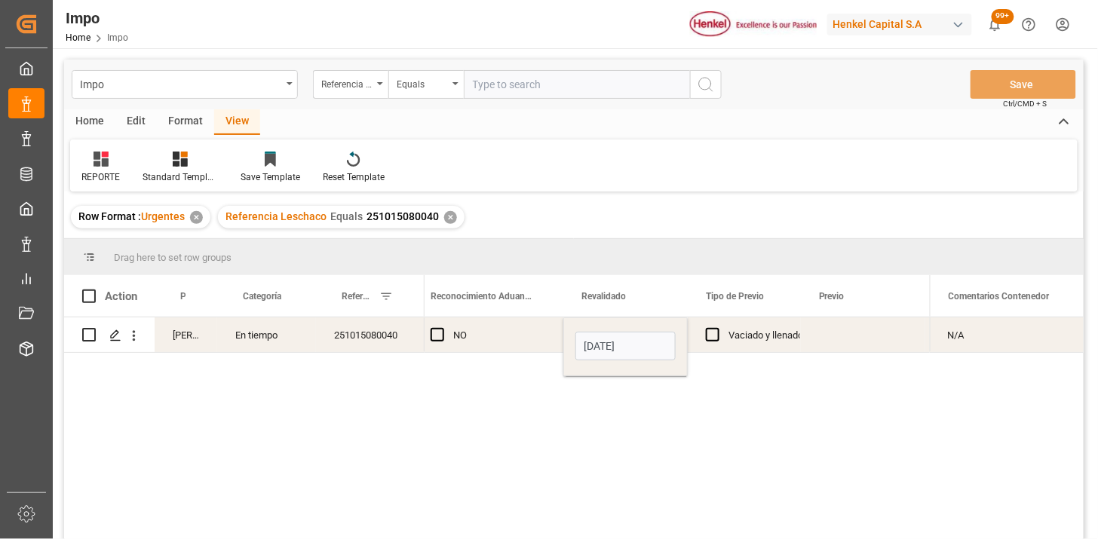
click at [843, 340] on div "Press SPACE to select this row." at bounding box center [863, 335] width 124 height 35
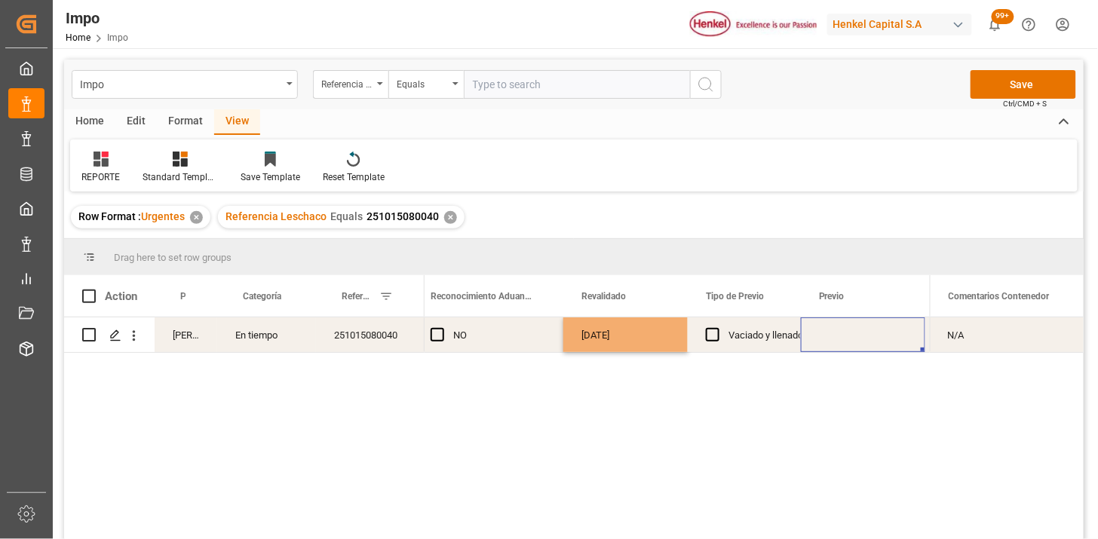
click at [843, 340] on div "Press SPACE to select this row." at bounding box center [863, 335] width 124 height 35
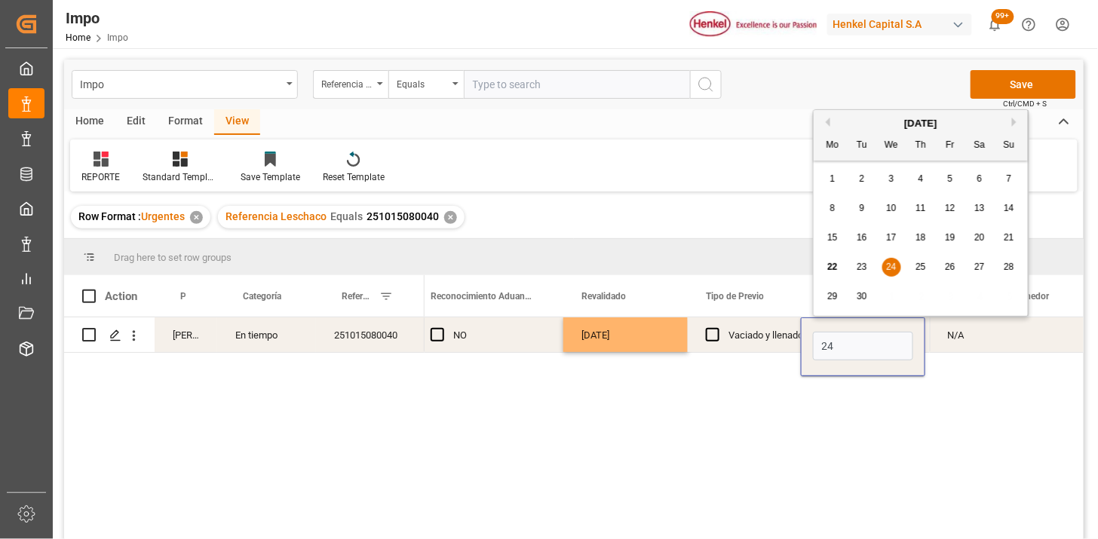
type input "[DATE]"
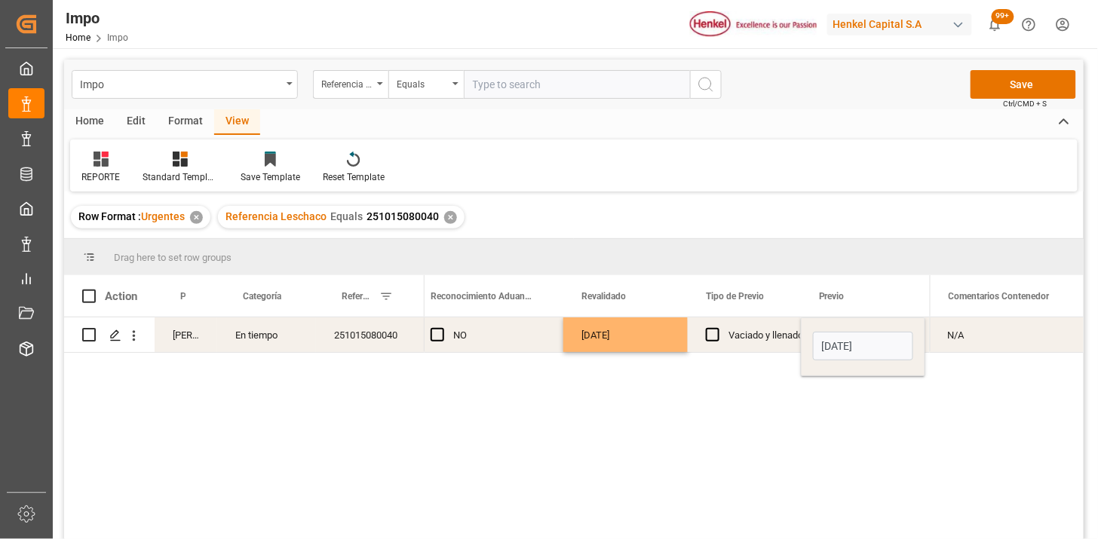
click at [755, 346] on div "Vaciado y llenado" at bounding box center [766, 335] width 75 height 35
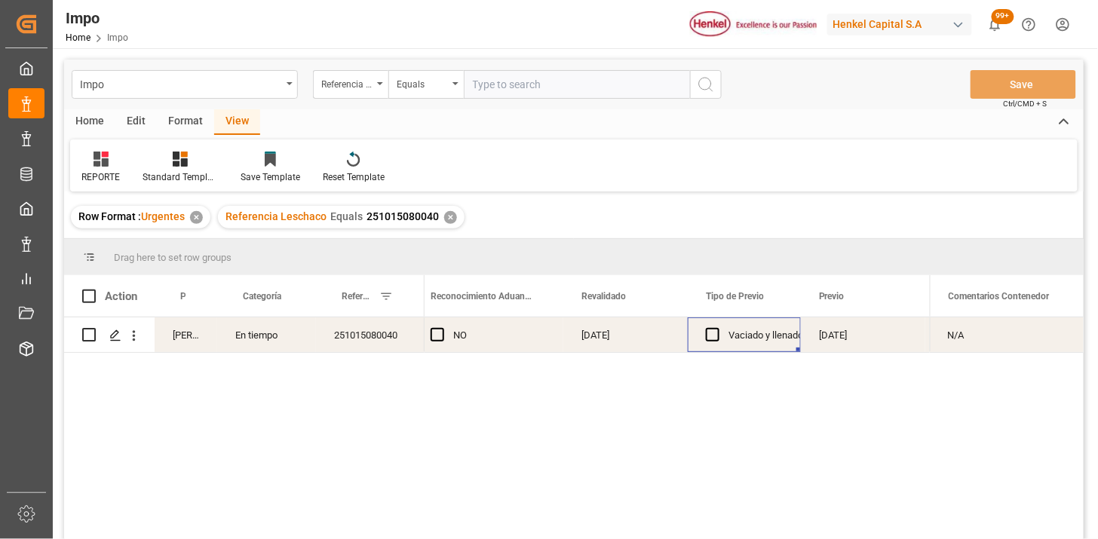
click at [612, 84] on input "text" at bounding box center [577, 84] width 226 height 29
paste input "251015080063"
type input "251015080063"
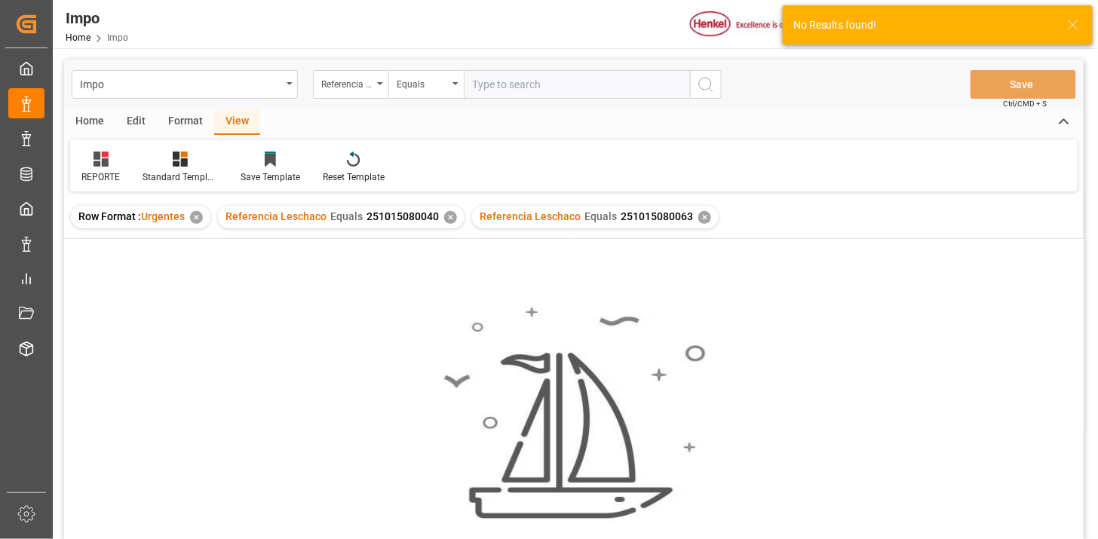
click at [450, 214] on div "✕" at bounding box center [450, 217] width 13 height 13
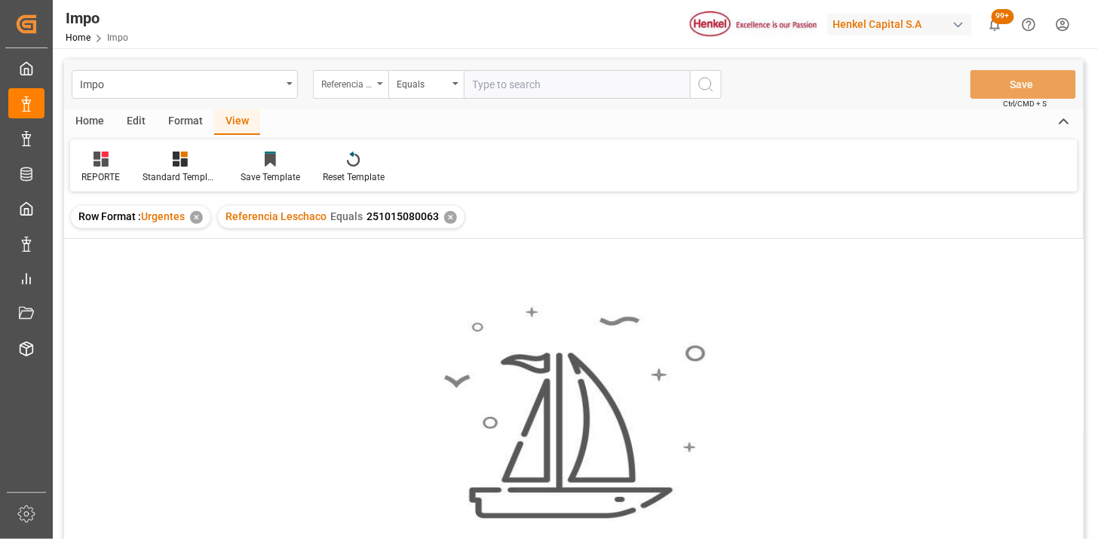
click at [342, 84] on div "Referencia Leschaco" at bounding box center [346, 82] width 51 height 17
type input "bil"
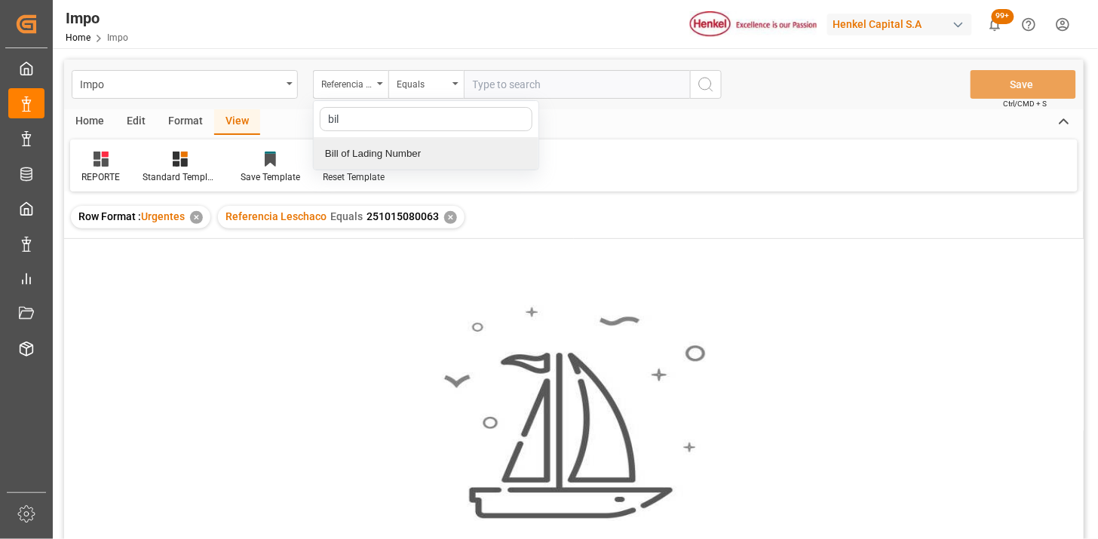
drag, startPoint x: 426, startPoint y: 154, endPoint x: 435, endPoint y: 147, distance: 11.3
click at [427, 154] on div "Bill of Lading Number" at bounding box center [426, 154] width 225 height 32
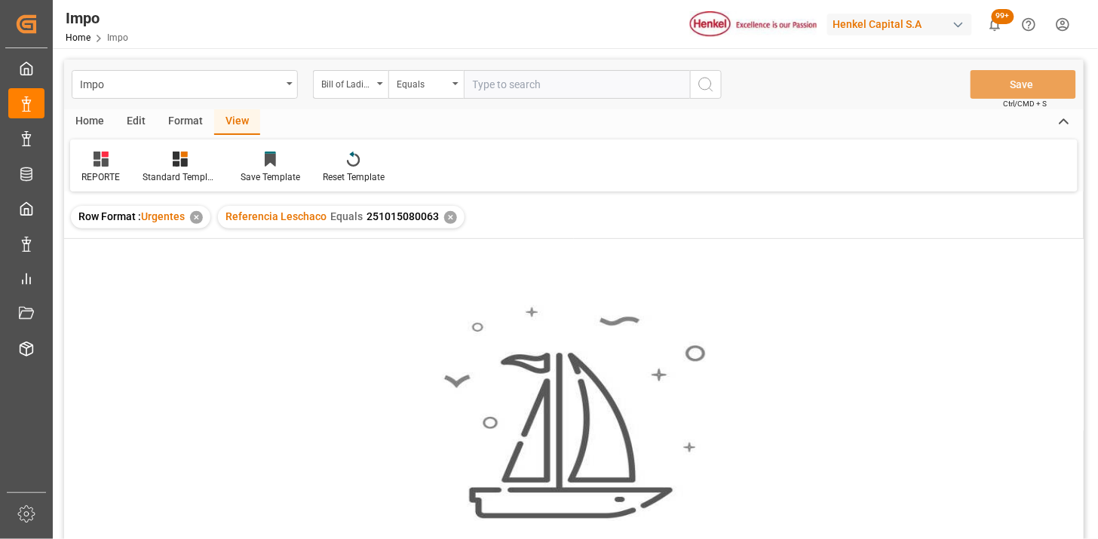
click at [484, 94] on input "text" at bounding box center [577, 84] width 226 height 29
paste input "HAMB95267"
type input "HAMB95267"
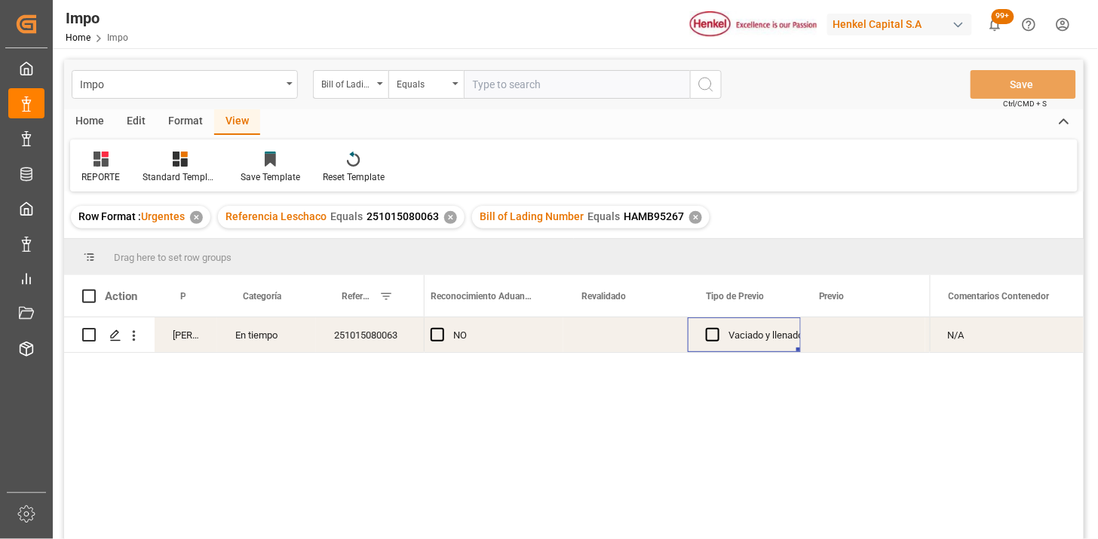
click at [447, 220] on div "✕" at bounding box center [450, 217] width 13 height 13
click at [375, 319] on div "251015080063" at bounding box center [370, 335] width 109 height 35
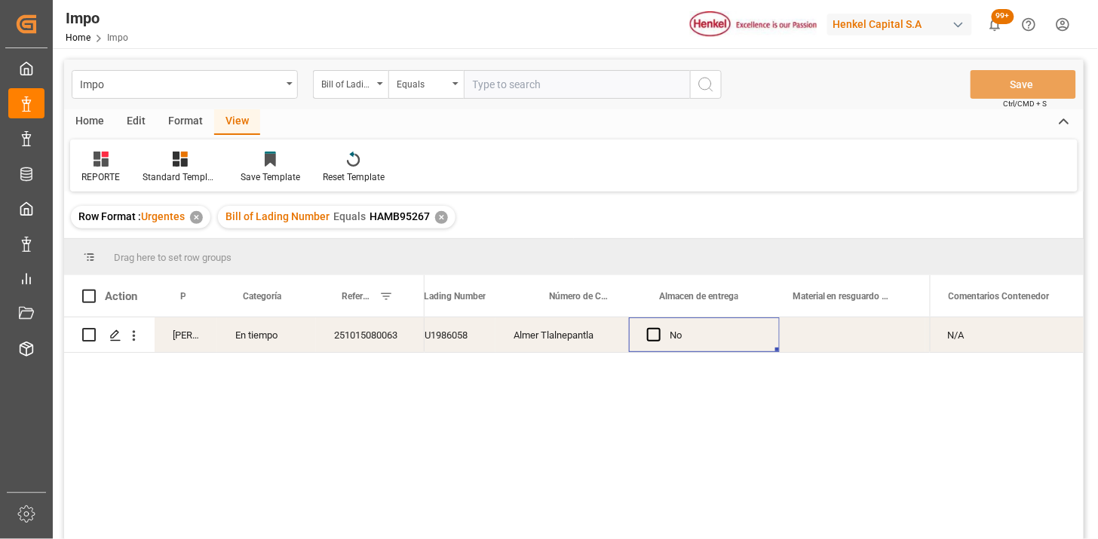
scroll to position [0, 583]
click at [720, 333] on div "Press SPACE to select this row." at bounding box center [726, 335] width 151 height 35
click at [528, 88] on input "text" at bounding box center [577, 84] width 226 height 29
click at [365, 93] on div "Bill of Lading Number" at bounding box center [350, 84] width 75 height 29
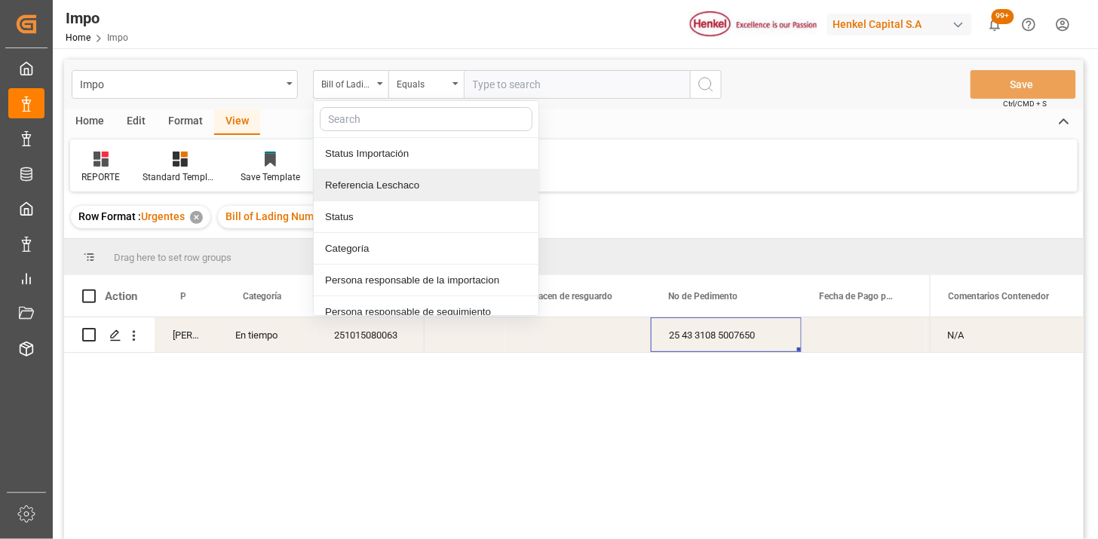
drag, startPoint x: 405, startPoint y: 175, endPoint x: 470, endPoint y: 134, distance: 77.0
click at [411, 174] on div "Referencia Leschaco" at bounding box center [426, 186] width 225 height 32
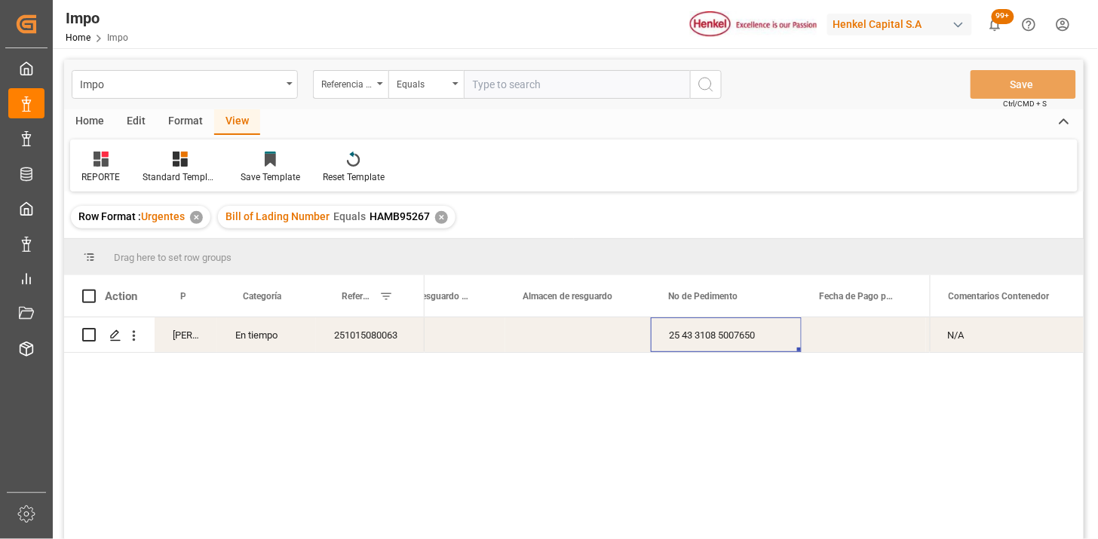
drag, startPoint x: 490, startPoint y: 96, endPoint x: 509, endPoint y: 100, distance: 19.2
click at [492, 96] on input "text" at bounding box center [577, 84] width 226 height 29
paste input "251015080034"
type input "251015080034"
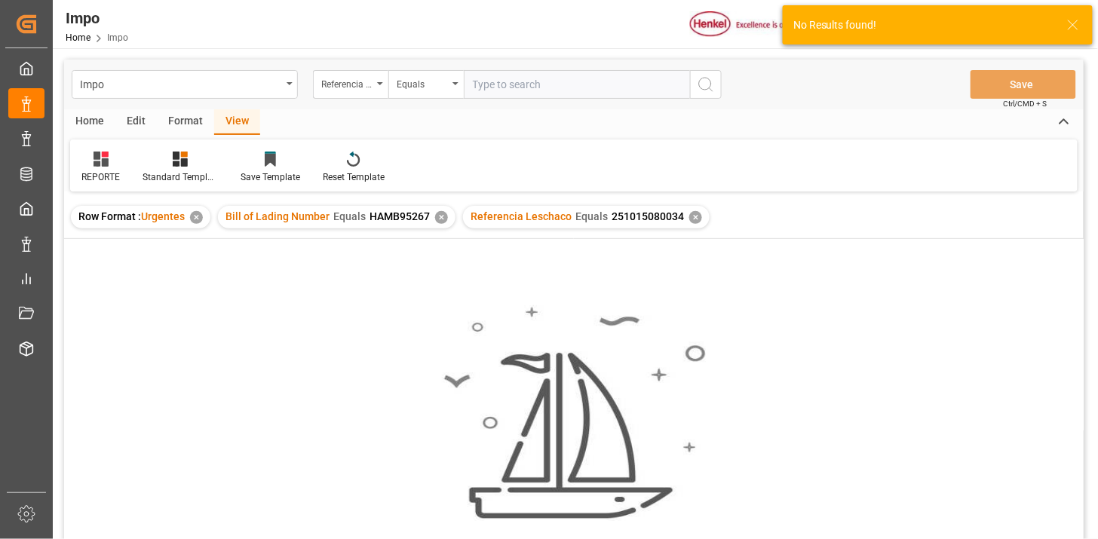
click at [441, 215] on div "✕" at bounding box center [441, 217] width 13 height 13
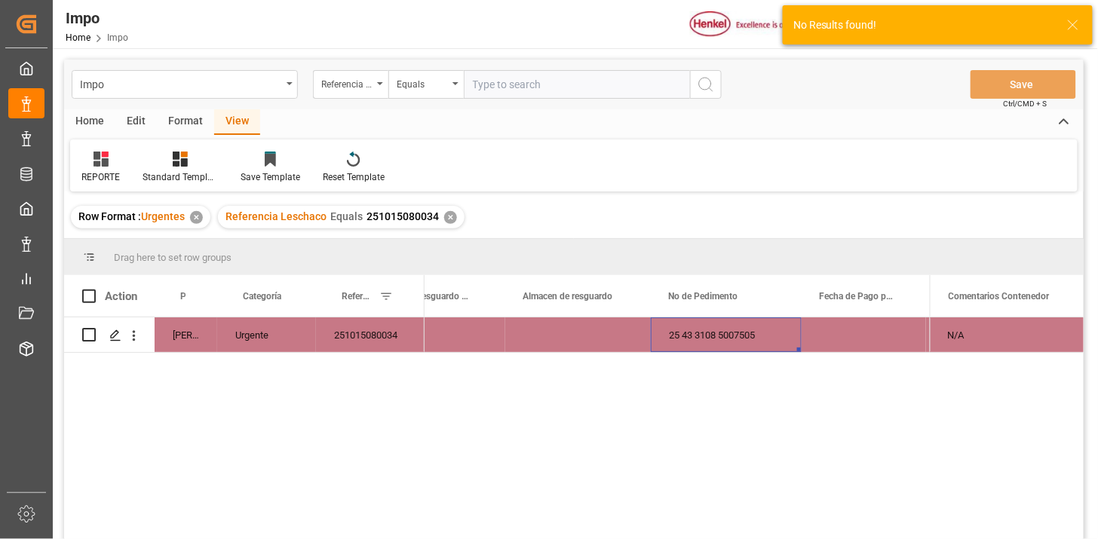
click at [373, 342] on div "251015080034" at bounding box center [370, 335] width 109 height 35
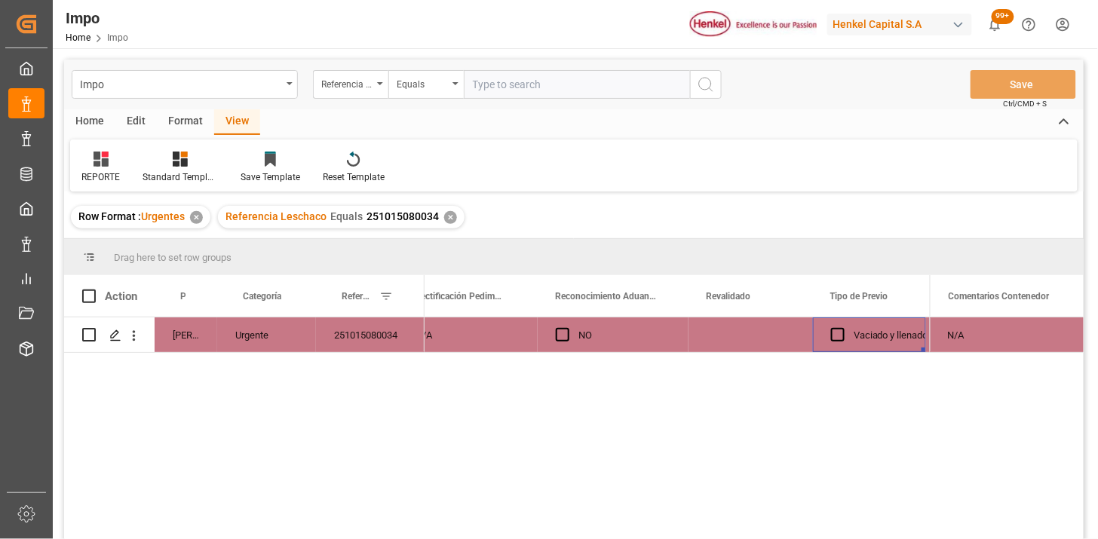
scroll to position [0, 1512]
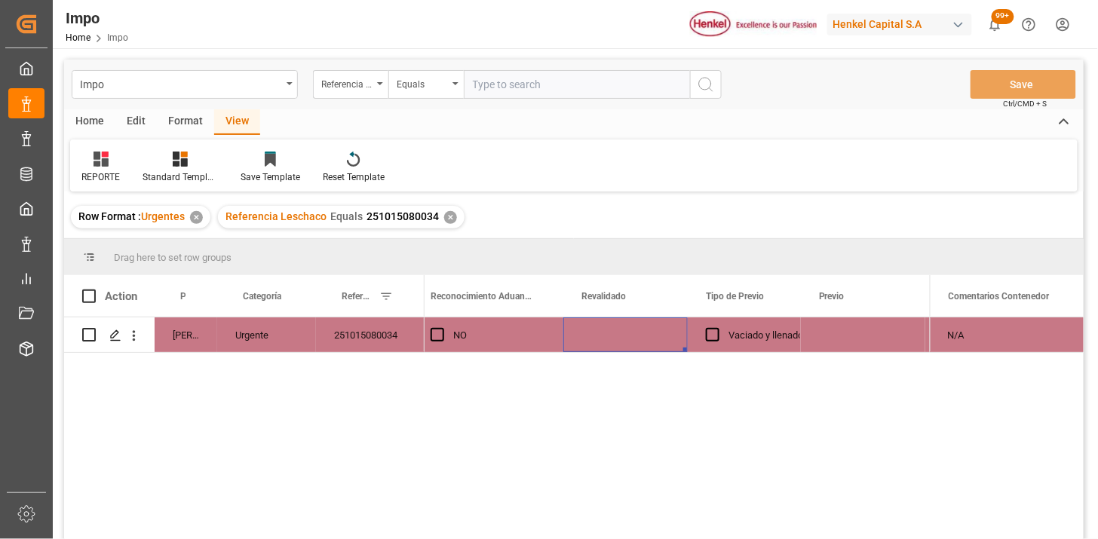
click at [607, 338] on div "Press SPACE to select this row." at bounding box center [626, 335] width 124 height 35
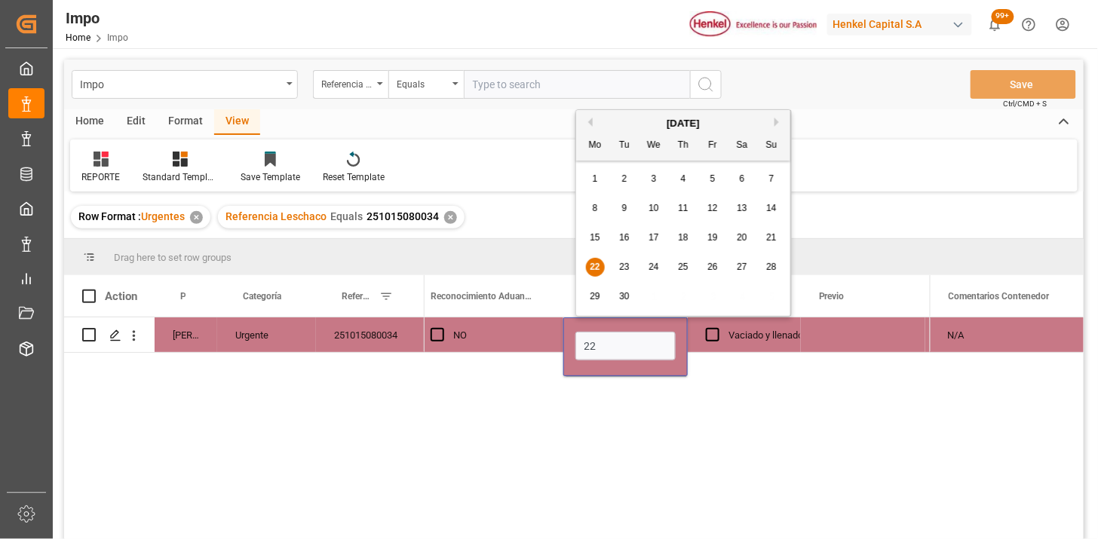
type input "[DATE]"
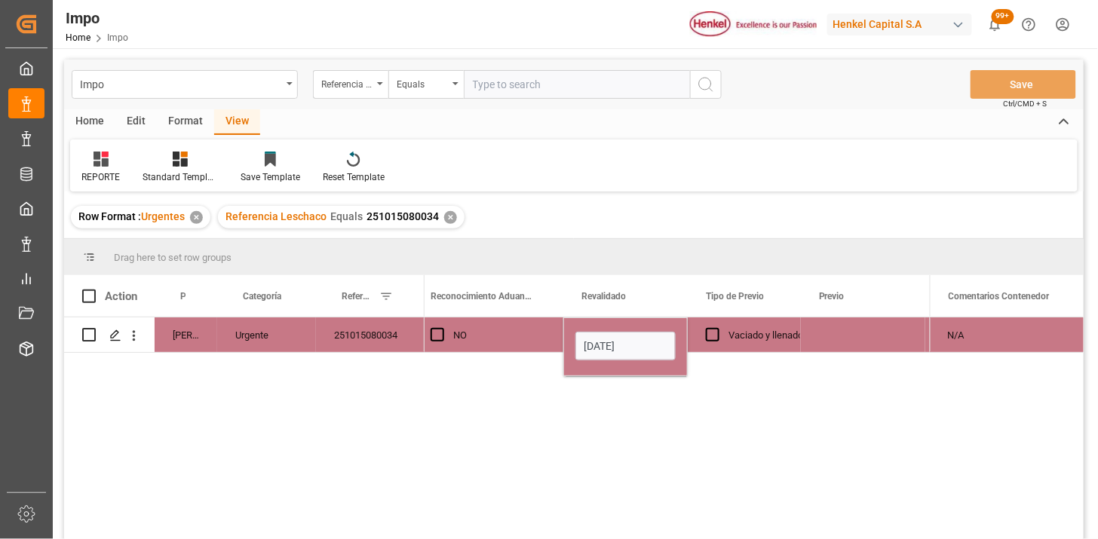
click at [819, 335] on div "Press SPACE to select this row." at bounding box center [863, 335] width 124 height 35
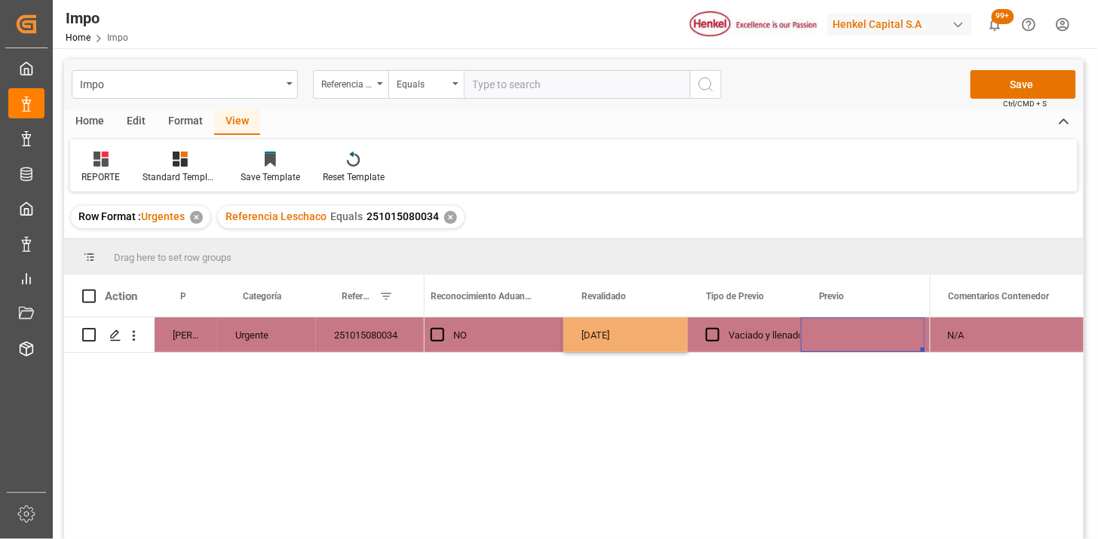
click at [819, 335] on div "Press SPACE to select this row." at bounding box center [863, 335] width 124 height 35
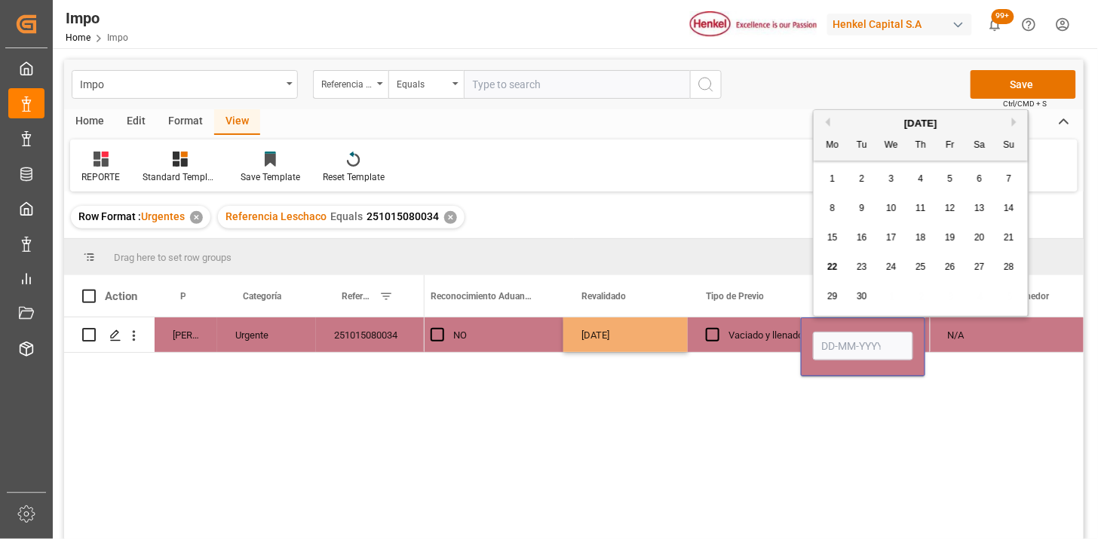
click at [826, 333] on input "Press SPACE to select this row." at bounding box center [863, 346] width 100 height 29
type input "[DATE]"
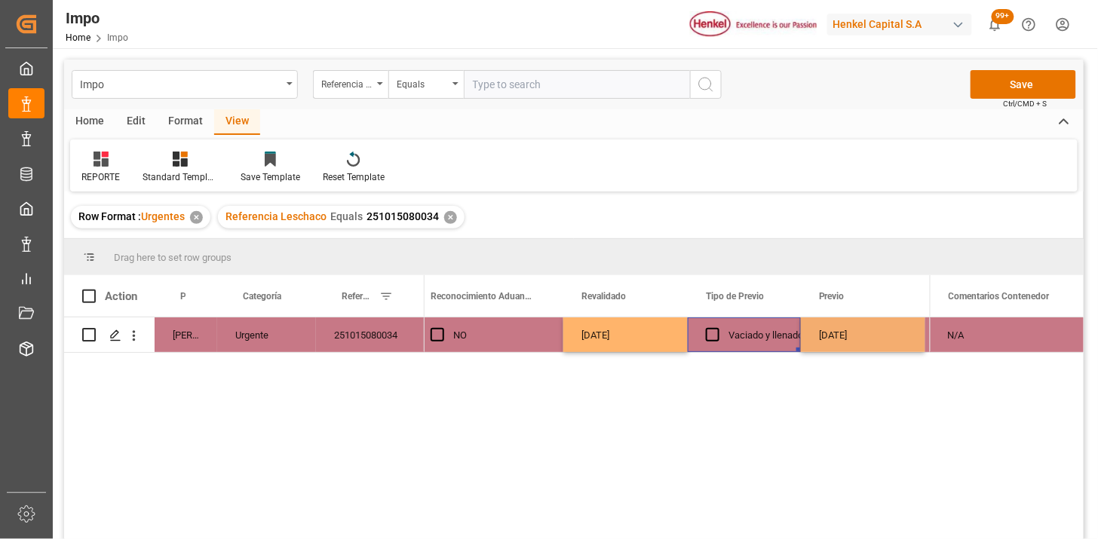
click at [745, 347] on div "Vaciado y llenado" at bounding box center [766, 335] width 75 height 35
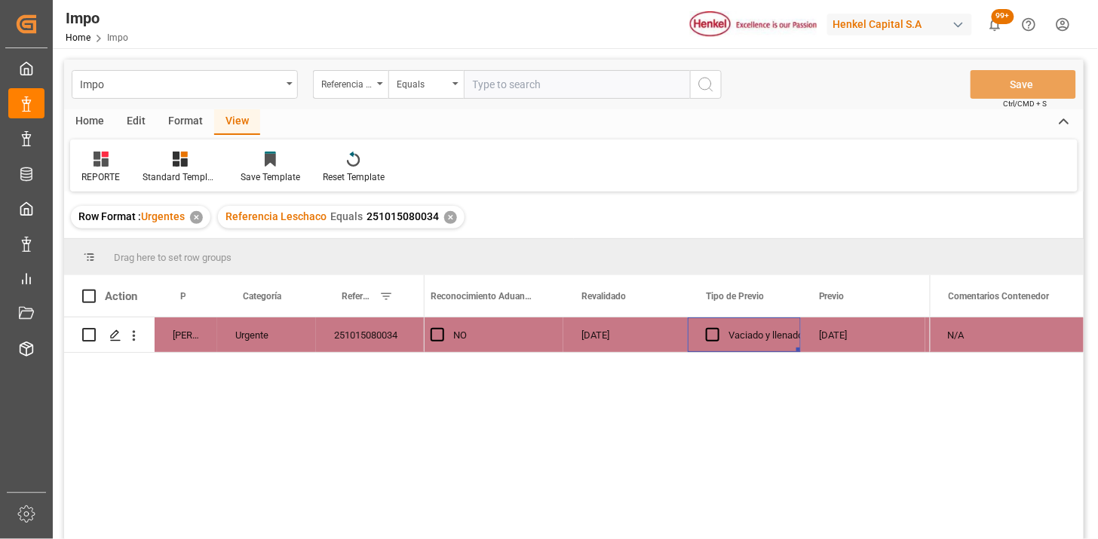
click at [513, 84] on input "text" at bounding box center [577, 84] width 226 height 29
paste input "250906900842"
type input "250906900842"
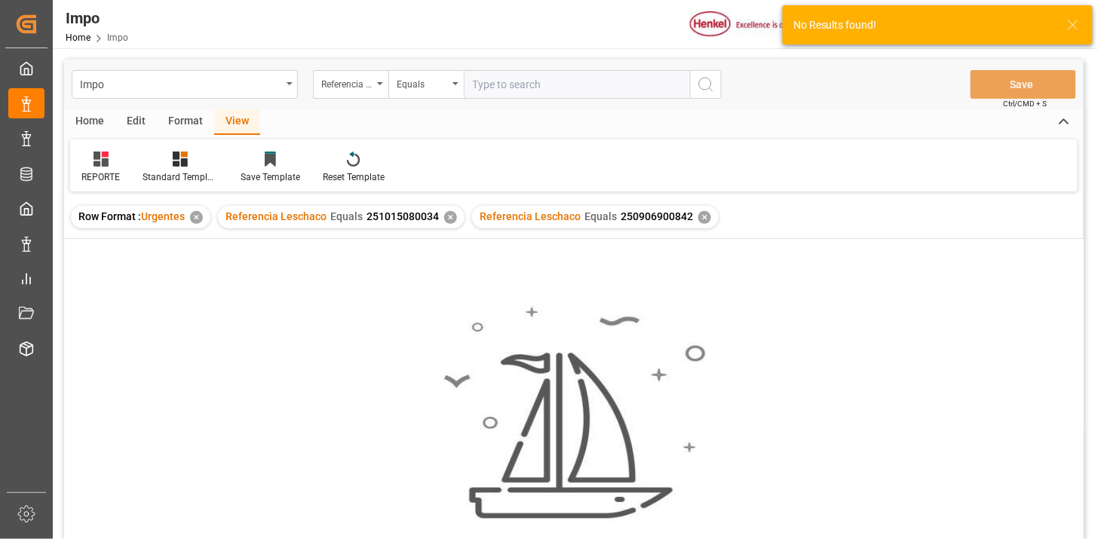
click at [448, 220] on div "✕" at bounding box center [450, 217] width 13 height 13
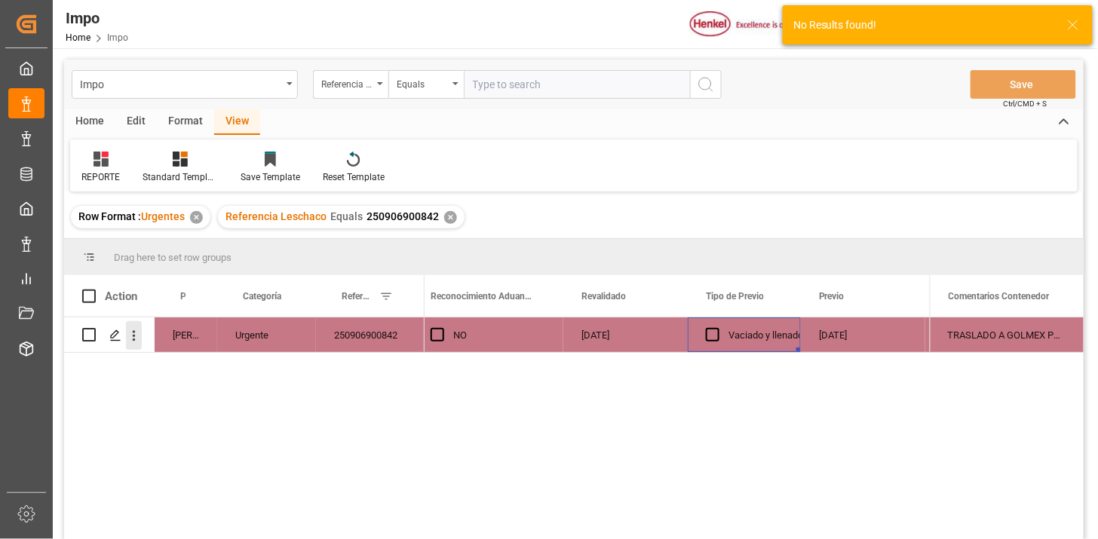
click at [137, 335] on icon "open menu" at bounding box center [134, 336] width 16 height 16
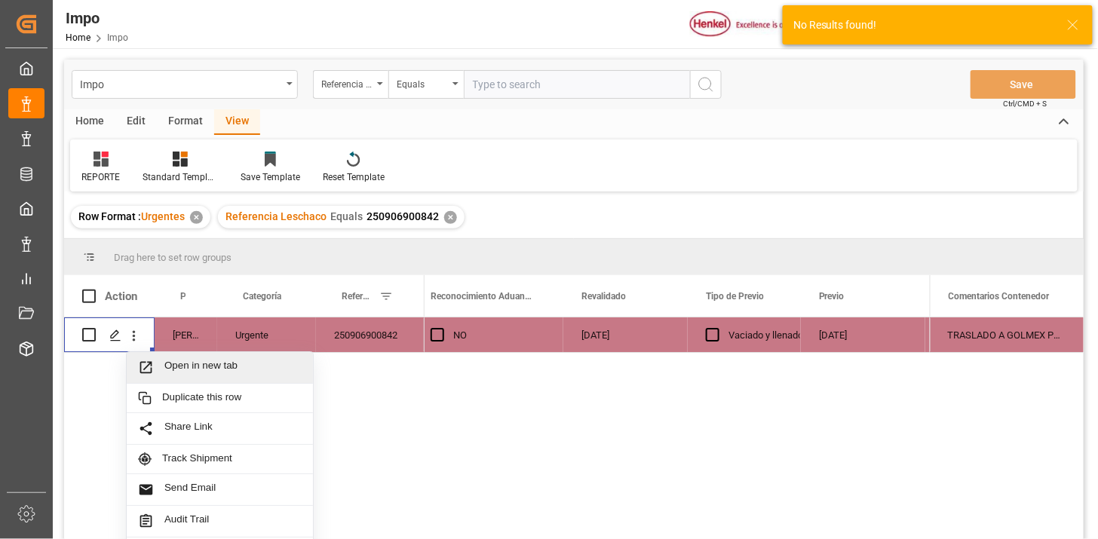
click at [180, 360] on span "Open in new tab" at bounding box center [232, 368] width 137 height 16
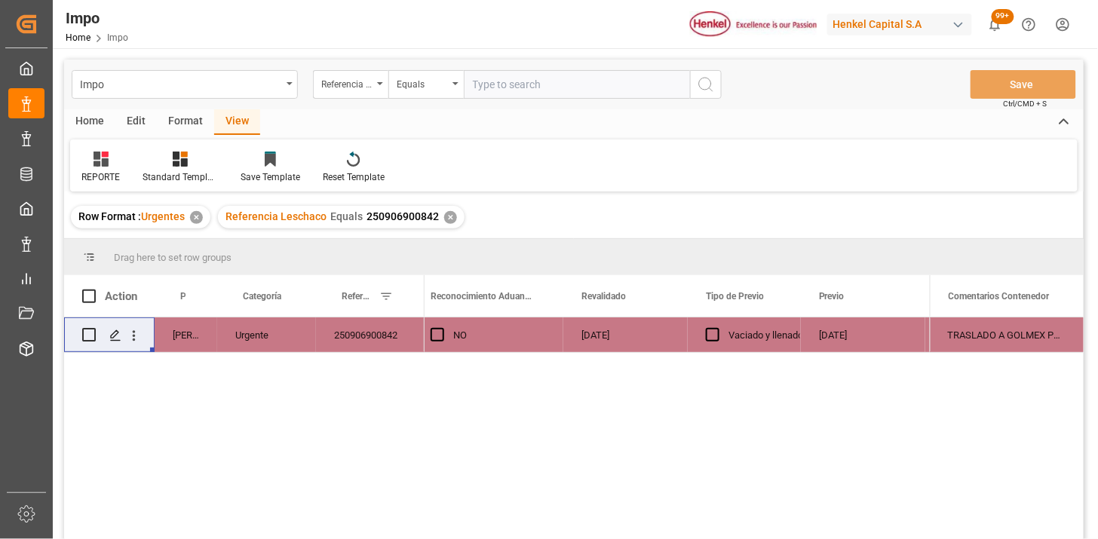
click at [548, 84] on input "text" at bounding box center [577, 84] width 226 height 29
paste input "251015080035"
type input "251015080035"
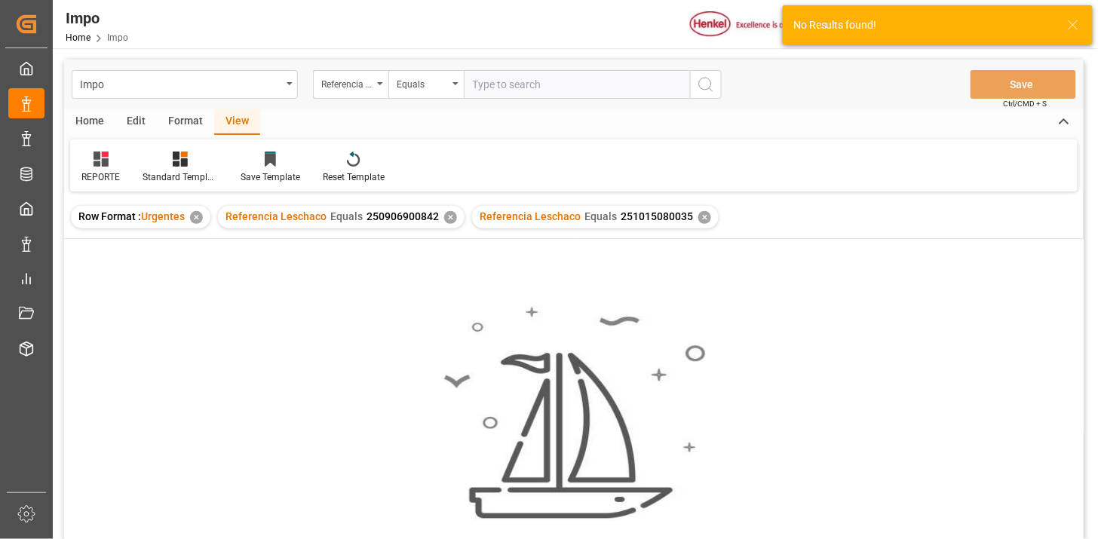
click at [449, 220] on div "✕" at bounding box center [450, 217] width 13 height 13
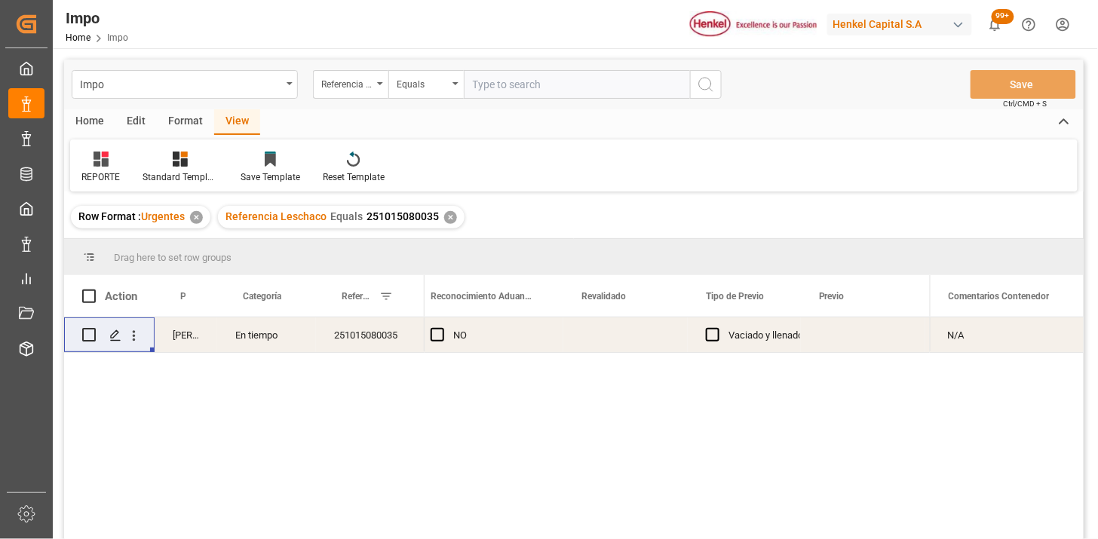
click at [597, 345] on div "Press SPACE to select this row." at bounding box center [626, 335] width 124 height 35
click at [607, 333] on div "Press SPACE to select this row." at bounding box center [626, 335] width 124 height 35
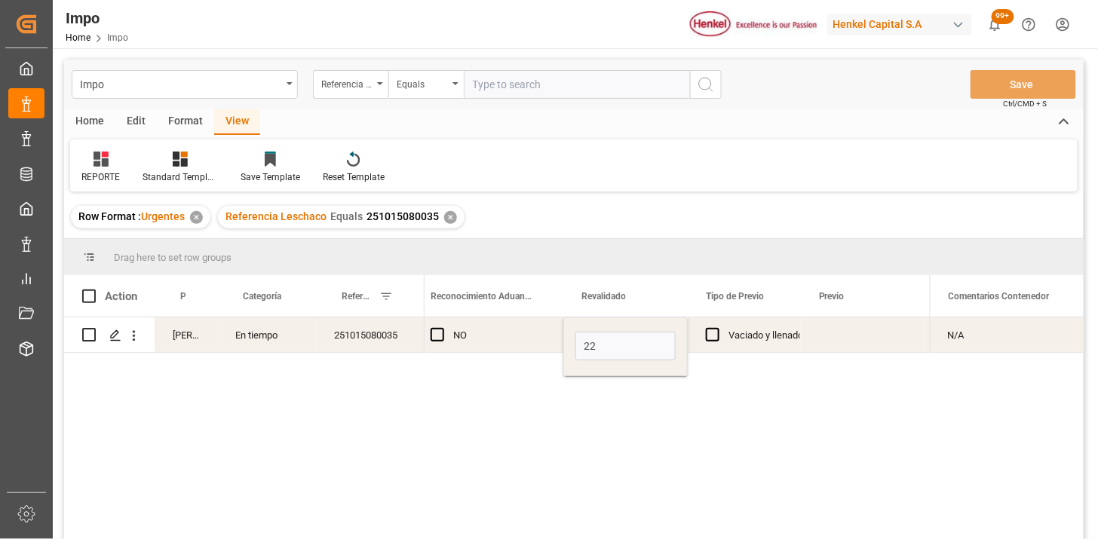
type input "[DATE]"
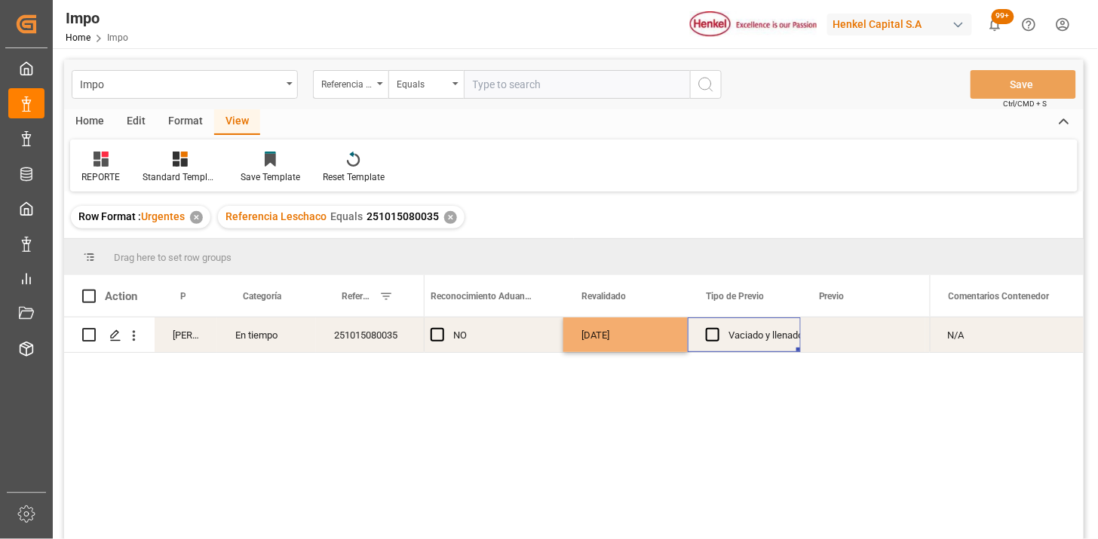
click at [737, 349] on div "Vaciado y llenado" at bounding box center [766, 335] width 75 height 35
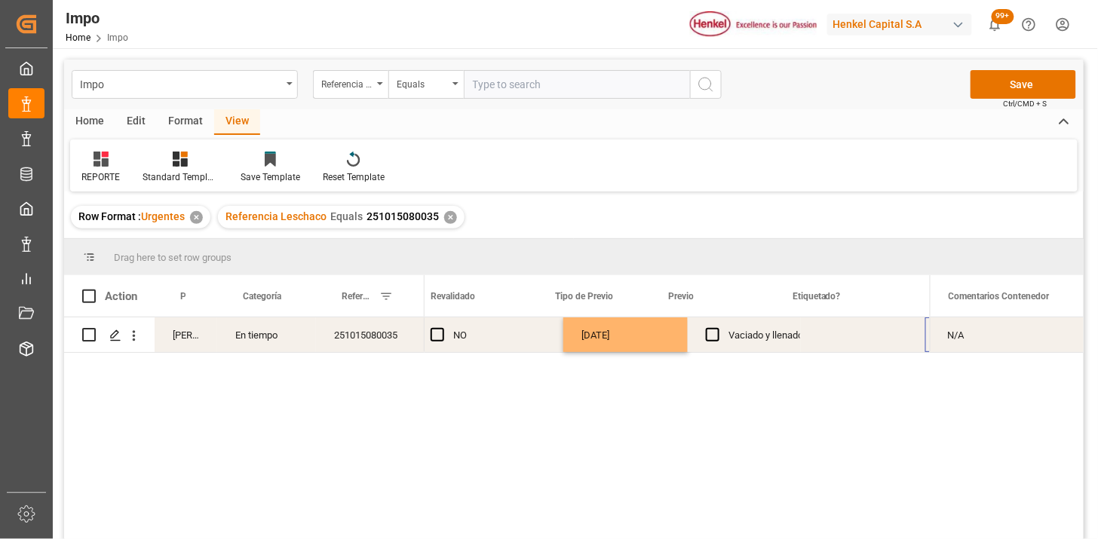
scroll to position [0, 1663]
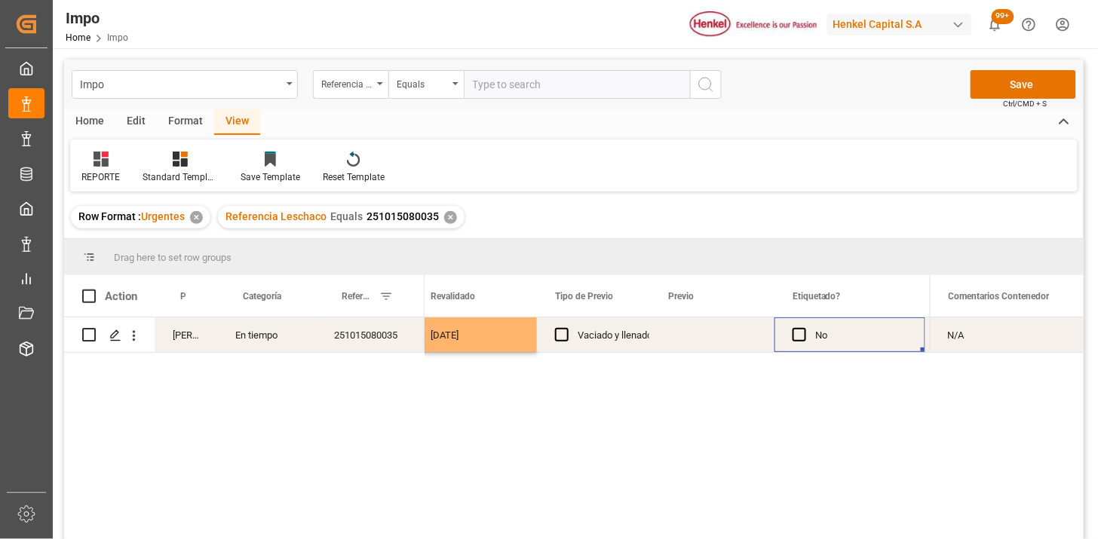
click at [702, 339] on div "Press SPACE to select this row." at bounding box center [712, 335] width 124 height 35
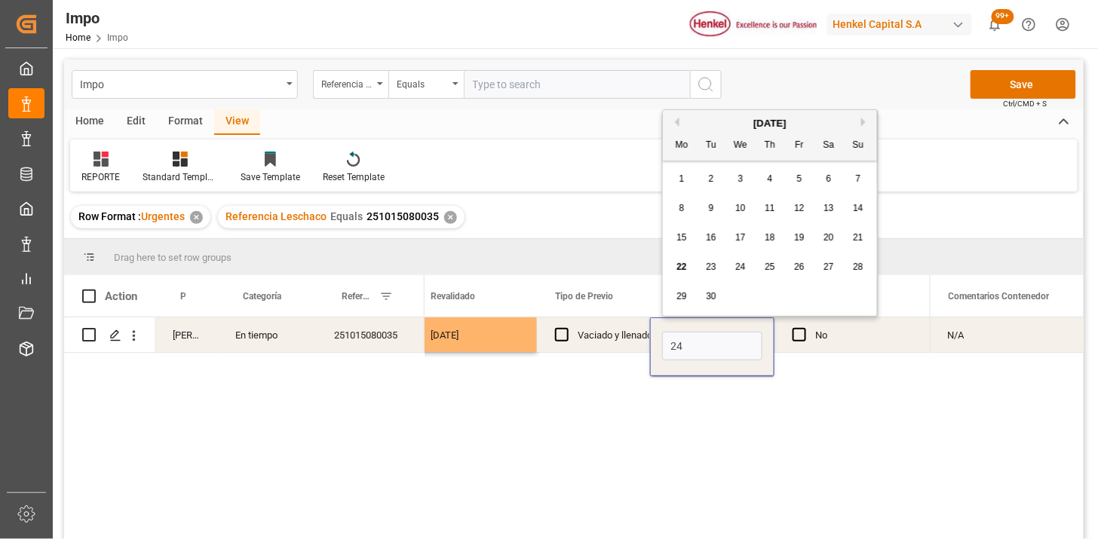
type input "24-09-2025"
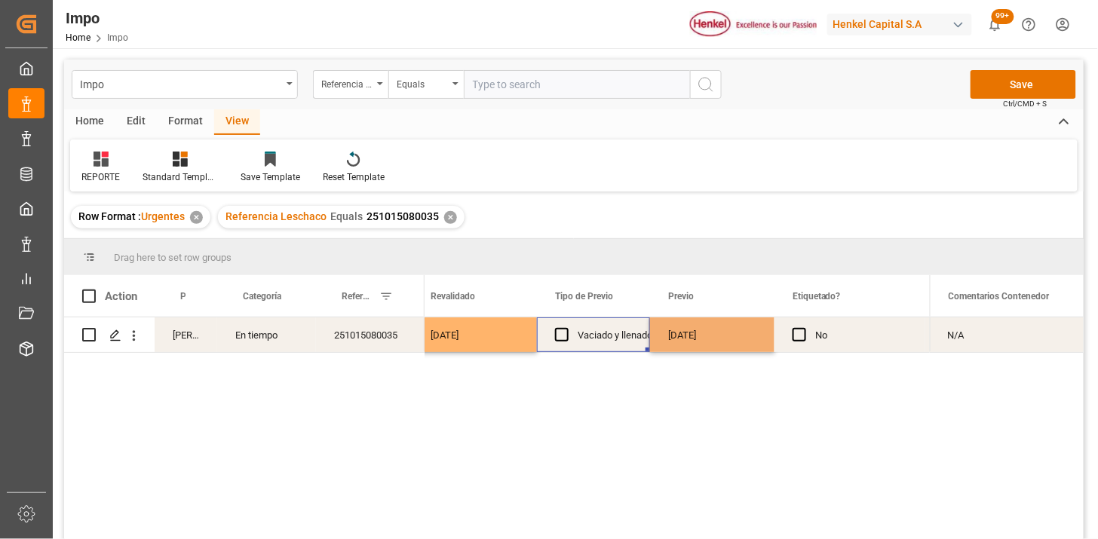
click at [637, 336] on div "Vaciado y llenado" at bounding box center [615, 335] width 75 height 35
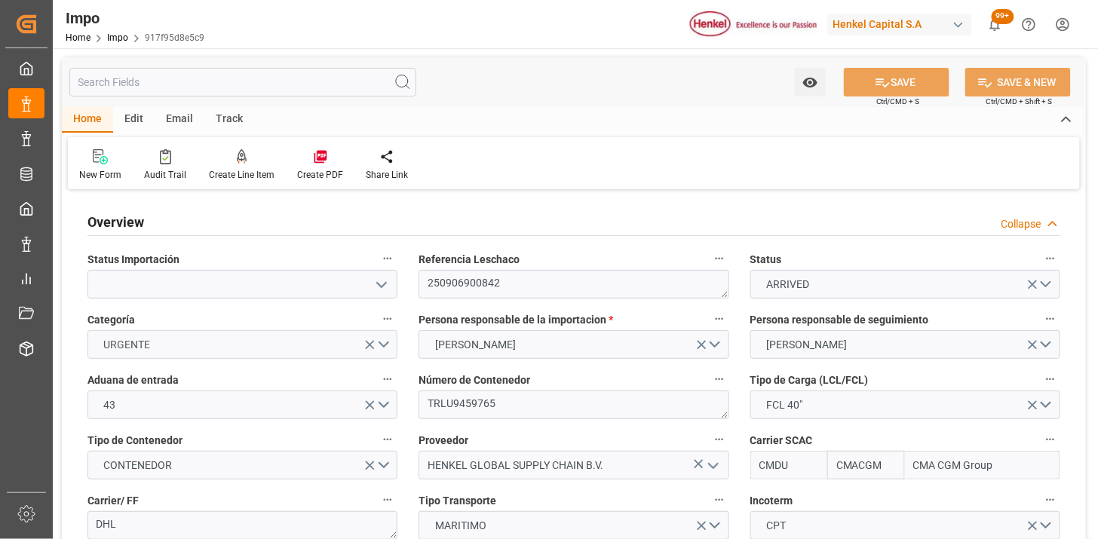
type input "CMACGM"
type input "CMA CGM Group"
type input "5"
type input "50"
type input "15"
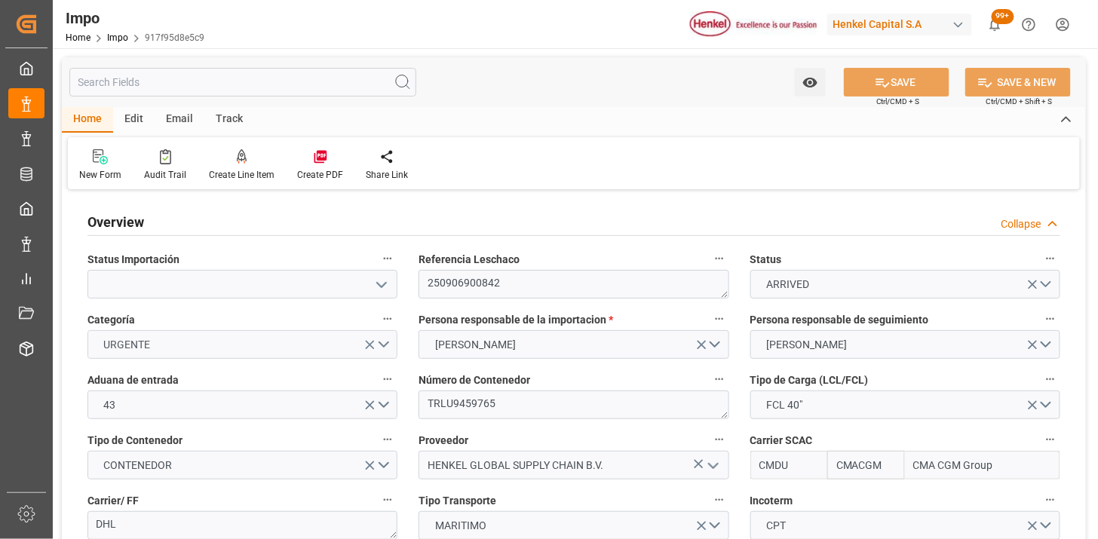
type input "[DATE]"
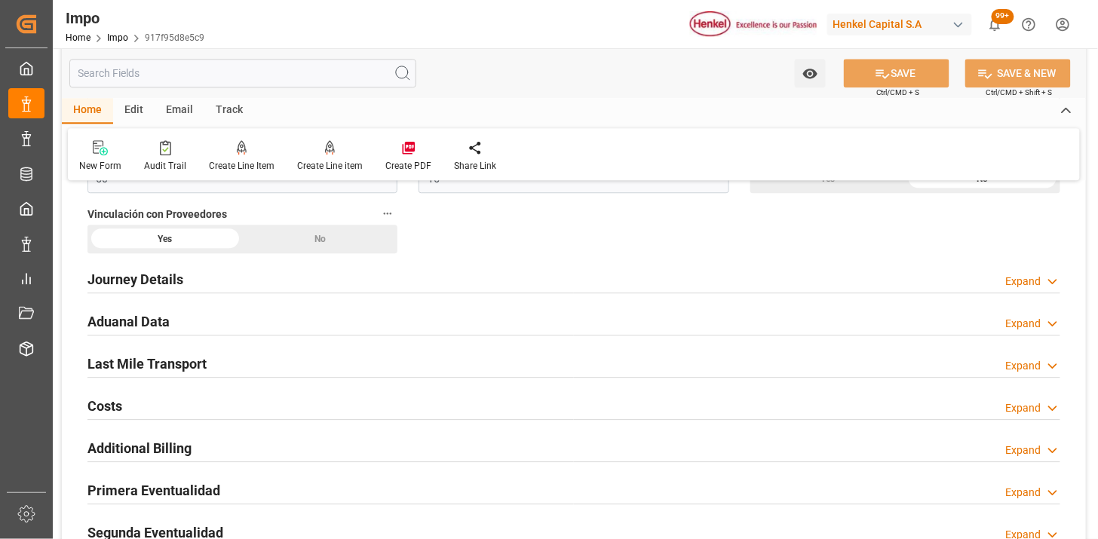
scroll to position [1089, 0]
click at [379, 320] on div "Aduanal Data Expand" at bounding box center [574, 320] width 973 height 29
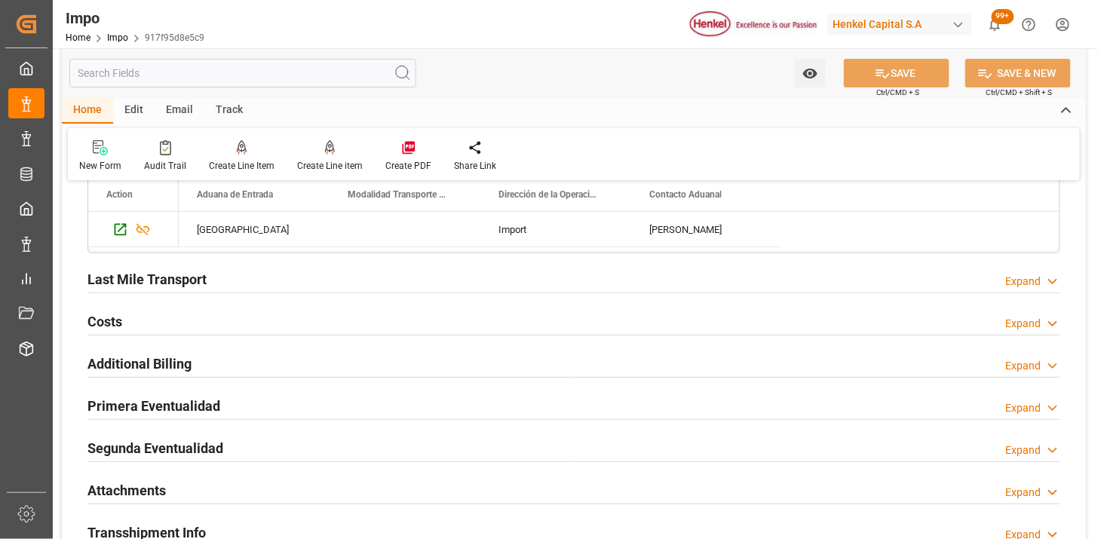
scroll to position [1760, 0]
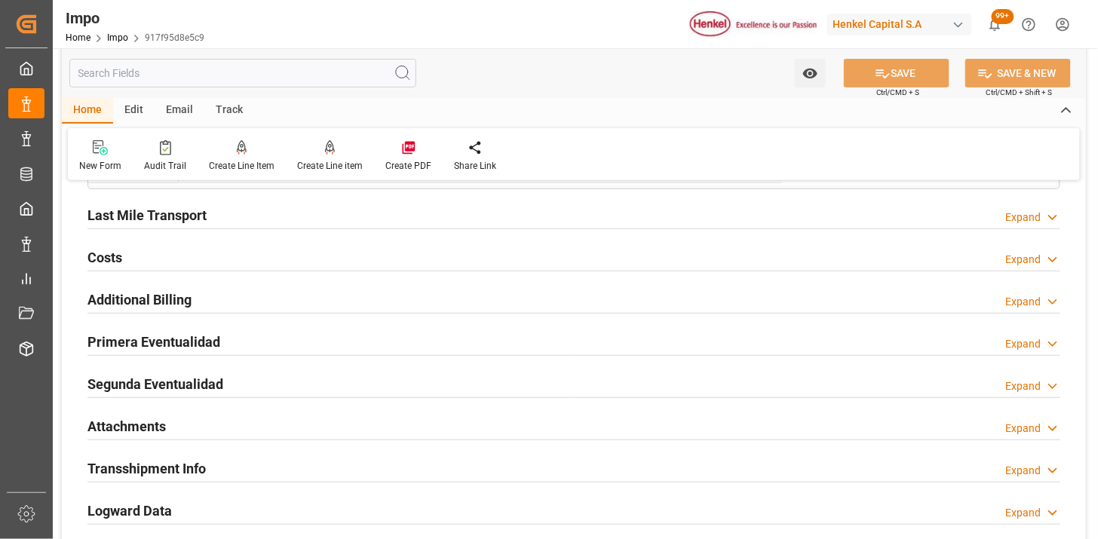
click at [379, 329] on div "Primera Eventualidad Expand" at bounding box center [574, 341] width 973 height 29
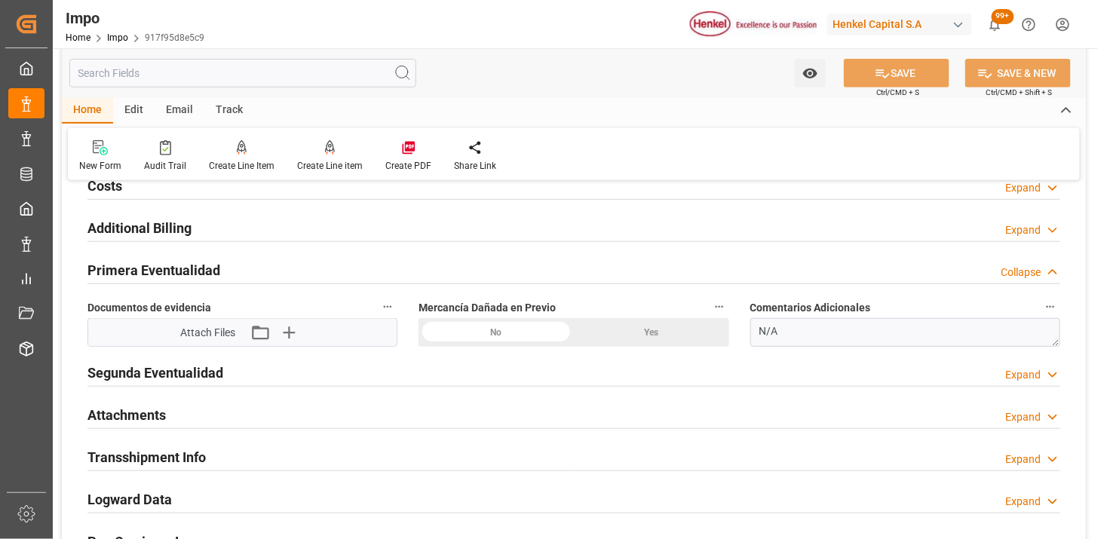
scroll to position [1844, 0]
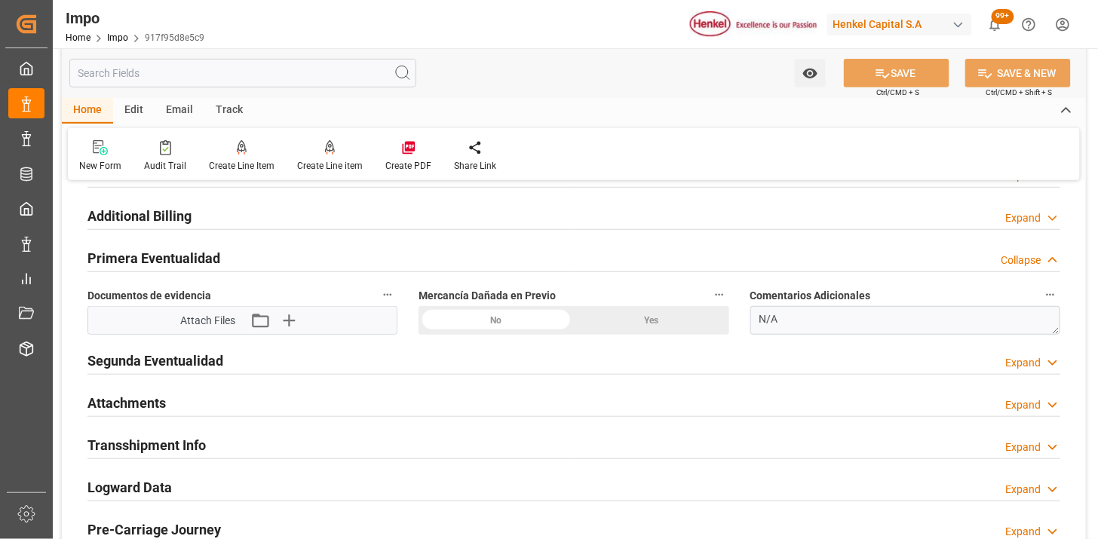
click at [481, 324] on div "No" at bounding box center [496, 320] width 155 height 29
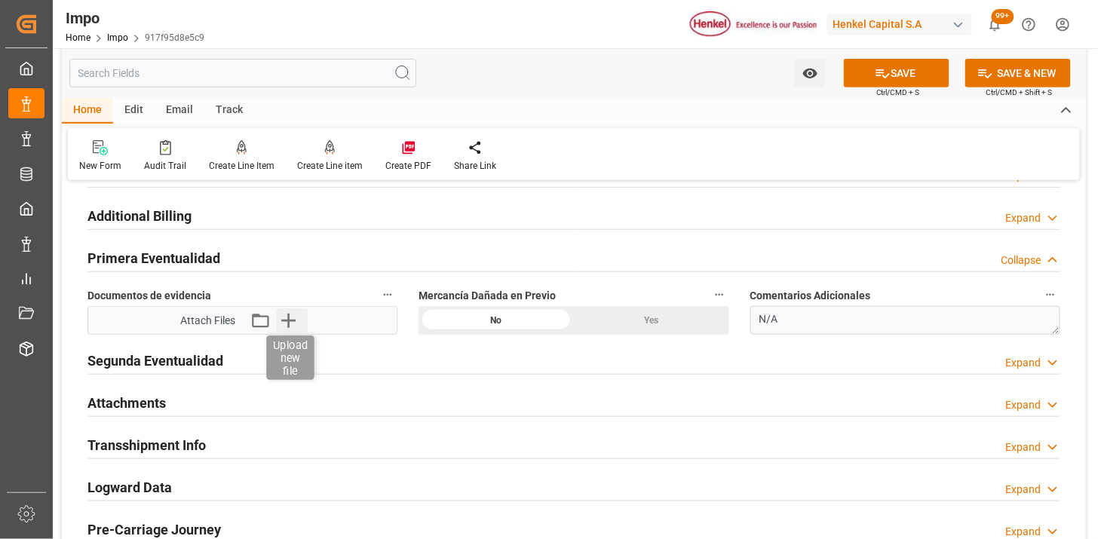
click at [298, 324] on icon "button" at bounding box center [288, 321] width 24 height 24
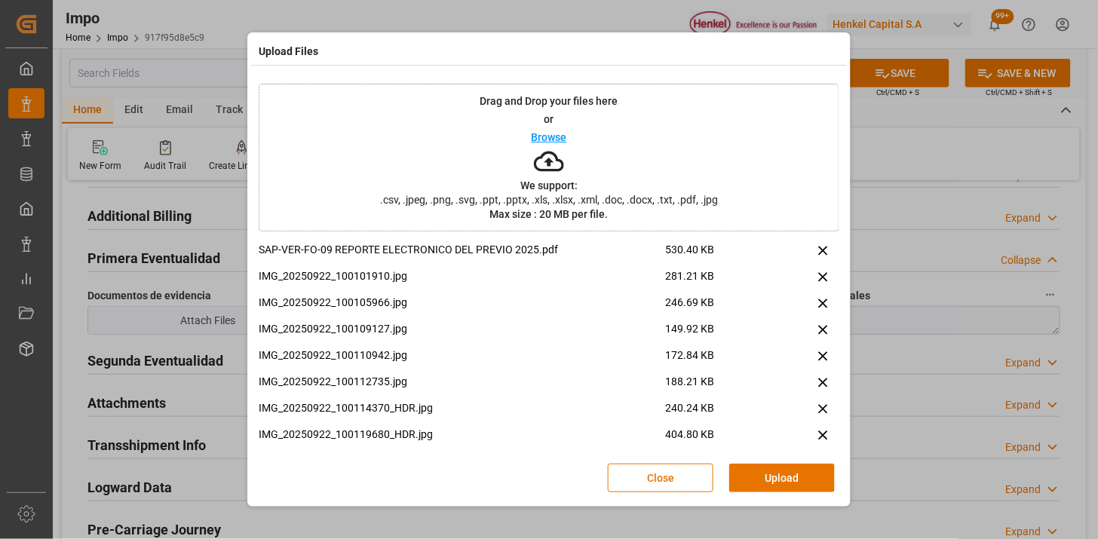
click at [806, 484] on button "Upload" at bounding box center [782, 478] width 106 height 29
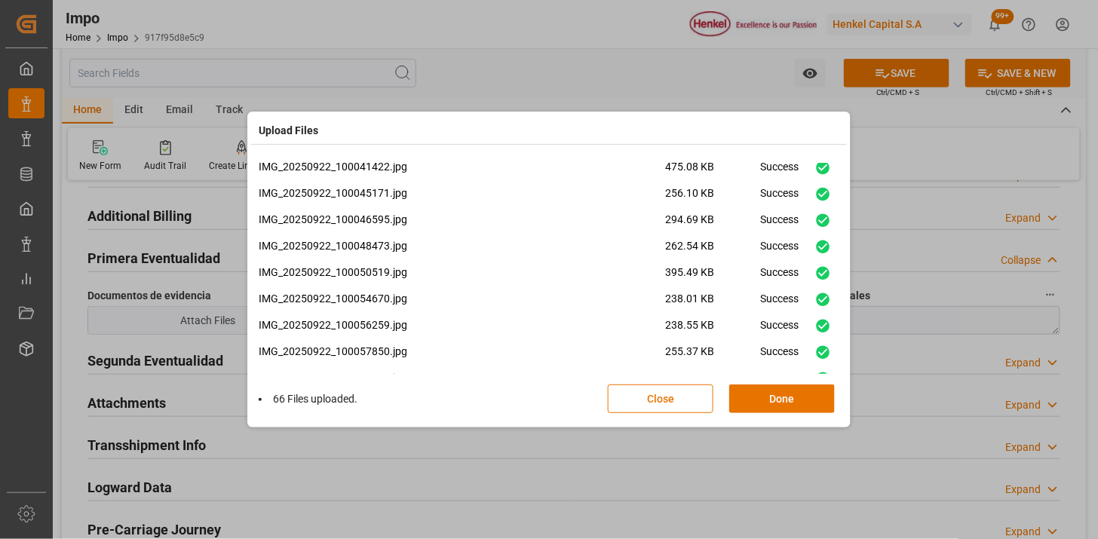
scroll to position [1540, 0]
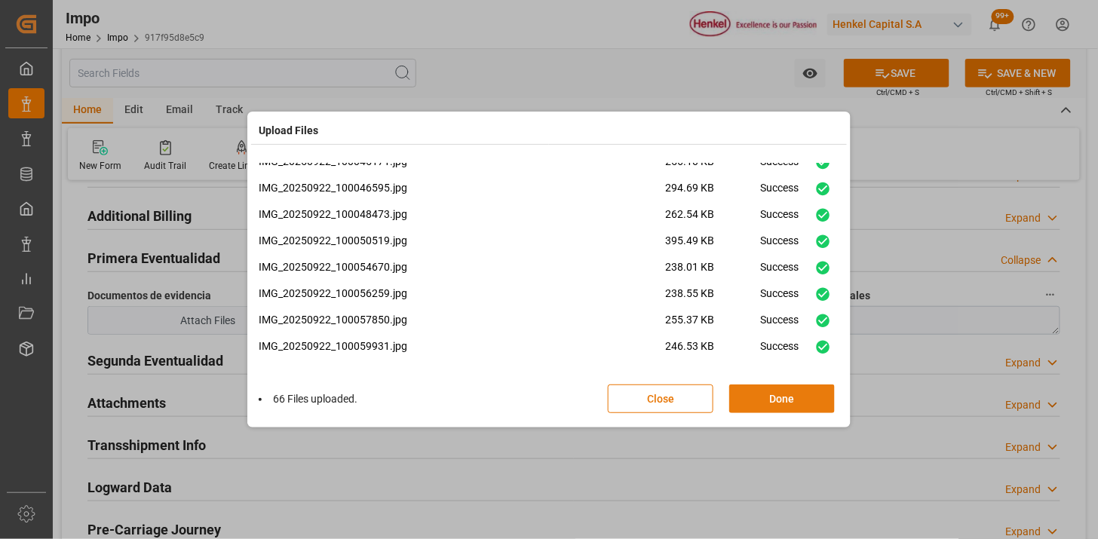
click at [751, 394] on button "Done" at bounding box center [782, 399] width 106 height 29
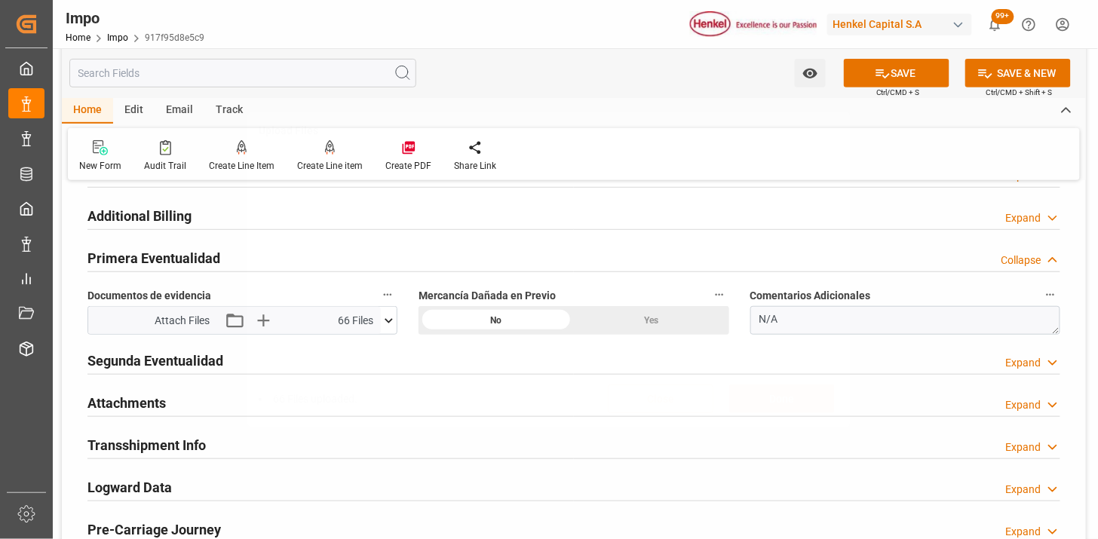
scroll to position [0, 0]
click at [260, 328] on icon "button" at bounding box center [262, 321] width 24 height 24
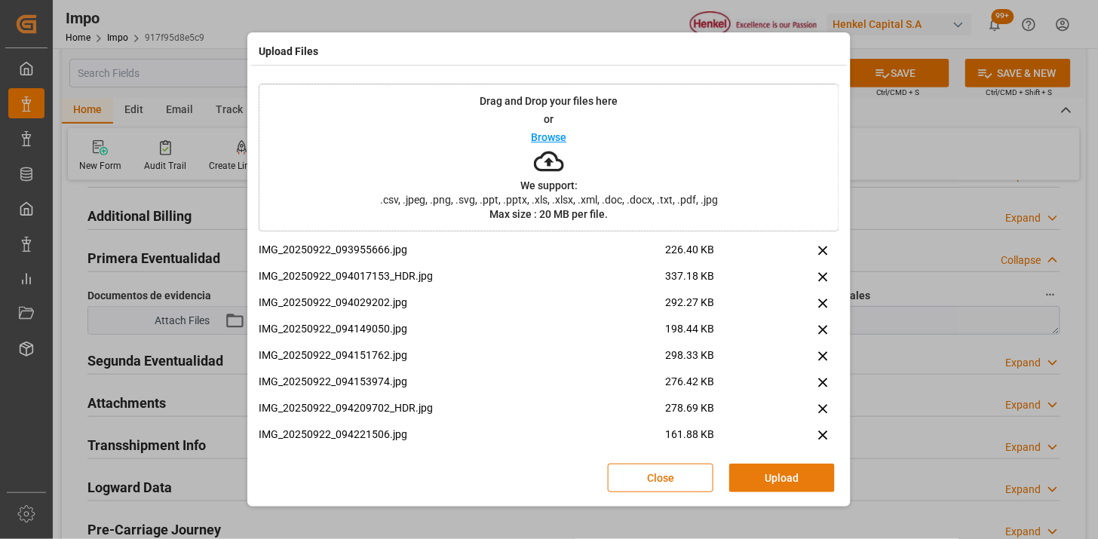
click at [768, 478] on button "Upload" at bounding box center [782, 478] width 106 height 29
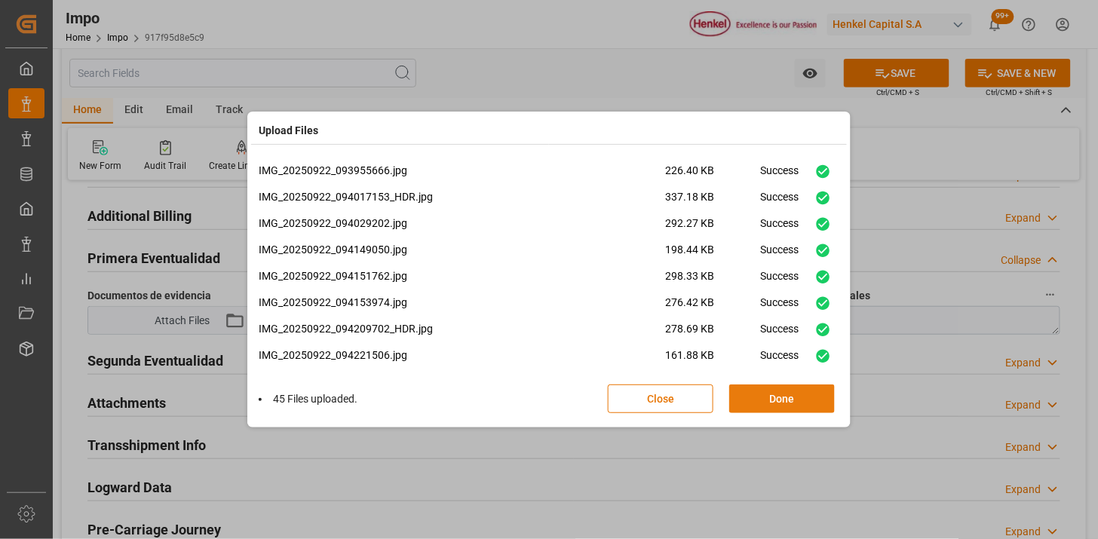
click at [809, 405] on button "Done" at bounding box center [782, 399] width 106 height 29
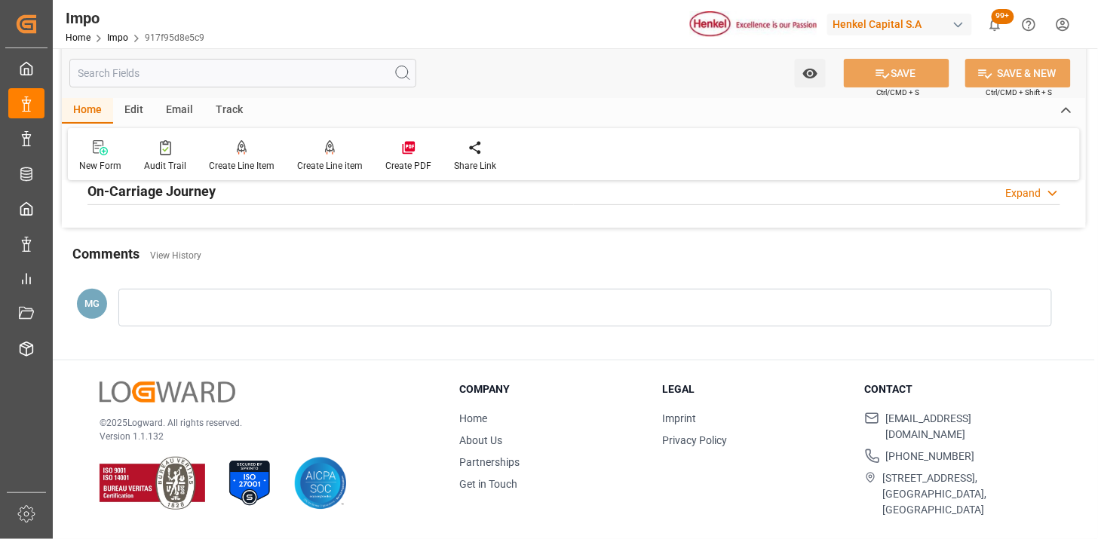
scroll to position [1321, 0]
